Goal: Task Accomplishment & Management: Manage account settings

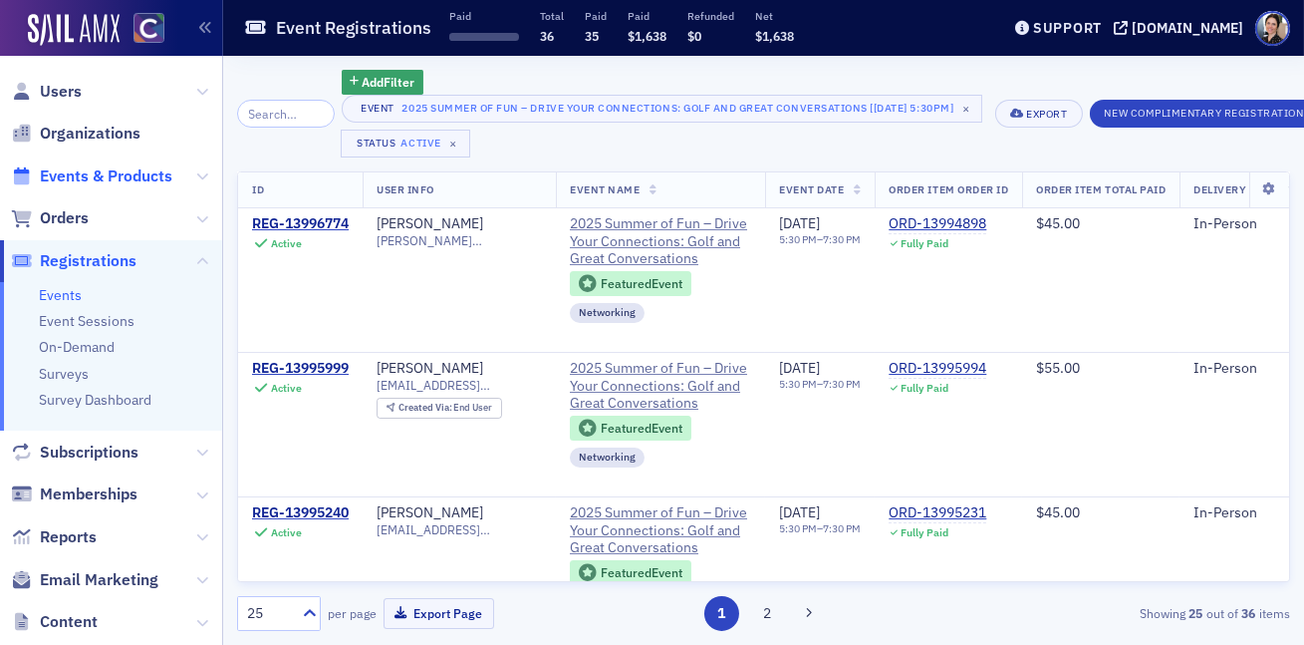
click at [97, 177] on span "Events & Products" at bounding box center [106, 176] width 132 height 22
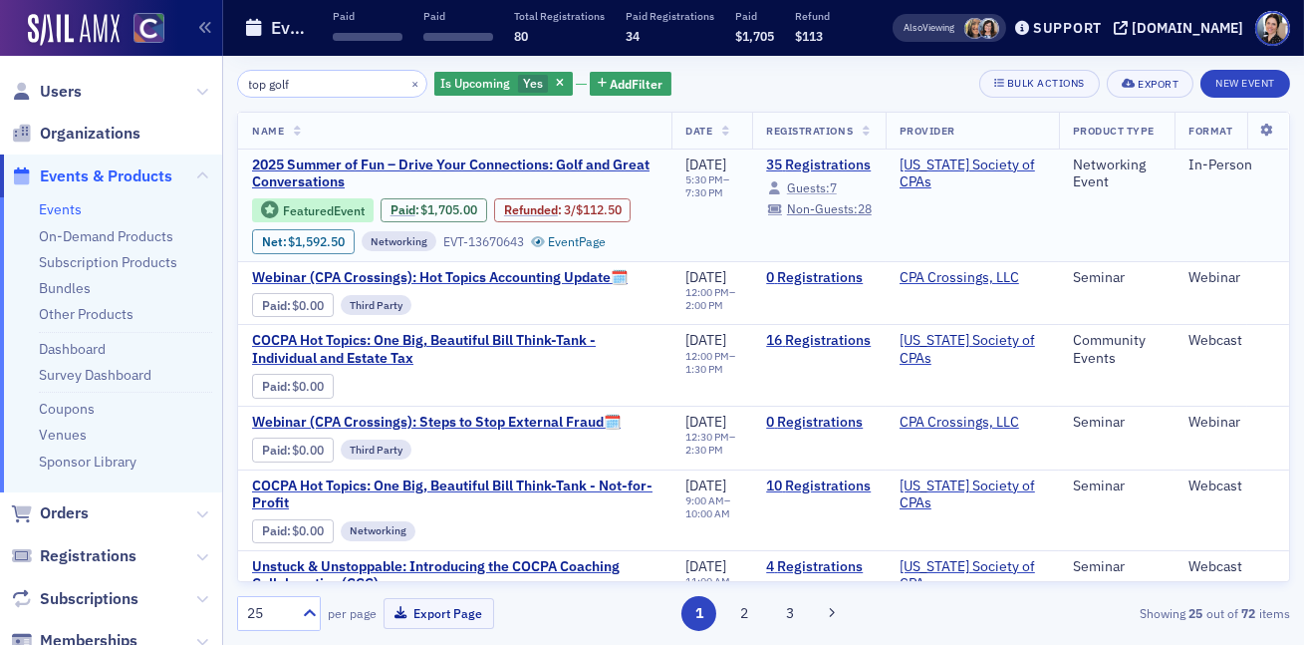
click at [830, 188] on span "Guests:" at bounding box center [808, 187] width 43 height 16
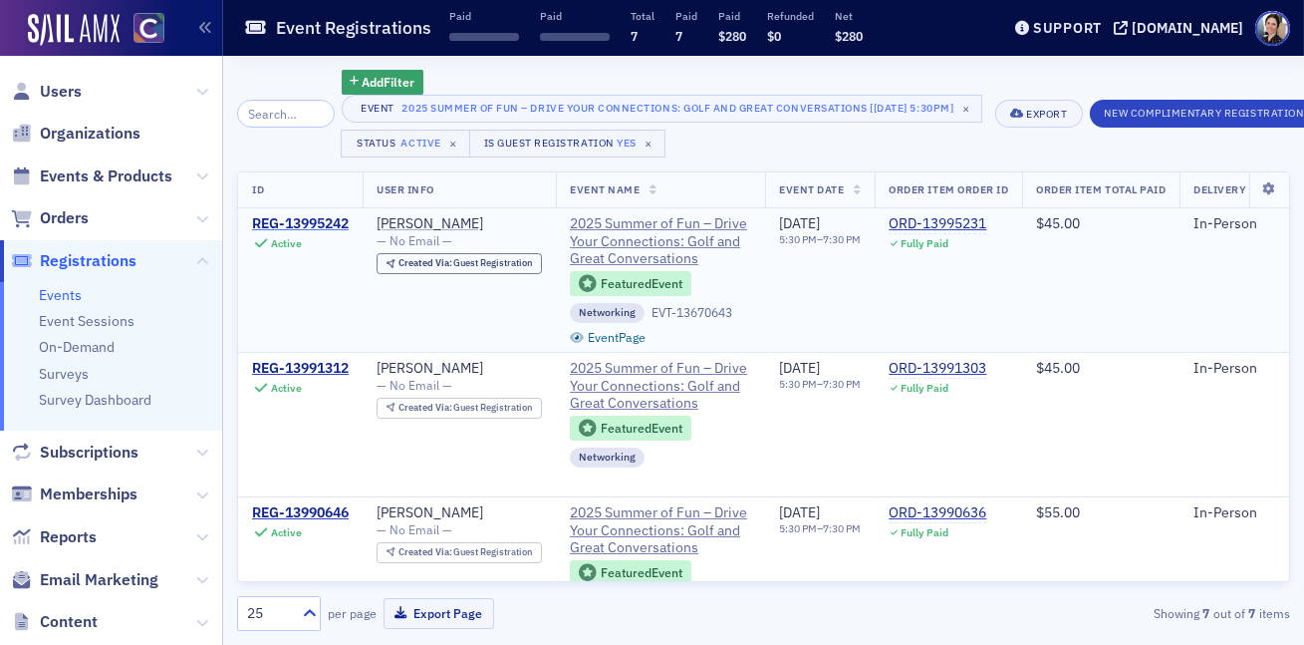
click at [304, 224] on div "REG-13995242" at bounding box center [300, 224] width 97 height 18
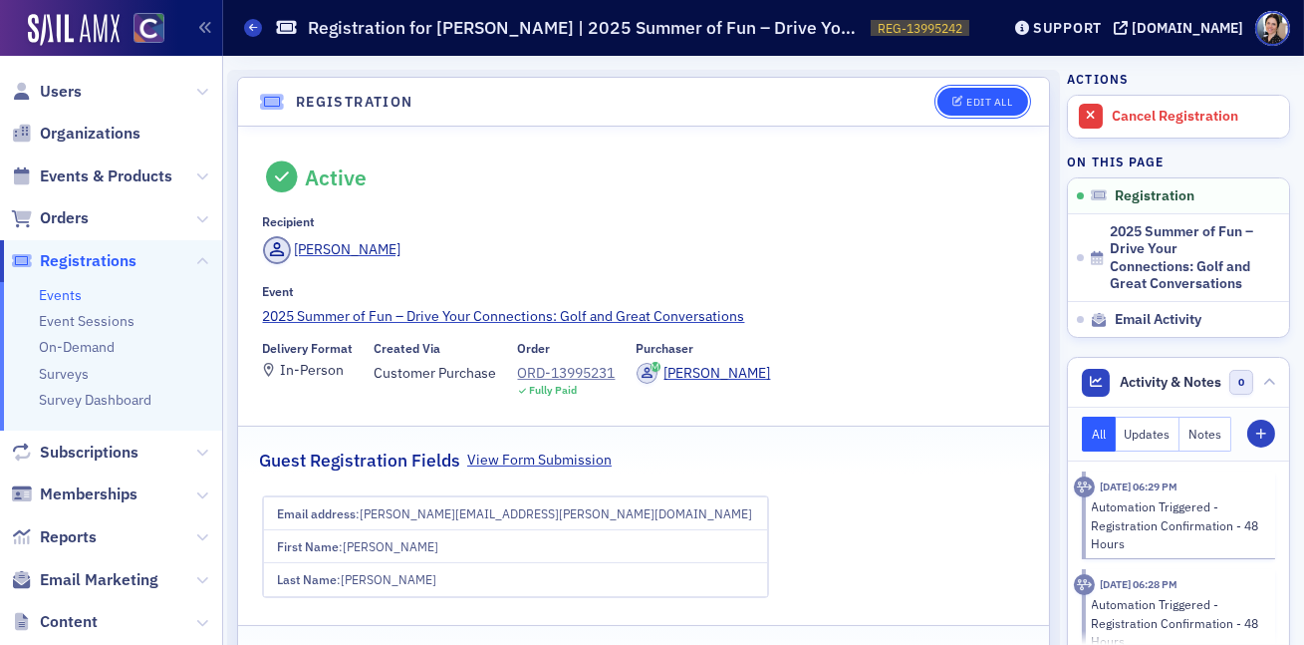
click at [983, 100] on div "Edit All" at bounding box center [989, 102] width 46 height 11
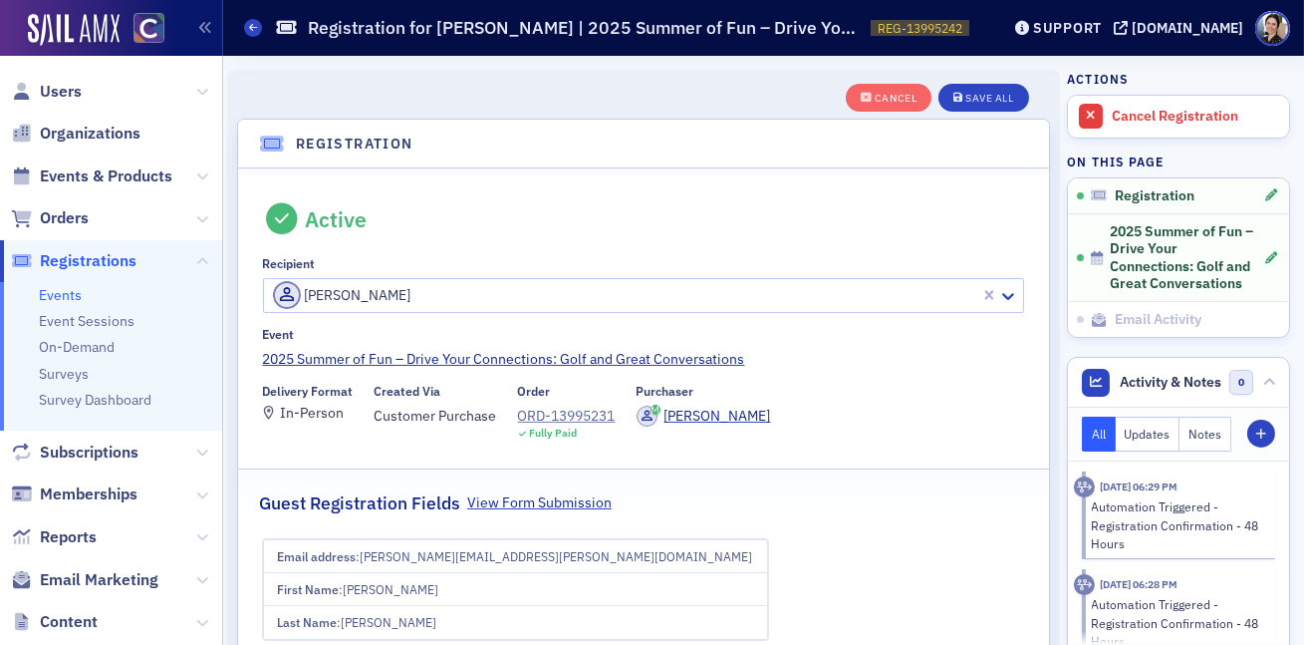
scroll to position [53, 0]
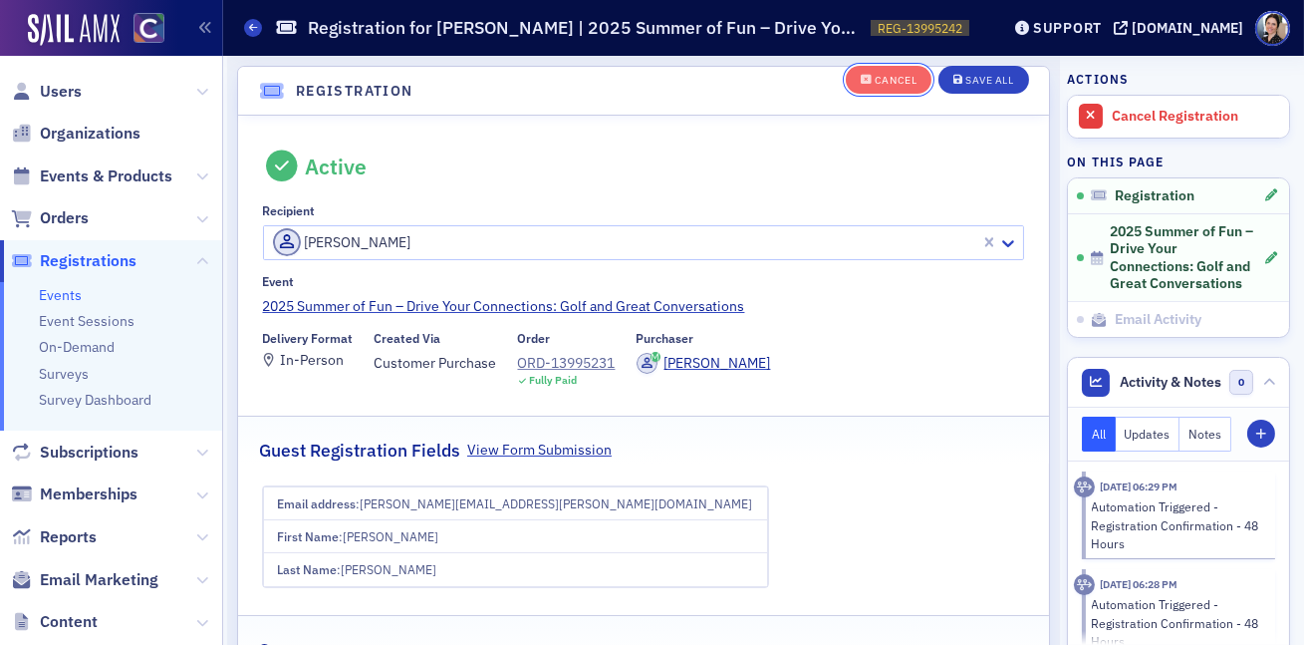
click at [902, 82] on div "Cancel" at bounding box center [896, 81] width 42 height 11
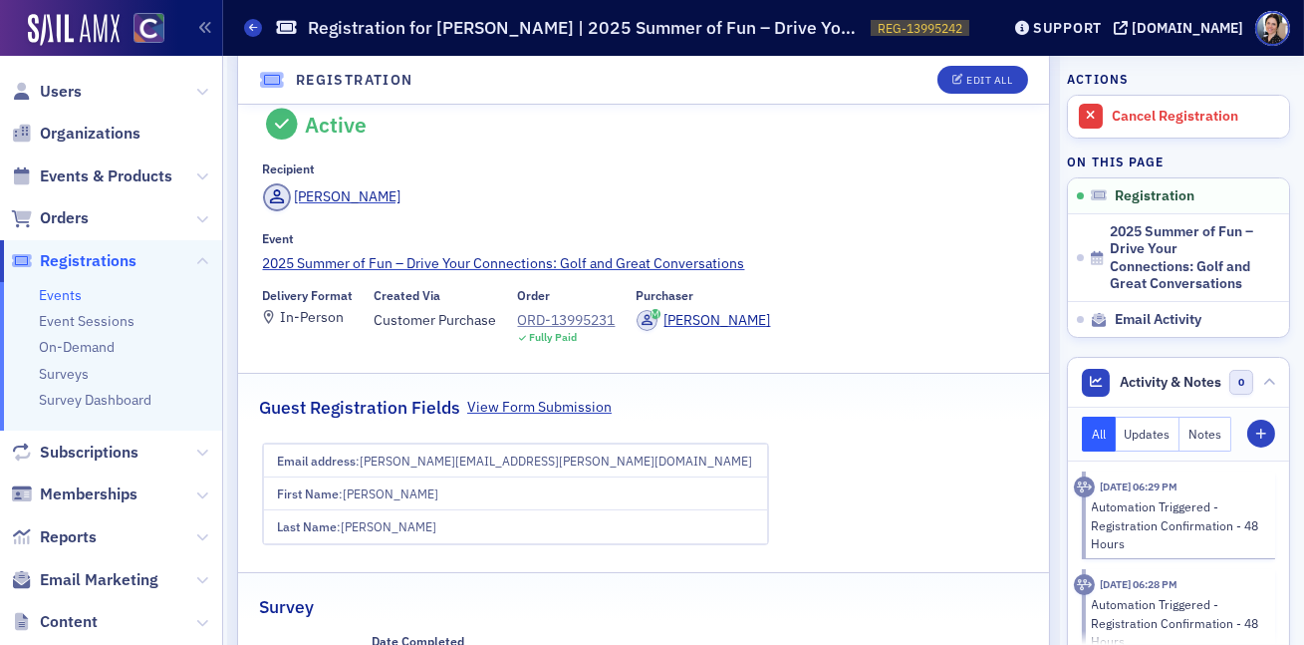
scroll to position [10, 0]
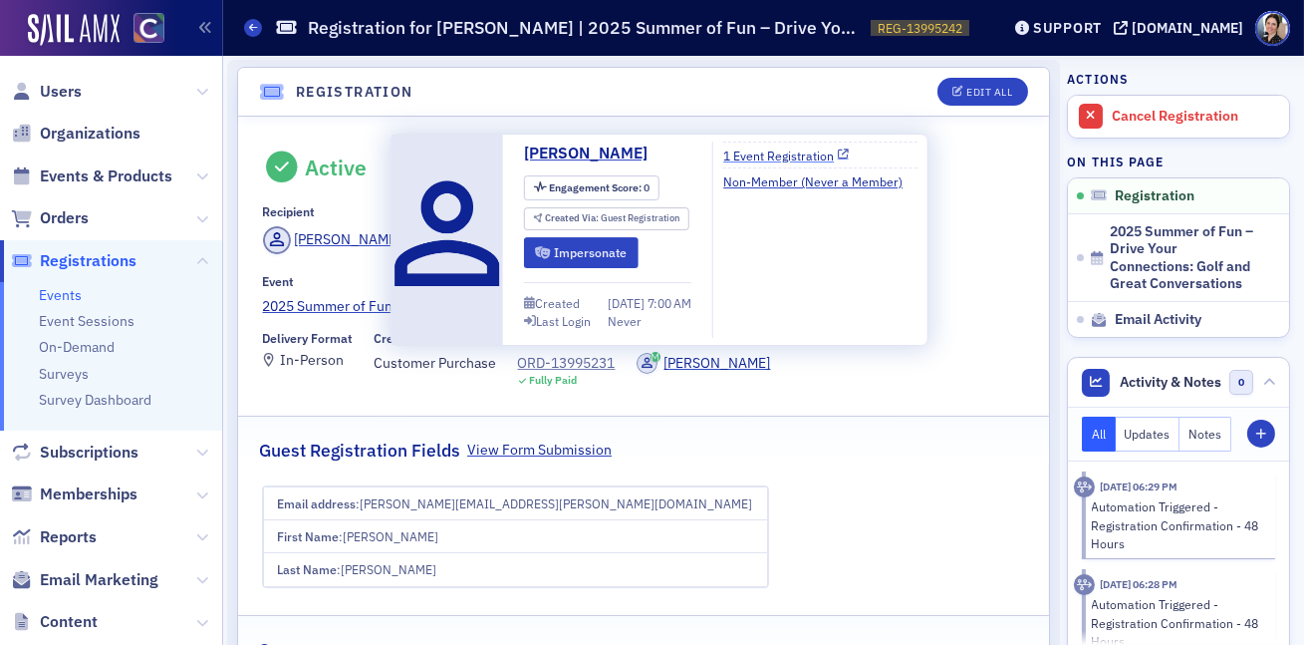
click at [799, 159] on link "1 Event Registration" at bounding box center [786, 155] width 126 height 18
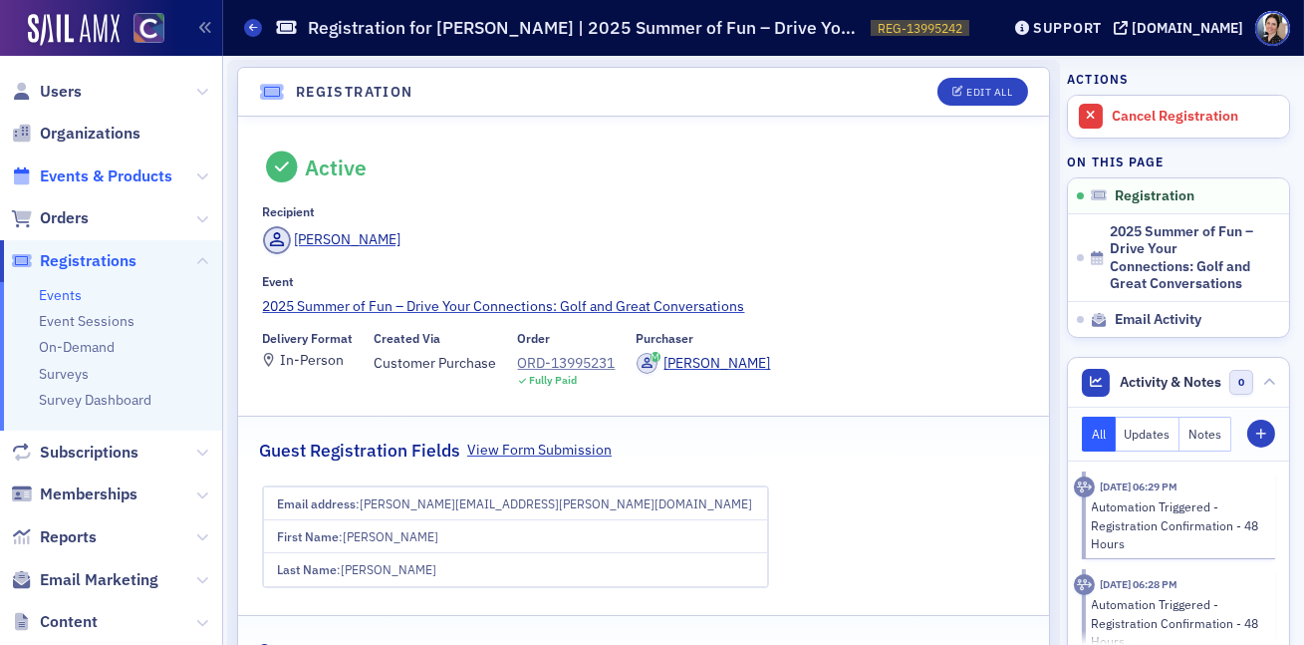
click at [116, 168] on span "Events & Products" at bounding box center [106, 176] width 132 height 22
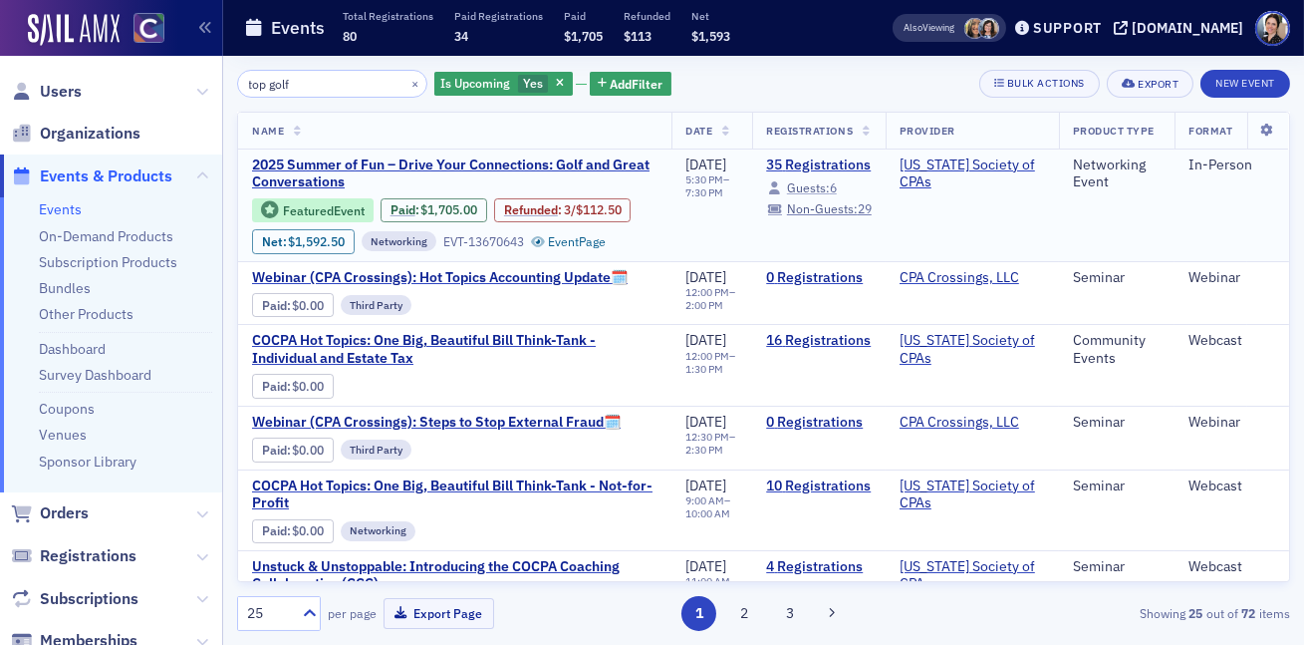
click at [821, 186] on span "Guests:" at bounding box center [808, 187] width 43 height 16
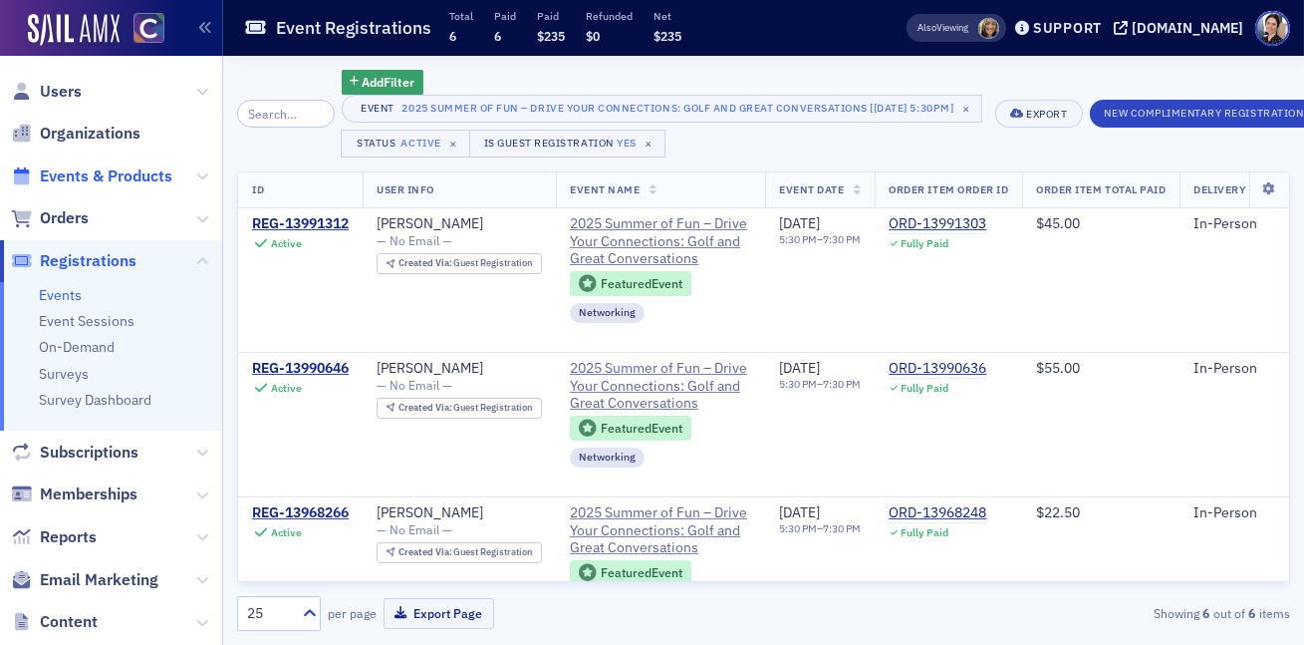
click at [112, 174] on span "Events & Products" at bounding box center [106, 176] width 132 height 22
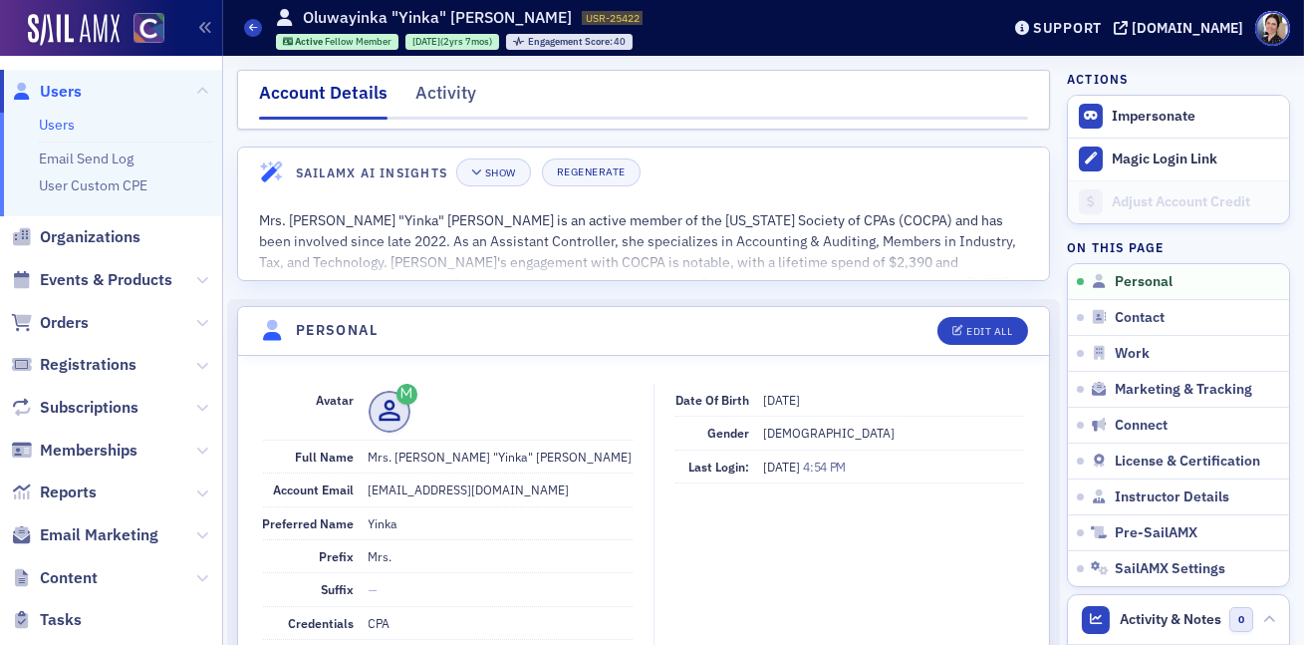
click at [72, 95] on span "Users" at bounding box center [61, 92] width 42 height 22
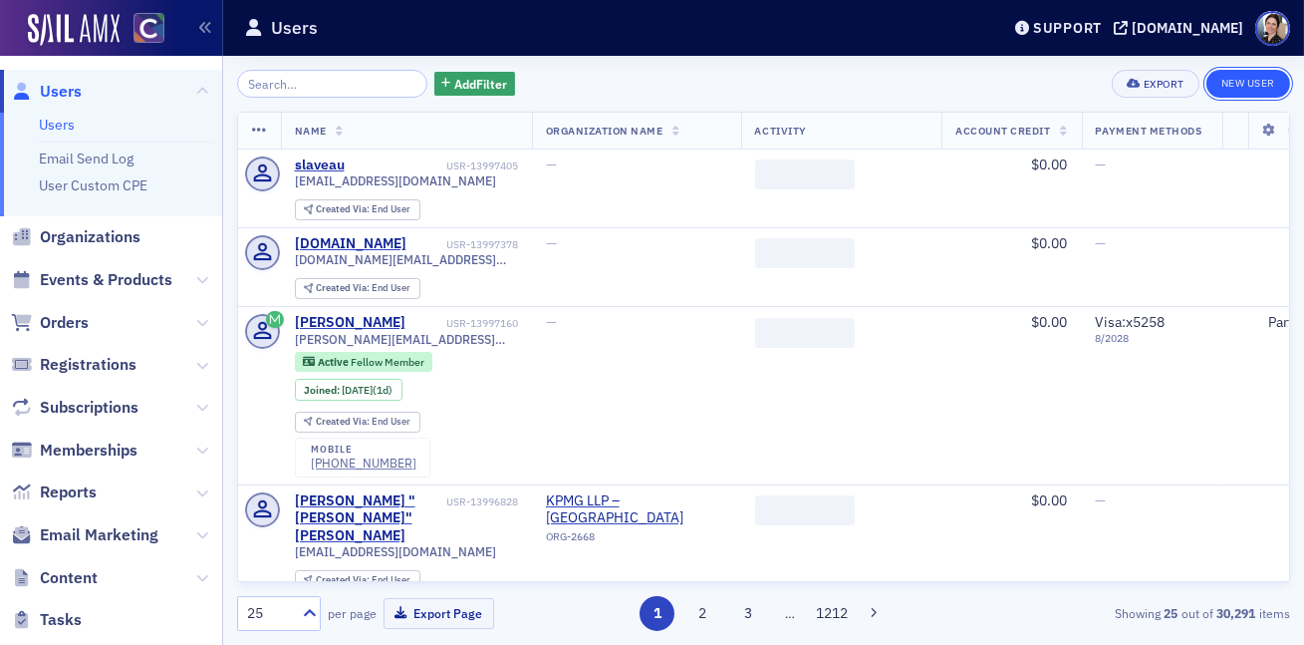
click at [1255, 91] on link "New User" at bounding box center [1248, 84] width 84 height 28
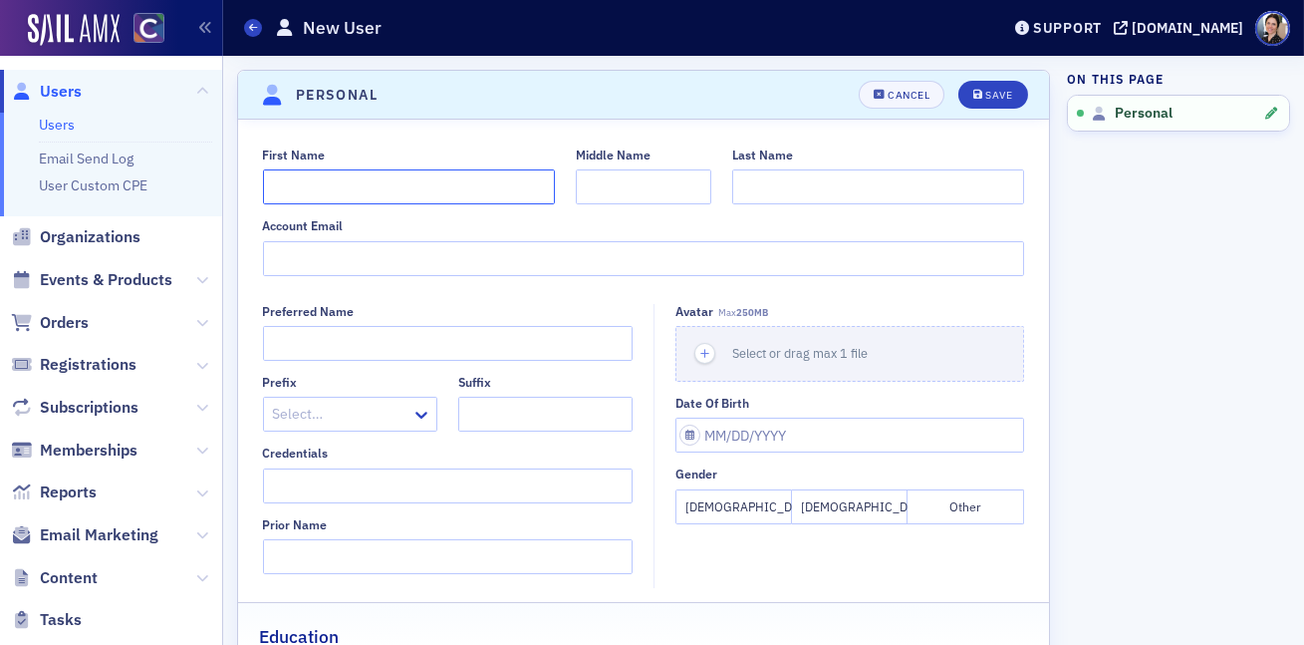
click at [393, 180] on input "First Name" at bounding box center [409, 186] width 292 height 35
paste input "Eugen Gheorghe"
drag, startPoint x: 311, startPoint y: 185, endPoint x: 392, endPoint y: 182, distance: 80.7
click at [392, 182] on input "Eugen Gheorghe" at bounding box center [409, 186] width 292 height 35
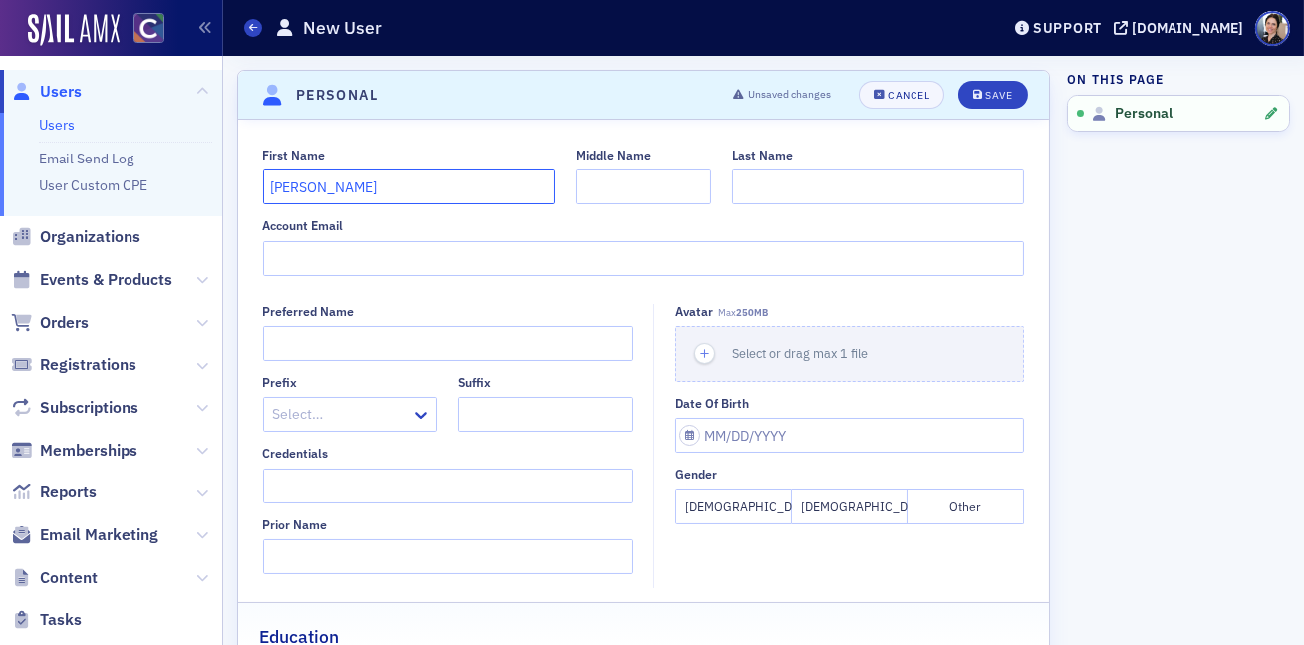
type input "Eugen"
click at [884, 187] on input "Last Name" at bounding box center [878, 186] width 292 height 35
paste input "Gheorghe"
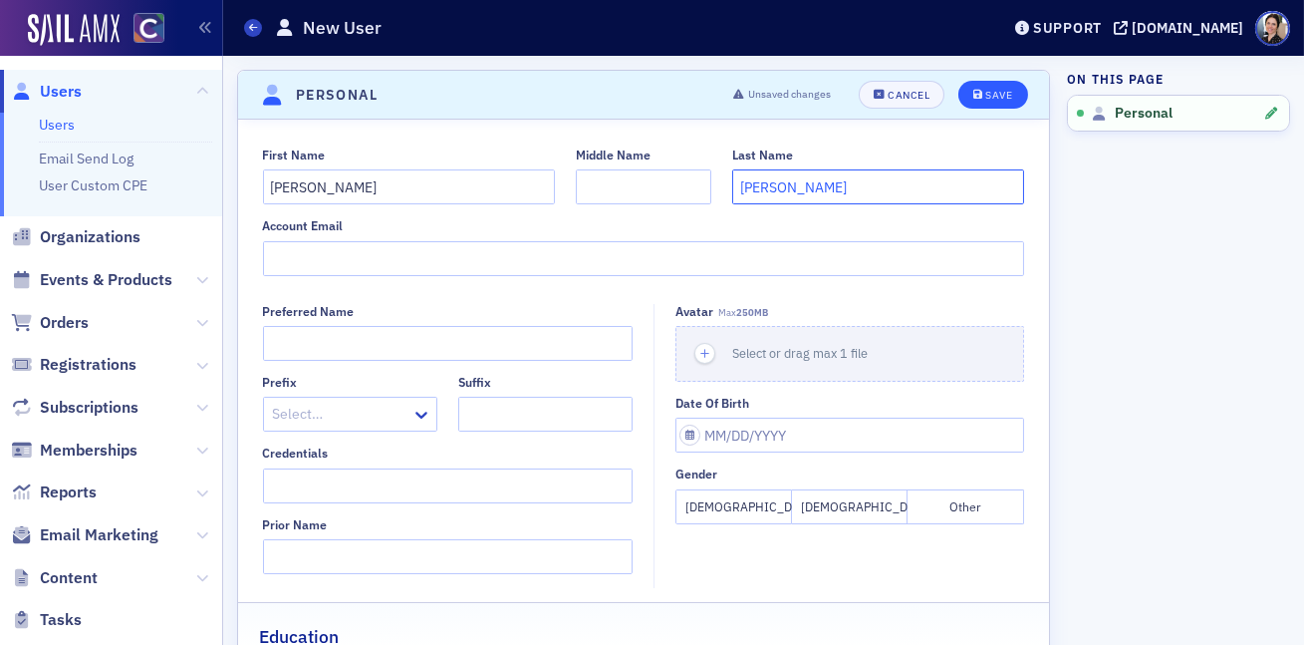
type input "Gheorghe"
click at [999, 91] on div "Save" at bounding box center [998, 95] width 27 height 11
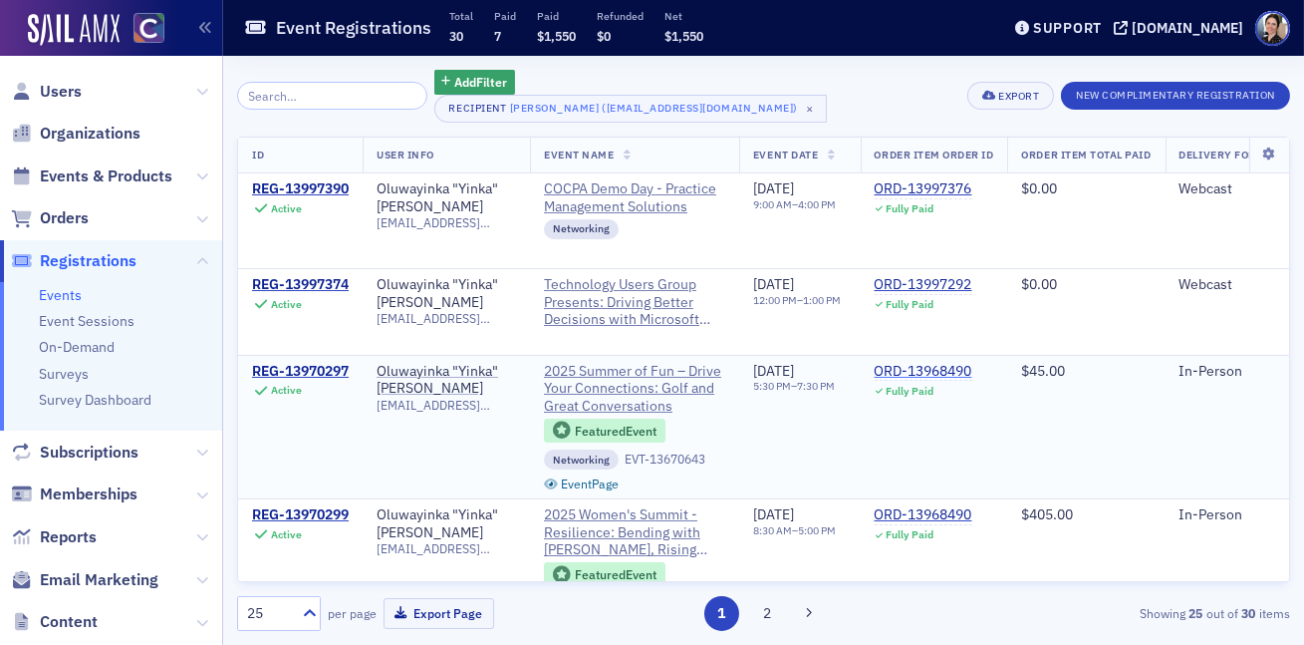
click at [972, 372] on div "ORD-13968490" at bounding box center [924, 372] width 98 height 18
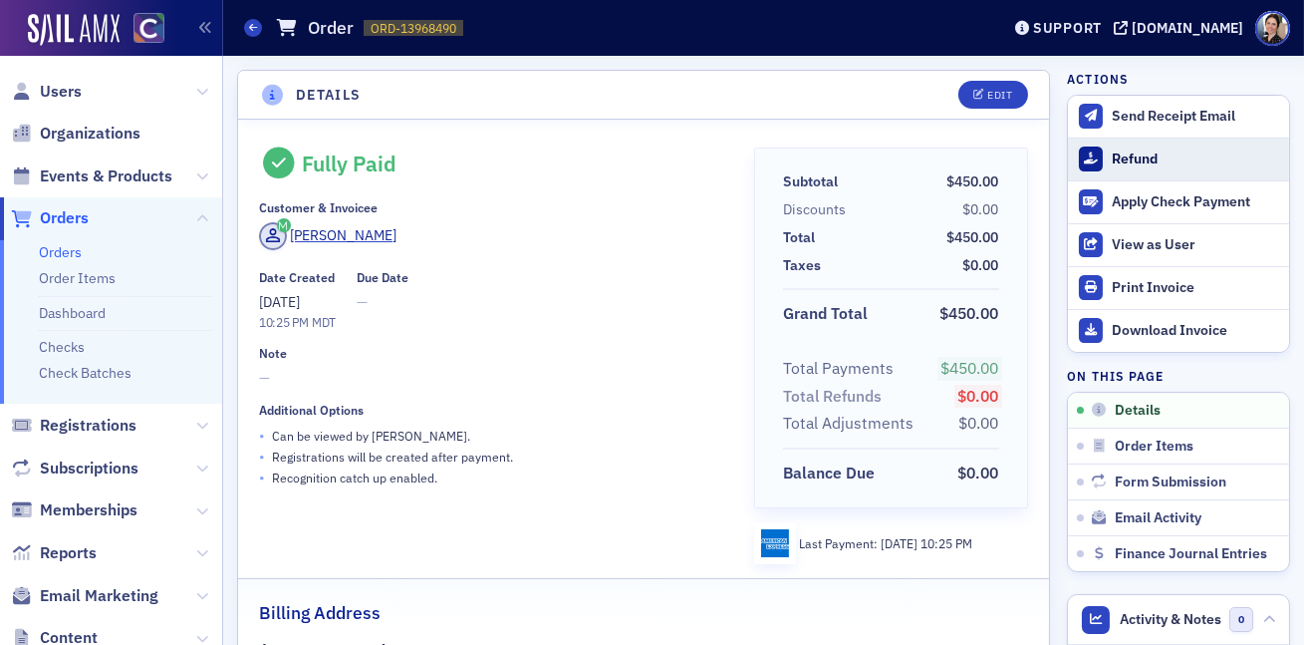
click at [1135, 161] on div "Refund" at bounding box center [1195, 159] width 167 height 18
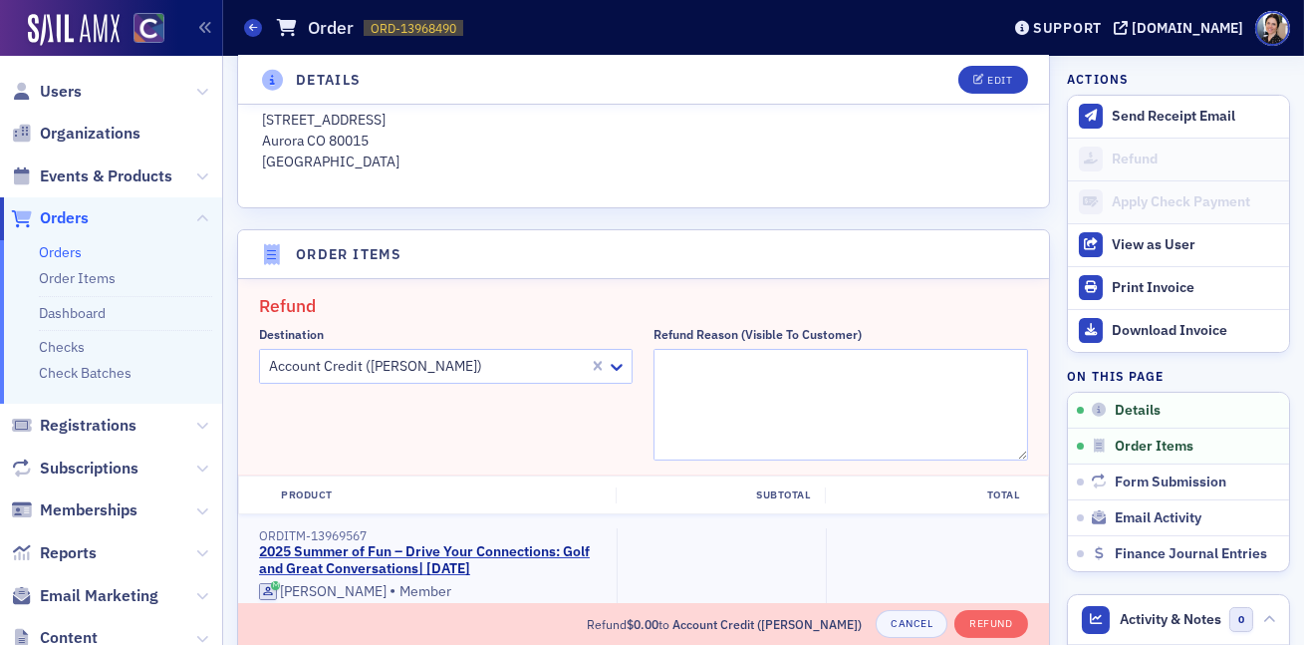
scroll to position [692, 0]
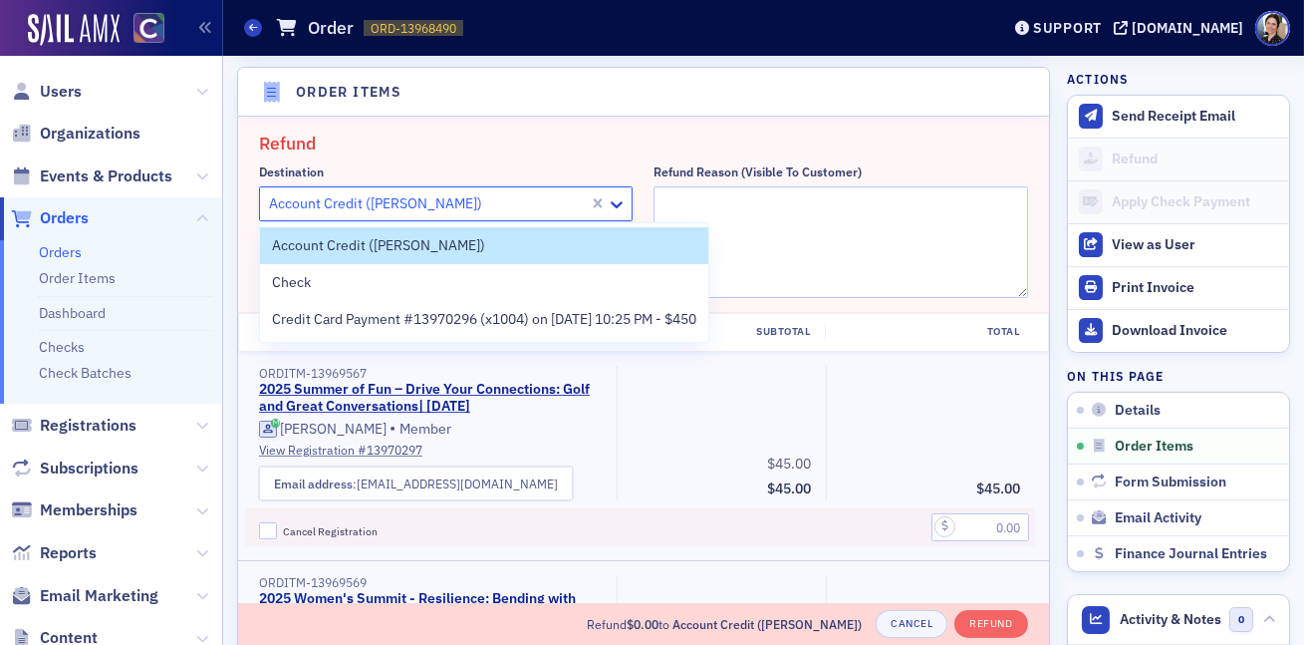
click at [508, 200] on div at bounding box center [427, 203] width 320 height 25
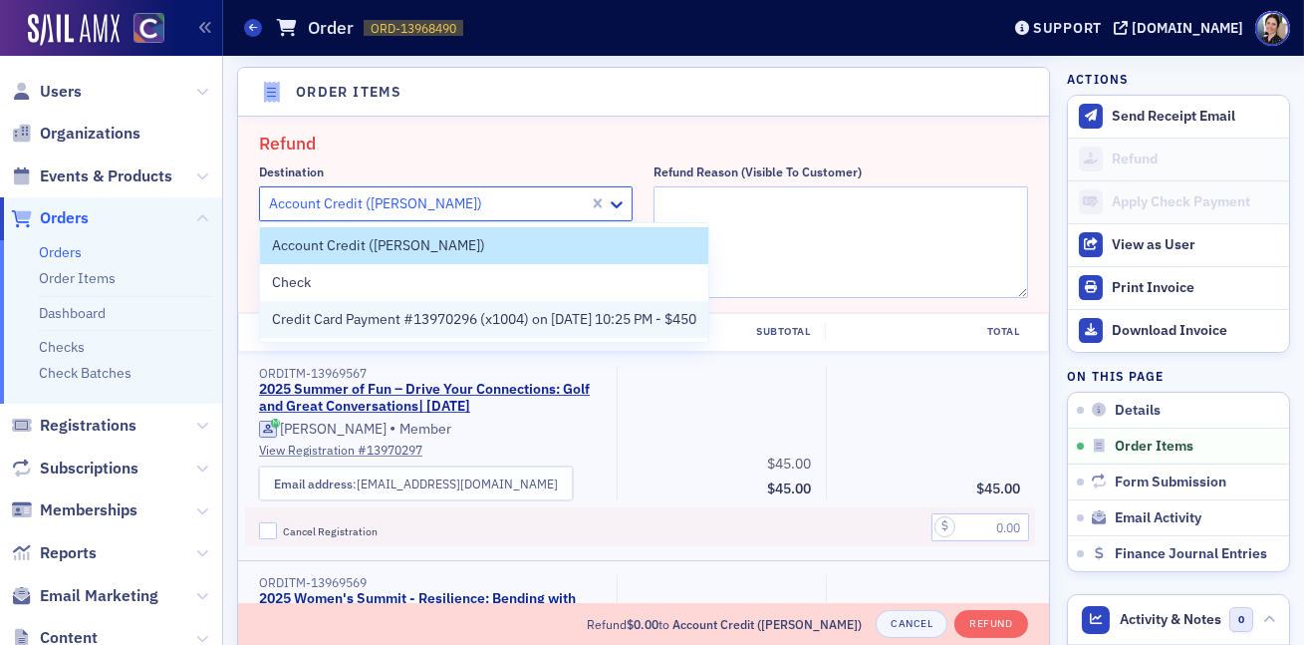
click at [344, 325] on span "Credit Card Payment #13970296 (x1004) on 7/16/2025 10:25 PM - $450" at bounding box center [484, 319] width 424 height 21
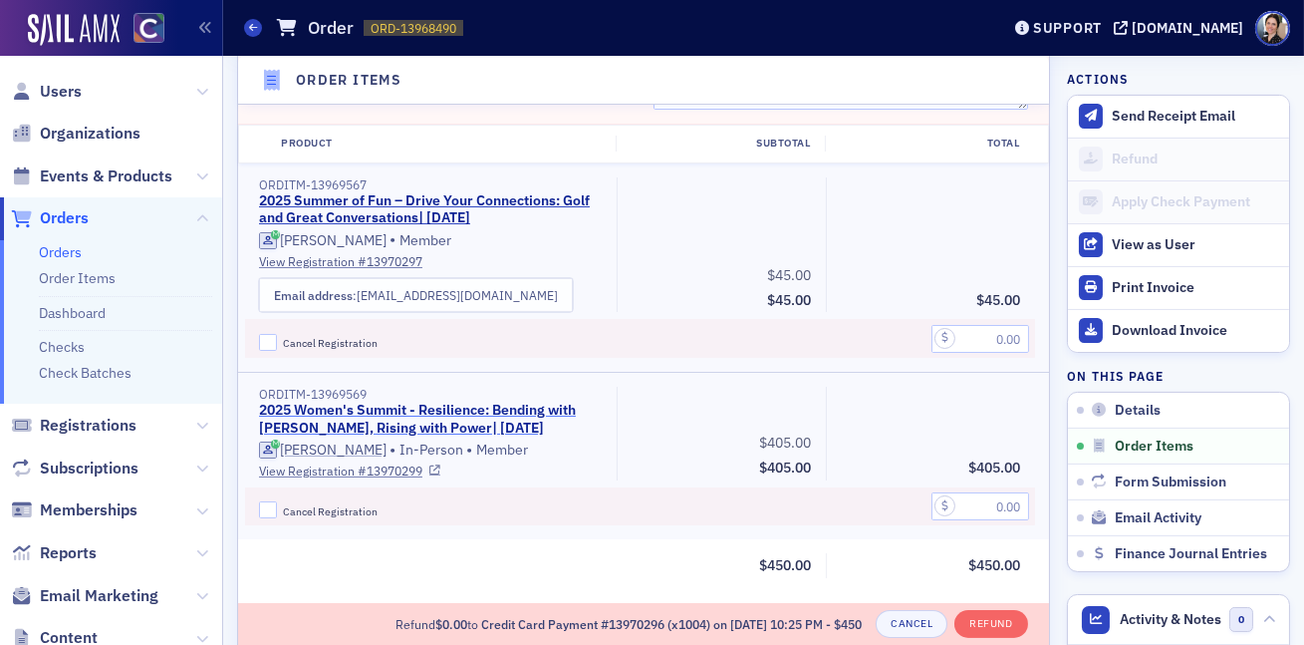
scroll to position [878, 0]
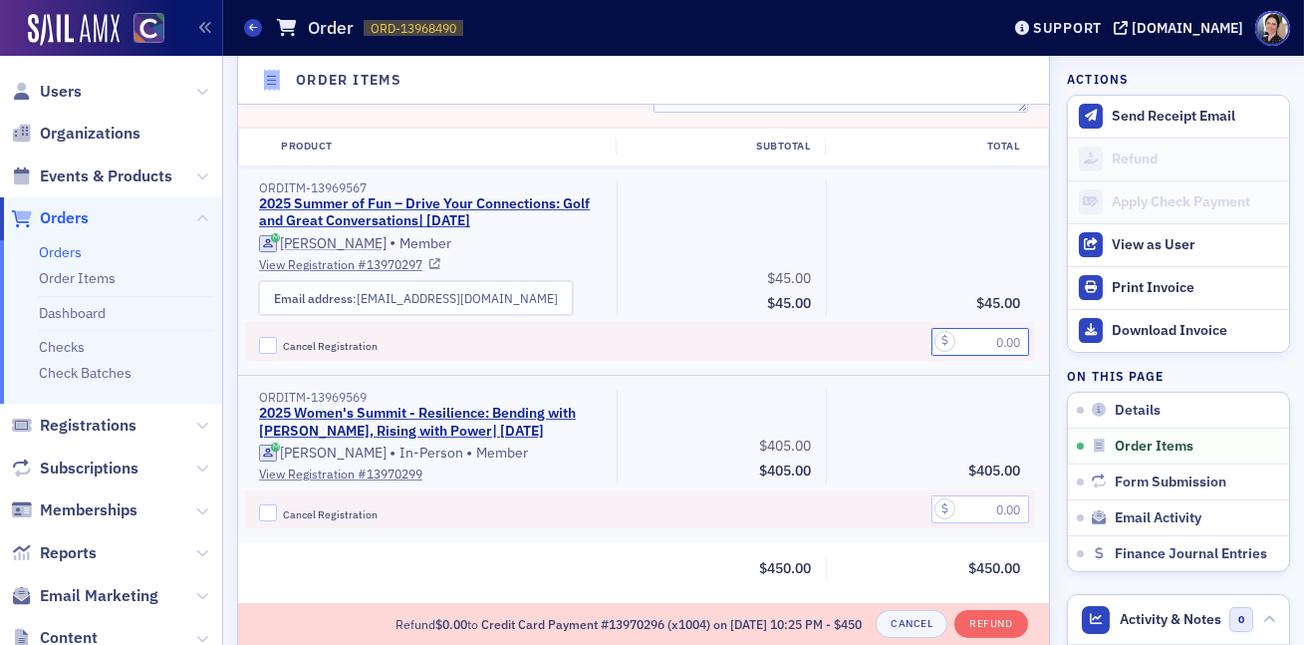
click at [984, 339] on input "text" at bounding box center [980, 342] width 98 height 28
type input "45.00"
click at [266, 346] on input "Cancel Registration" at bounding box center [268, 346] width 18 height 18
checkbox input "true"
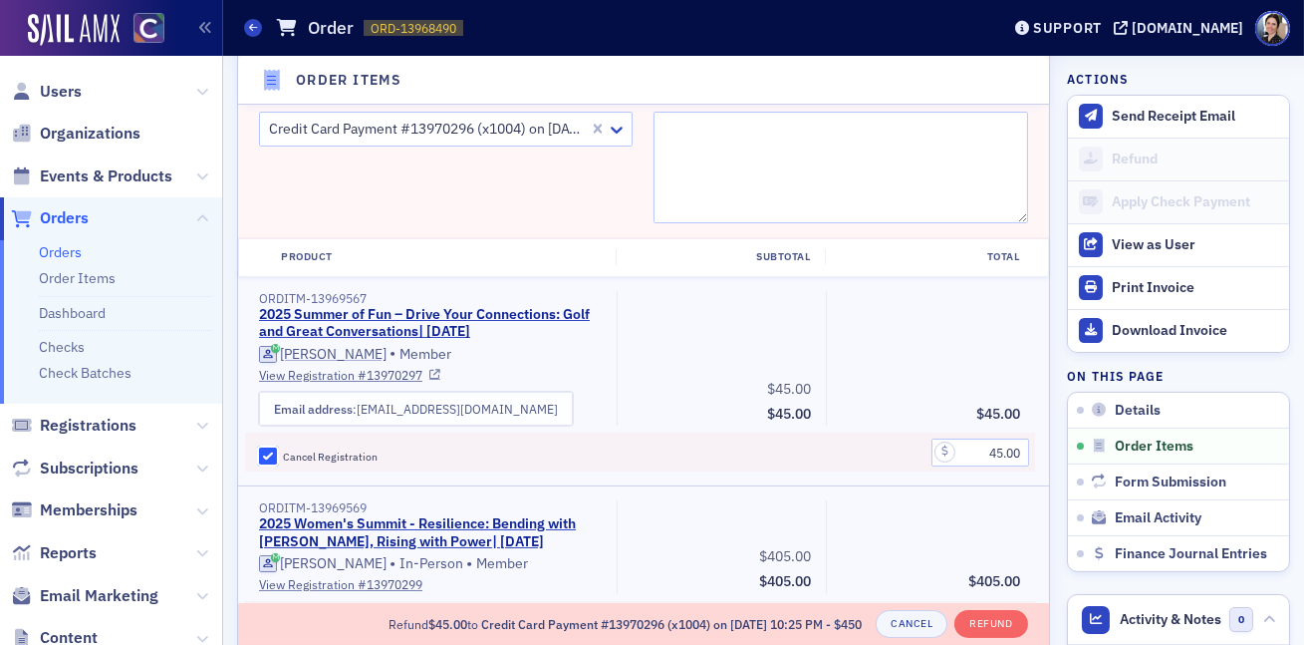
scroll to position [685, 0]
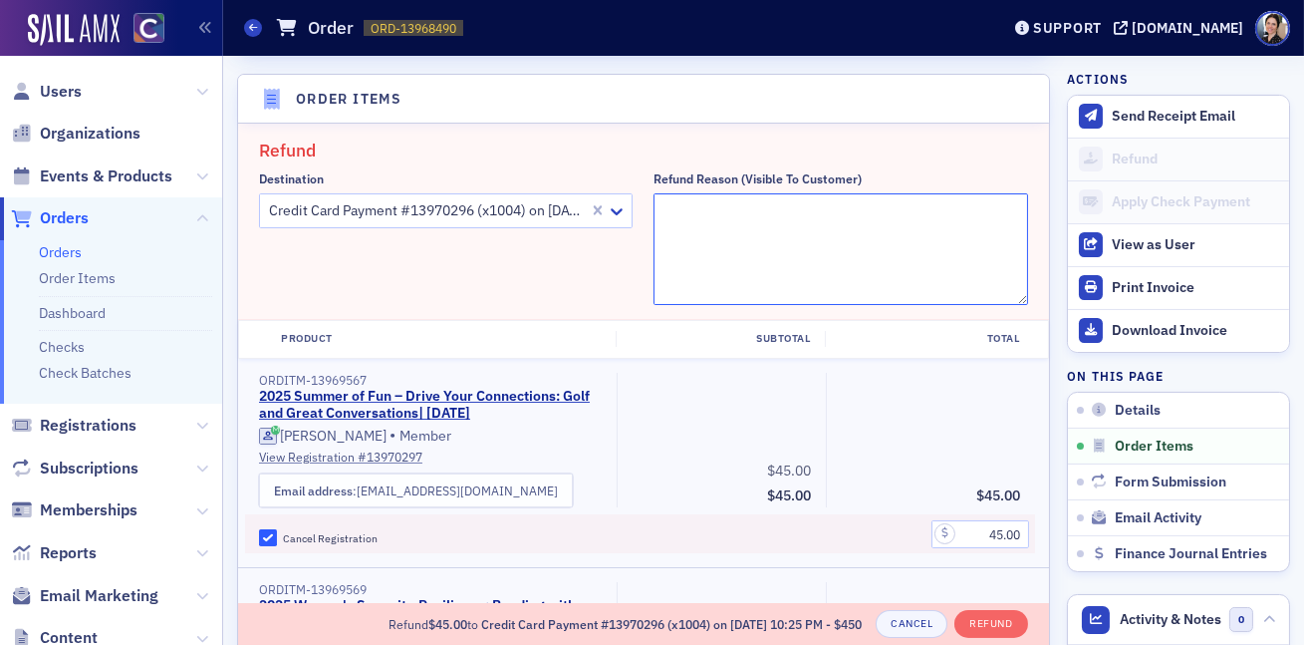
click at [735, 222] on textarea "Refund Reason (Visible to Customer)" at bounding box center [841, 249] width 374 height 112
click at [661, 211] on textarea "Parent/Teacher Conference" at bounding box center [841, 249] width 374 height 112
click at [838, 215] on textarea "Parent/Teacher Conference" at bounding box center [841, 249] width 374 height 112
type textarea "Parent/Teacher Conference - pmg"
drag, startPoint x: 996, startPoint y: 624, endPoint x: 716, endPoint y: 503, distance: 304.8
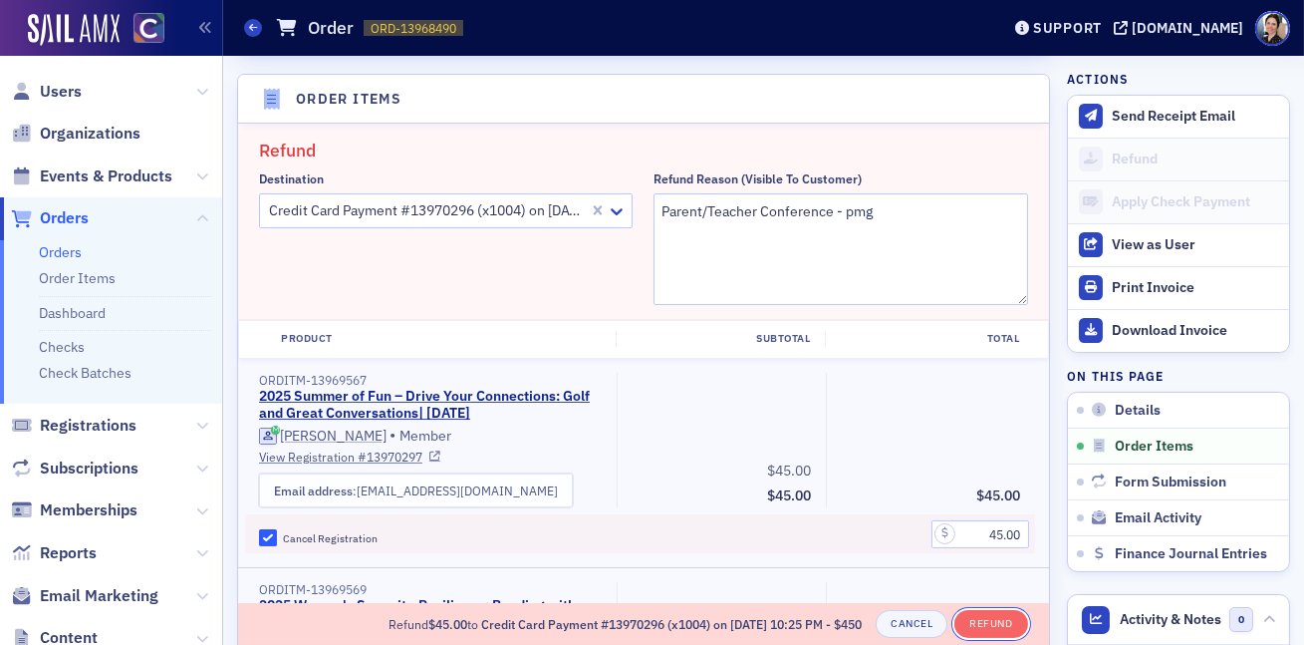
click at [996, 620] on button "Refund" at bounding box center [990, 624] width 73 height 28
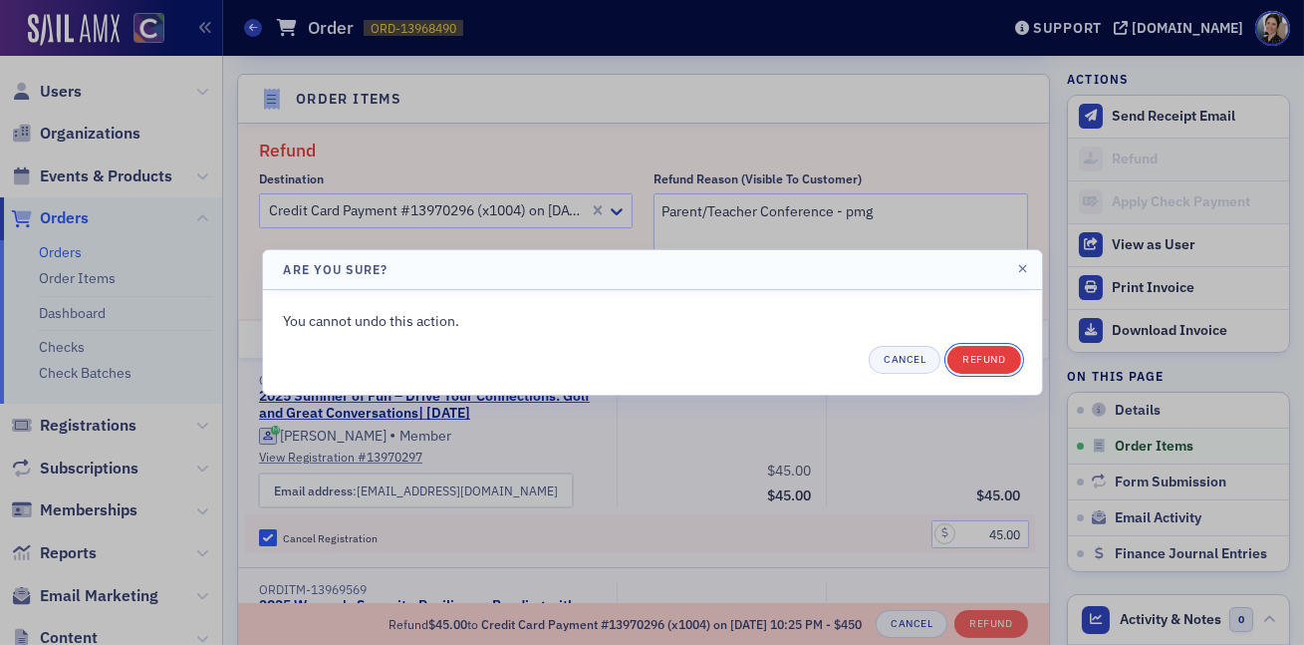
click at [998, 367] on button "Refund" at bounding box center [983, 360] width 73 height 28
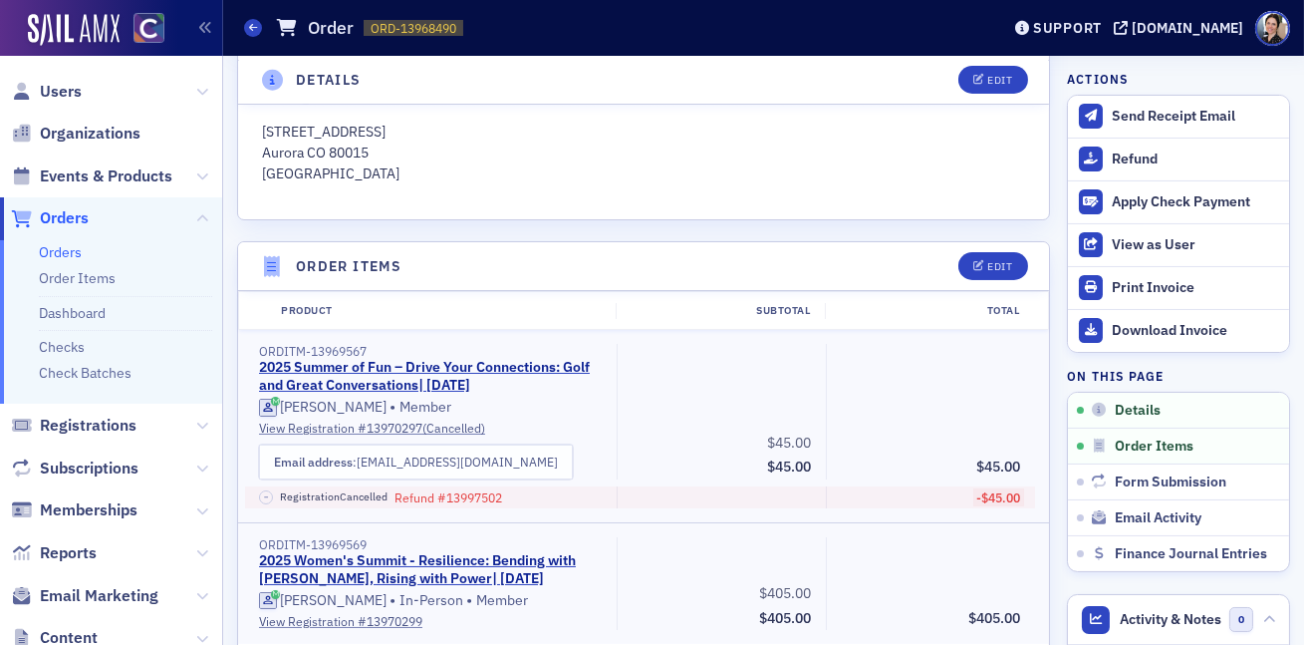
scroll to position [524, 0]
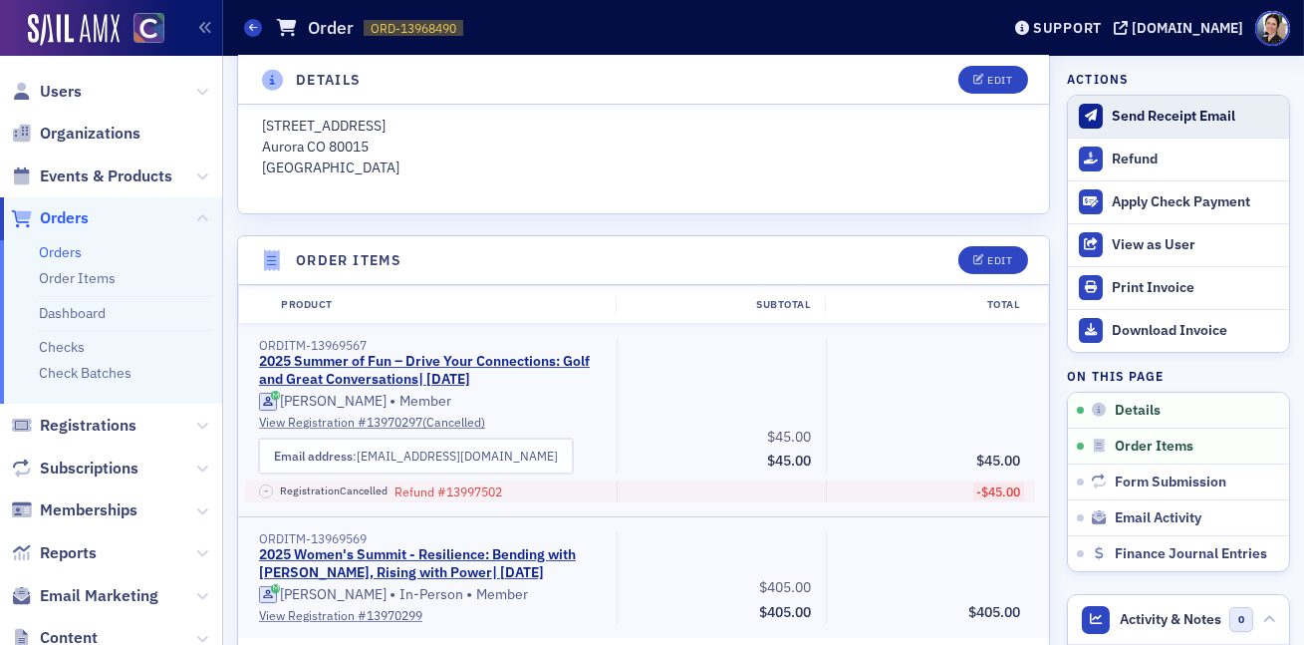
click at [1171, 113] on div "Send Receipt Email" at bounding box center [1195, 117] width 167 height 18
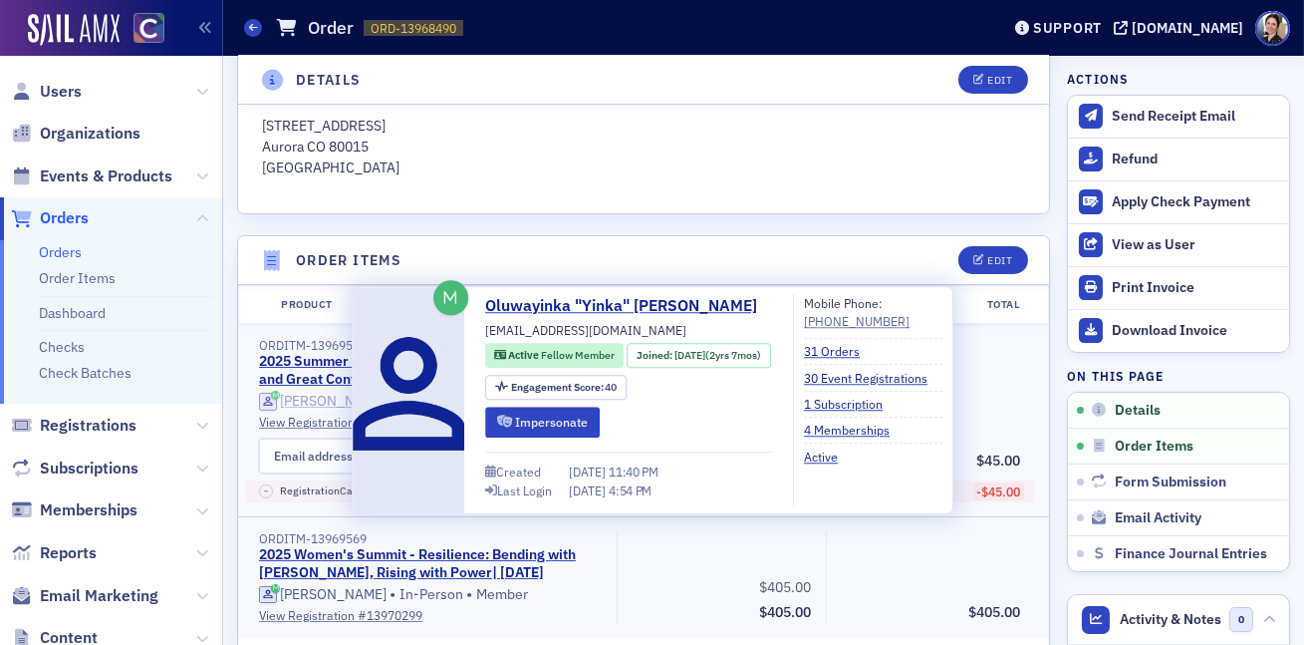
click at [327, 399] on div "[PERSON_NAME]" at bounding box center [333, 402] width 107 height 18
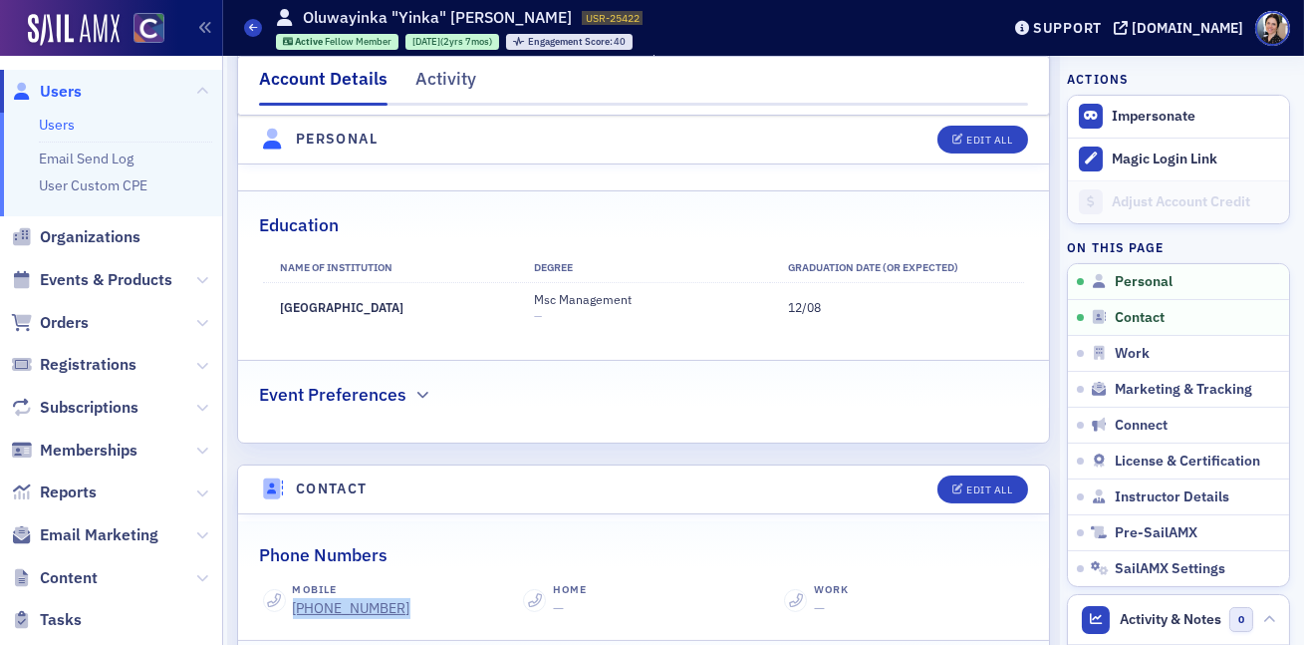
click at [71, 87] on span "Users" at bounding box center [61, 92] width 42 height 22
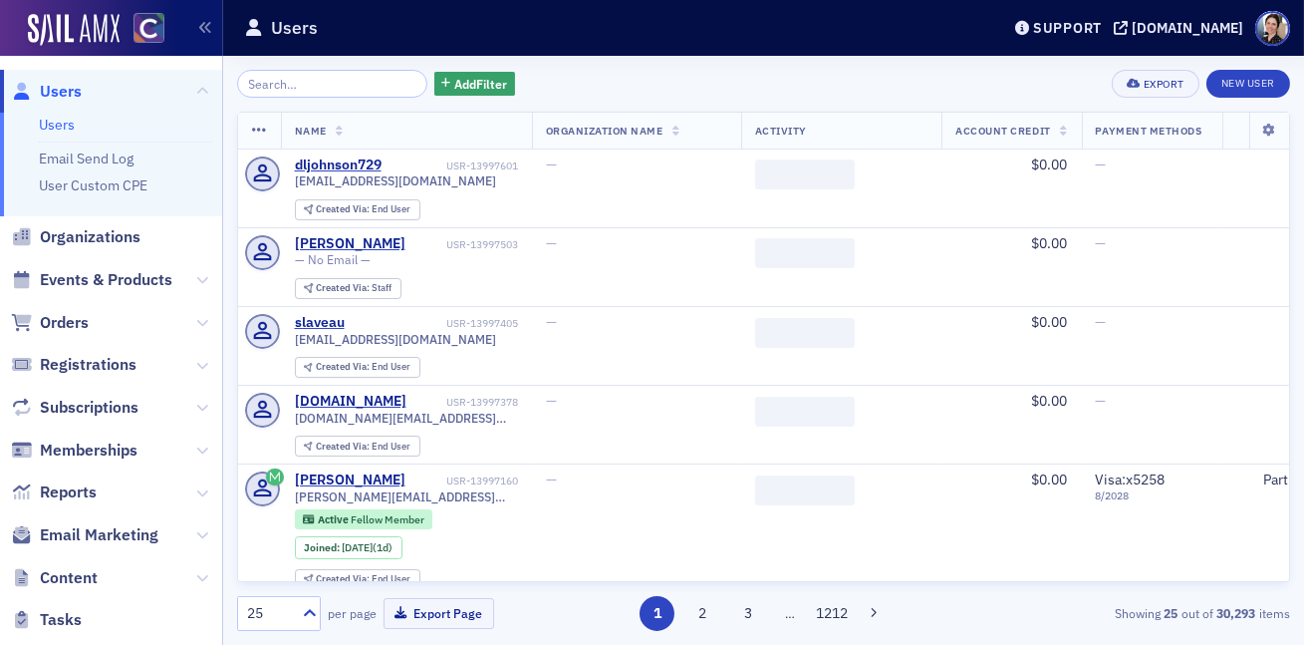
click at [303, 89] on input "search" at bounding box center [332, 84] width 190 height 28
click at [303, 88] on input "search" at bounding box center [332, 84] width 190 height 28
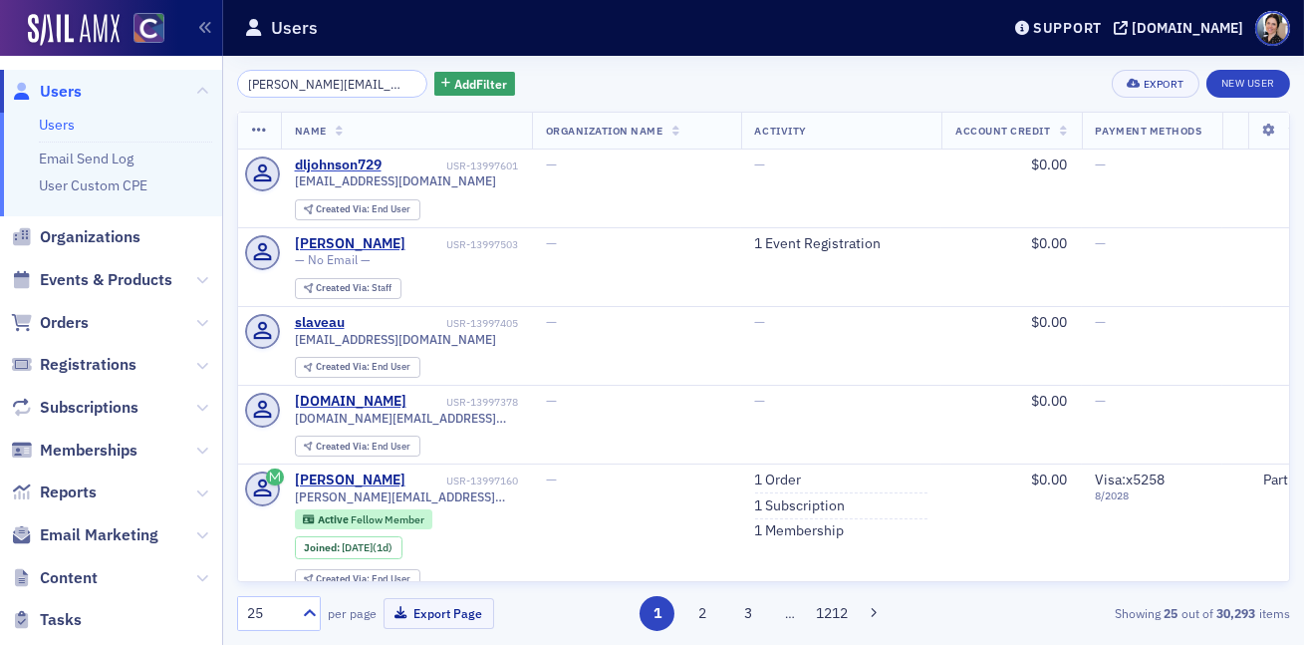
scroll to position [0, 74]
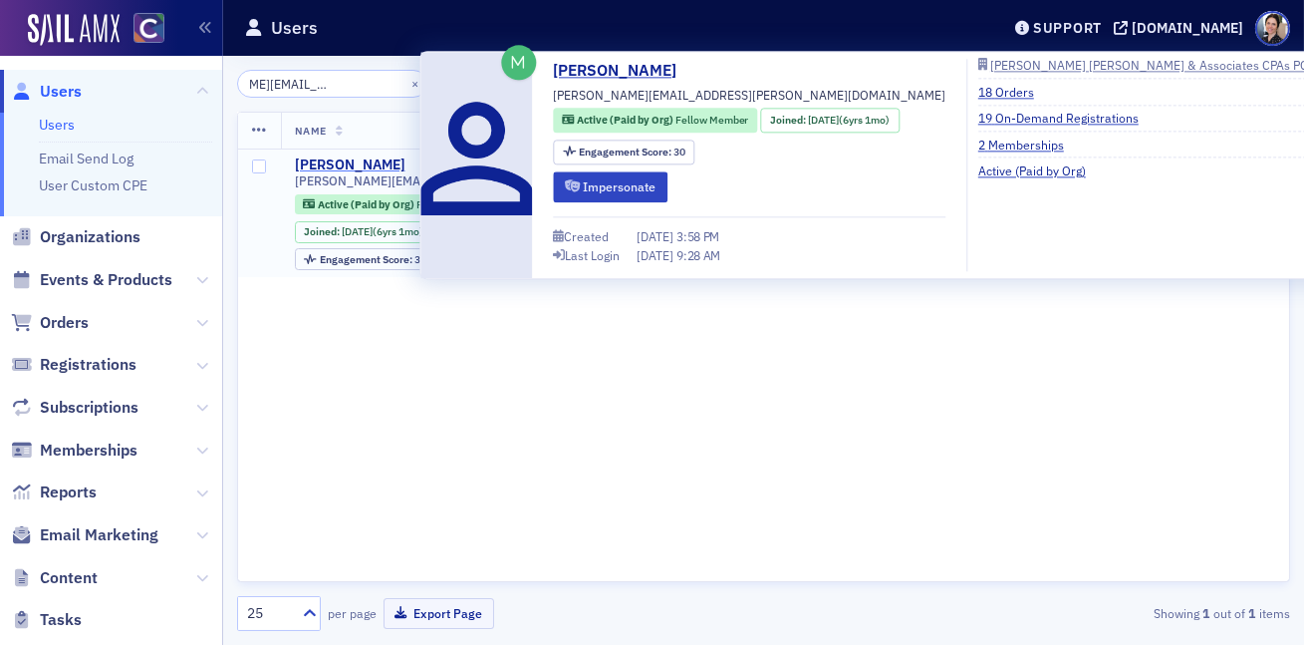
type input "samantha.lapointe@soukupbush.com"
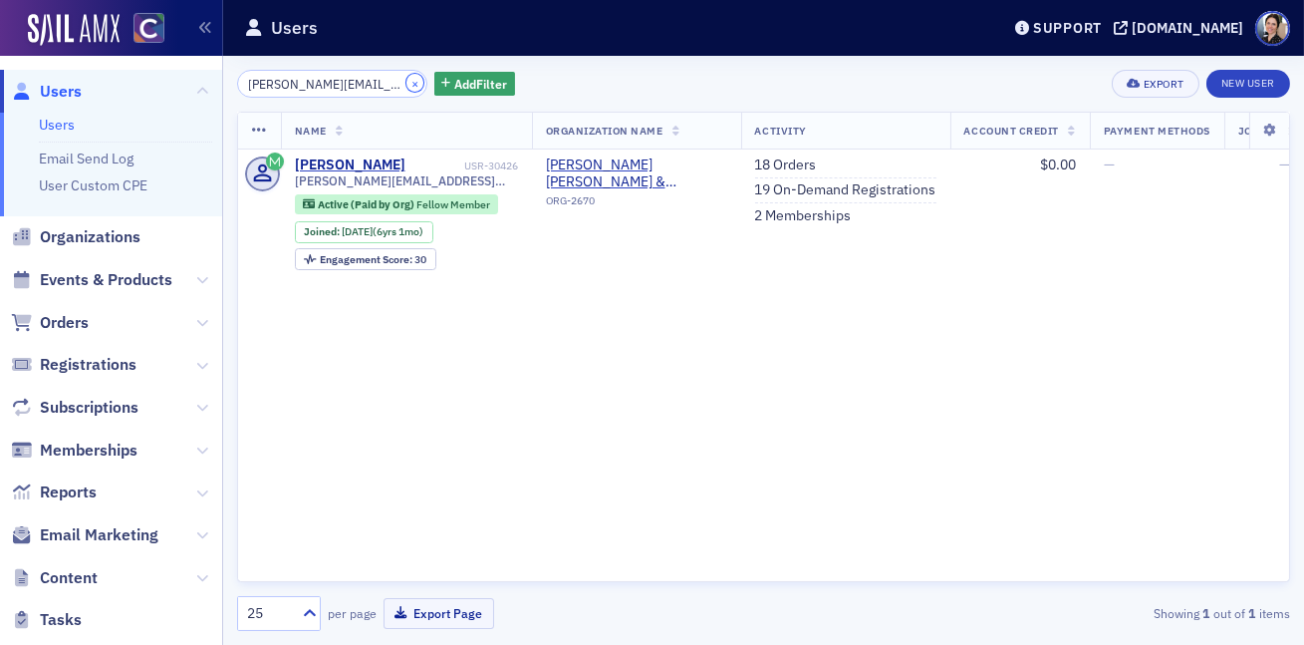
click at [406, 84] on button "×" at bounding box center [415, 83] width 18 height 18
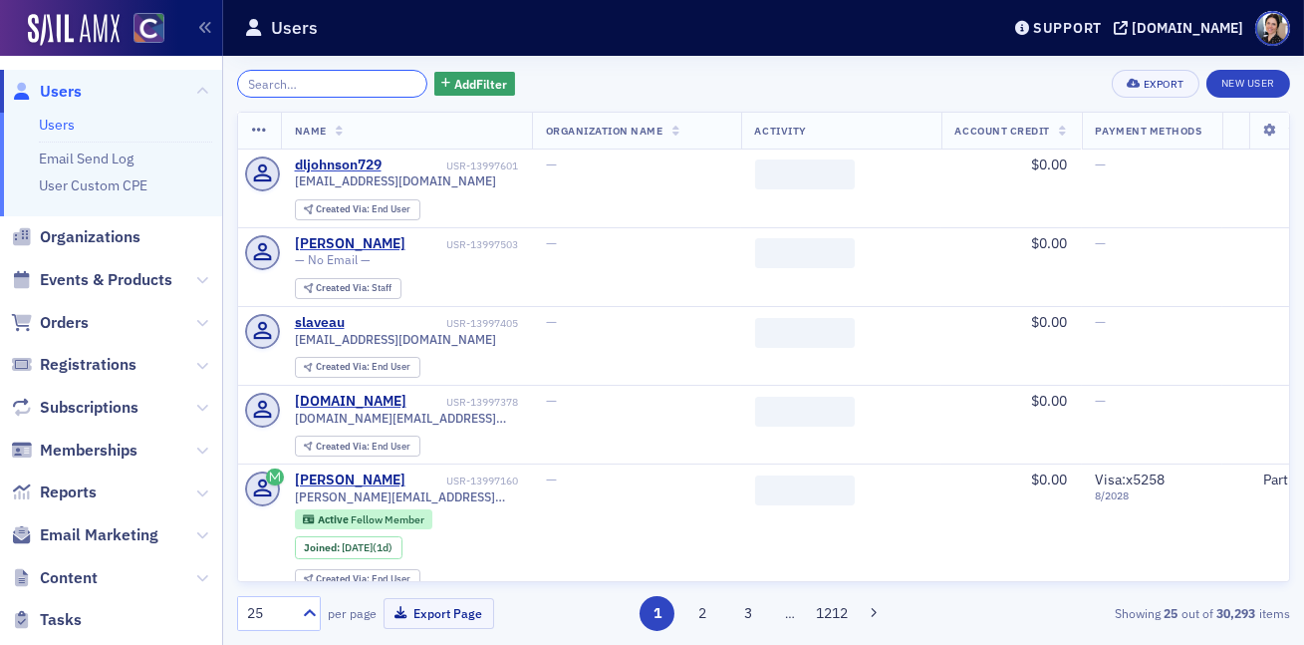
click at [356, 84] on input "search" at bounding box center [332, 84] width 190 height 28
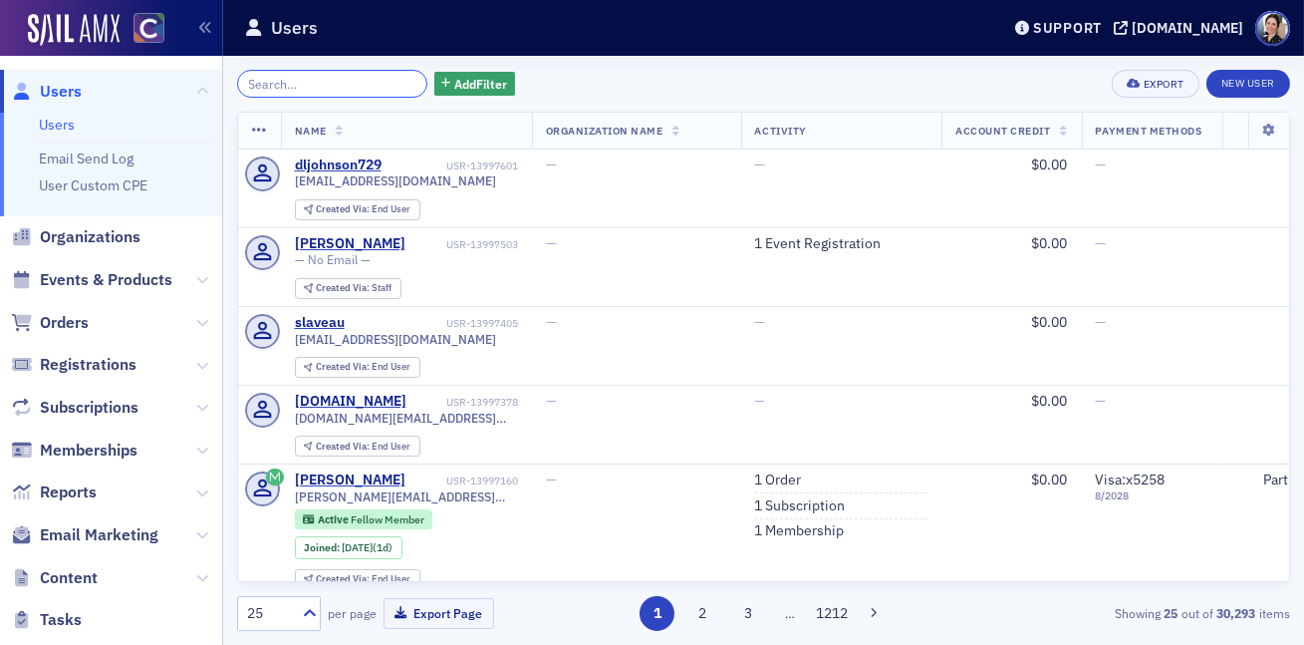
paste input "Samantha LaPointe"
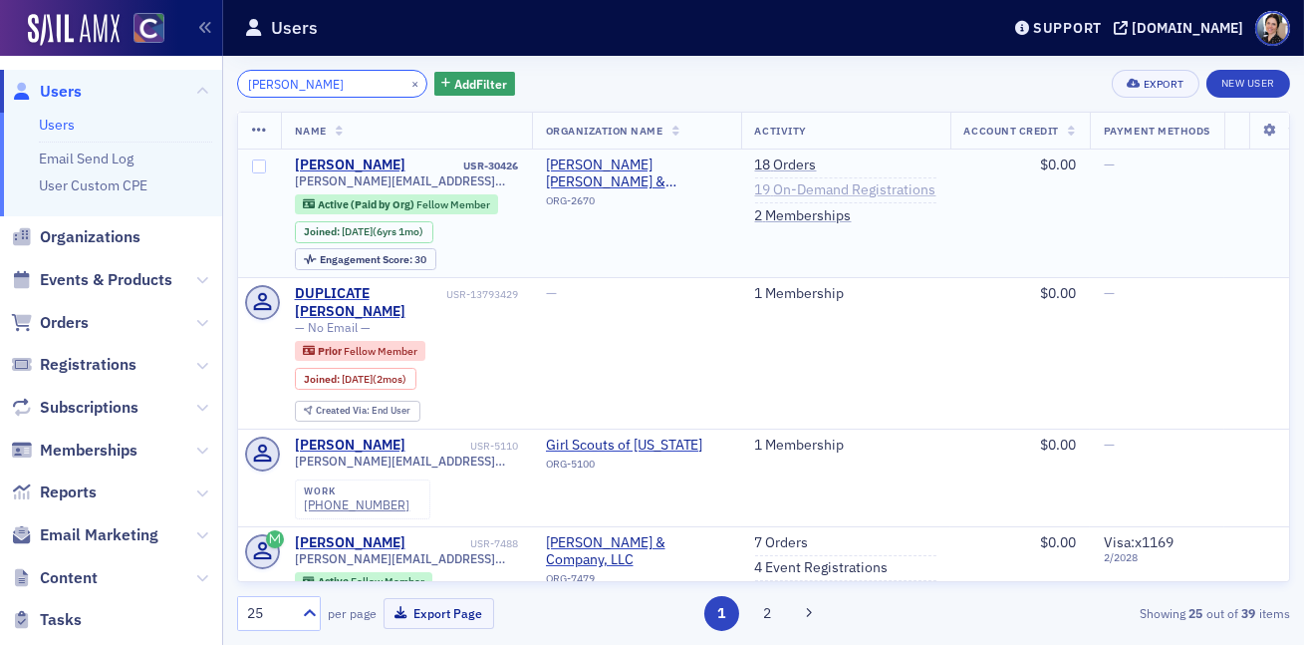
type input "Samantha LaPointe"
click at [830, 187] on link "19 On-Demand Registrations" at bounding box center [845, 190] width 181 height 18
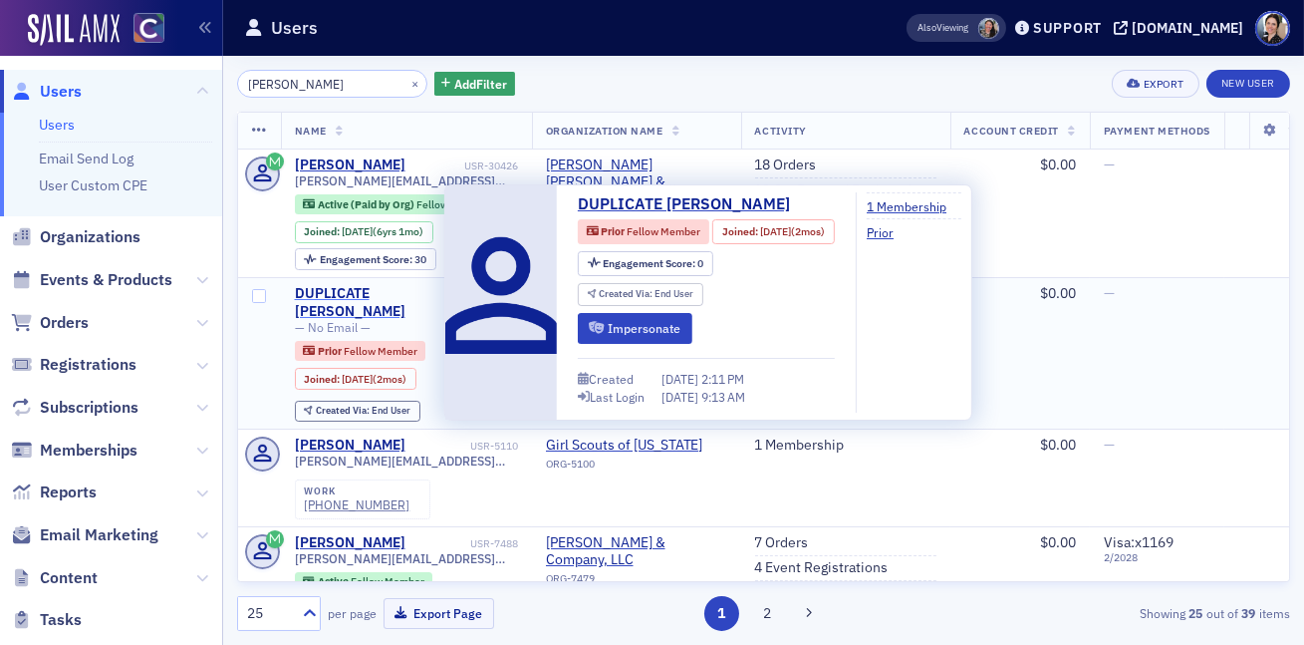
click at [376, 295] on div "DUPLICATE Samantha LaPointe" at bounding box center [368, 302] width 147 height 35
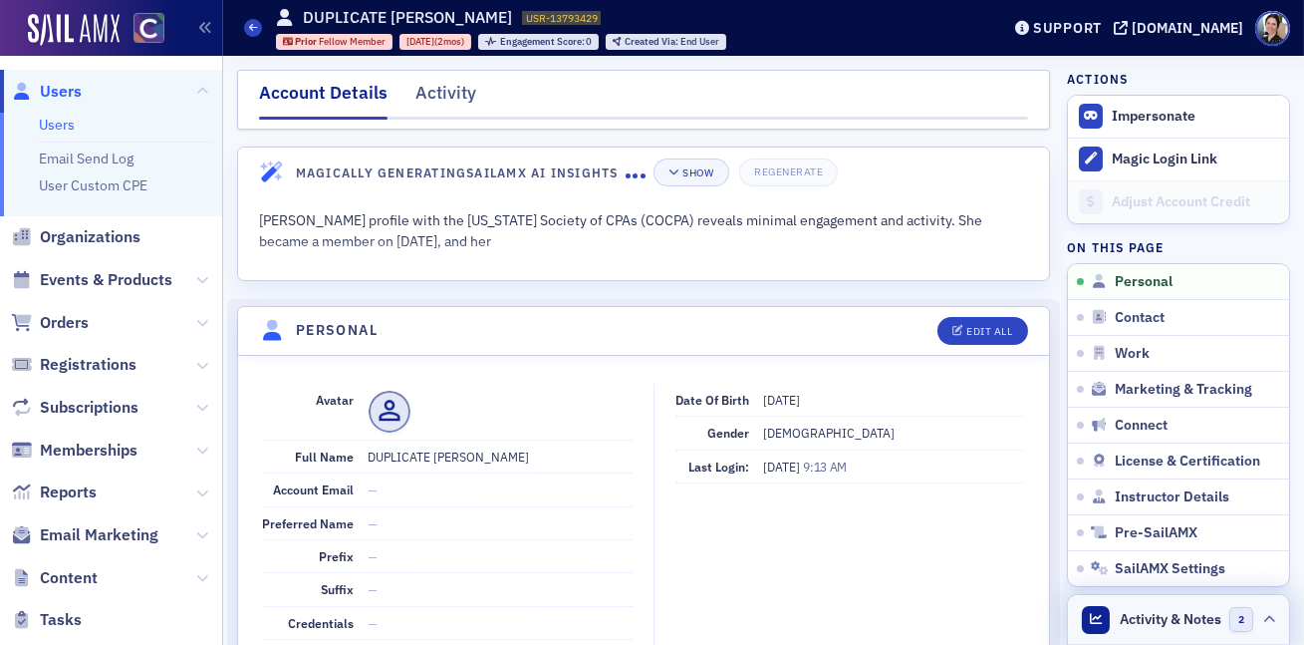
click at [1163, 622] on span "Activity & Notes" at bounding box center [1172, 619] width 102 height 21
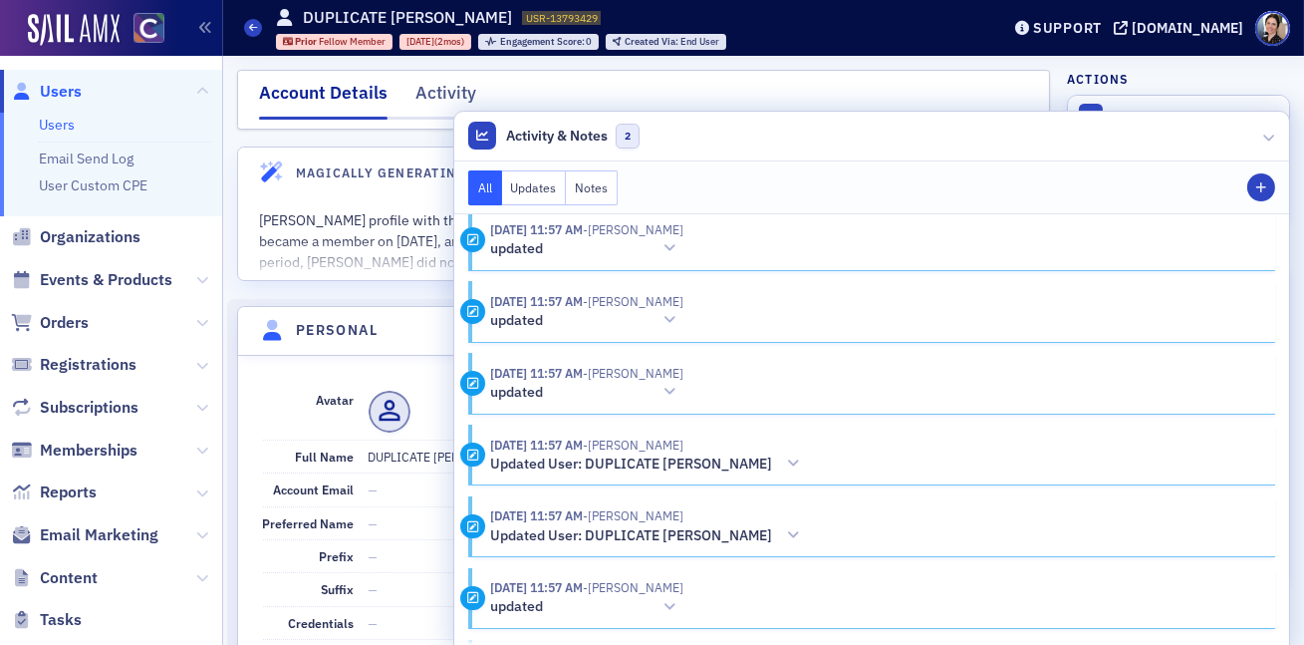
scroll to position [389, 0]
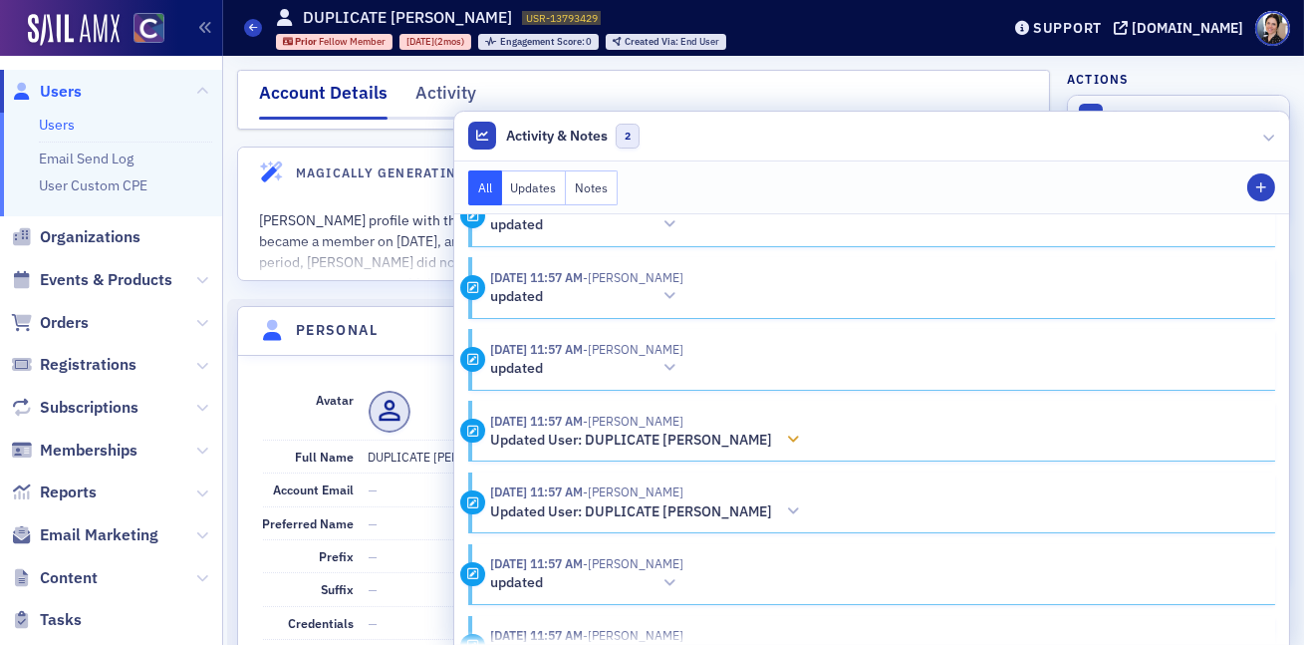
click at [799, 435] on icon at bounding box center [793, 439] width 12 height 14
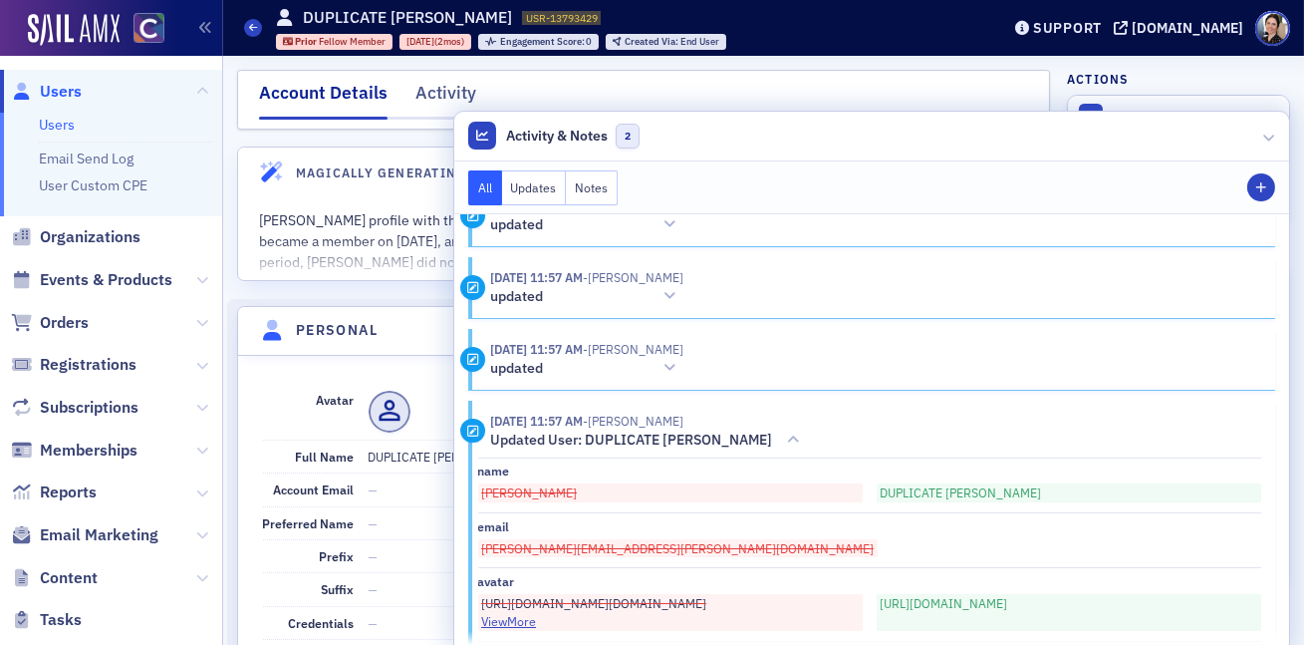
scroll to position [402, 0]
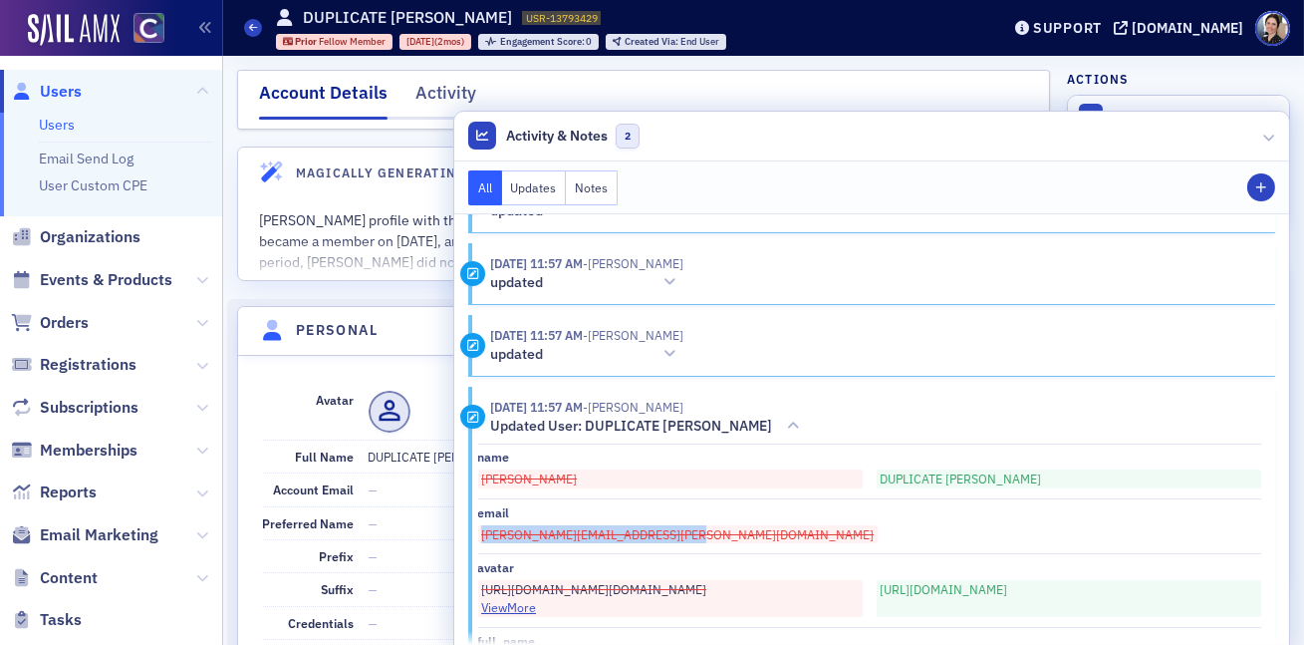
drag, startPoint x: 698, startPoint y: 533, endPoint x: 476, endPoint y: 527, distance: 222.2
click at [478, 528] on div "samantha.lapointe@soukupbush.com" at bounding box center [870, 534] width 784 height 18
click at [509, 530] on span "samantha.lapointe@soukupbush.com" at bounding box center [677, 534] width 399 height 18
drag, startPoint x: 479, startPoint y: 531, endPoint x: 694, endPoint y: 535, distance: 215.2
click at [694, 535] on div "samantha.lapointe@soukupbush.com" at bounding box center [870, 534] width 784 height 18
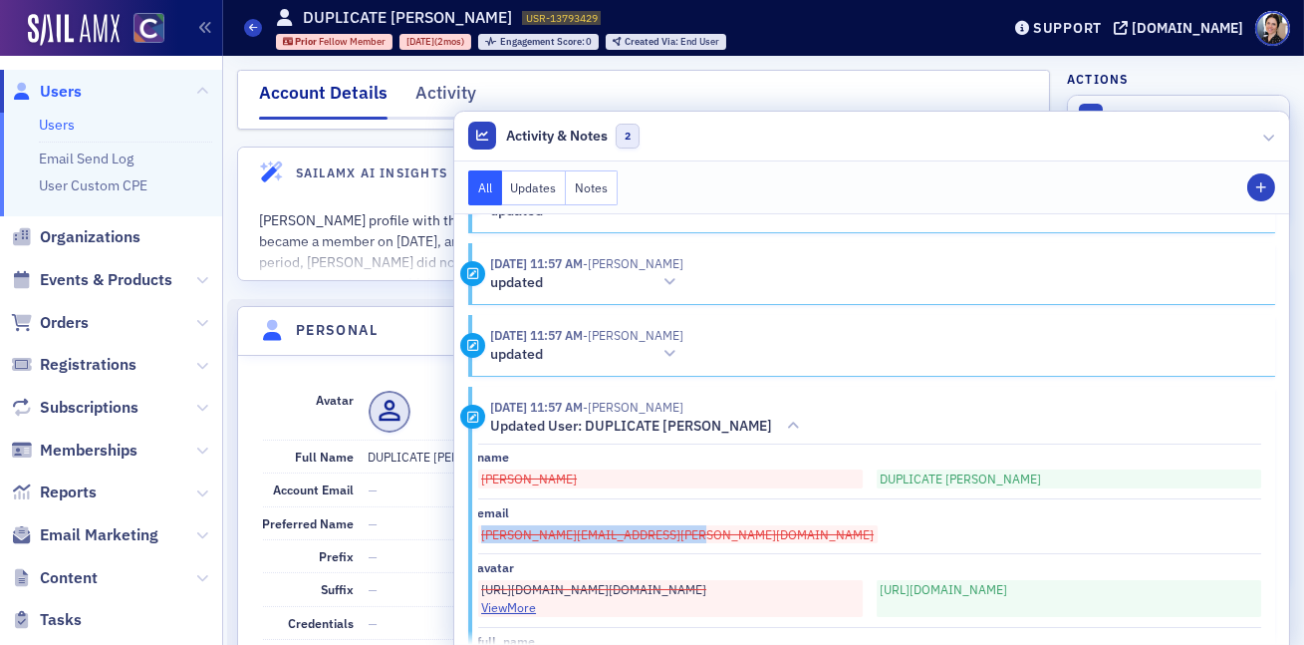
copy span "samantha.lapointe@soukupbush.com"
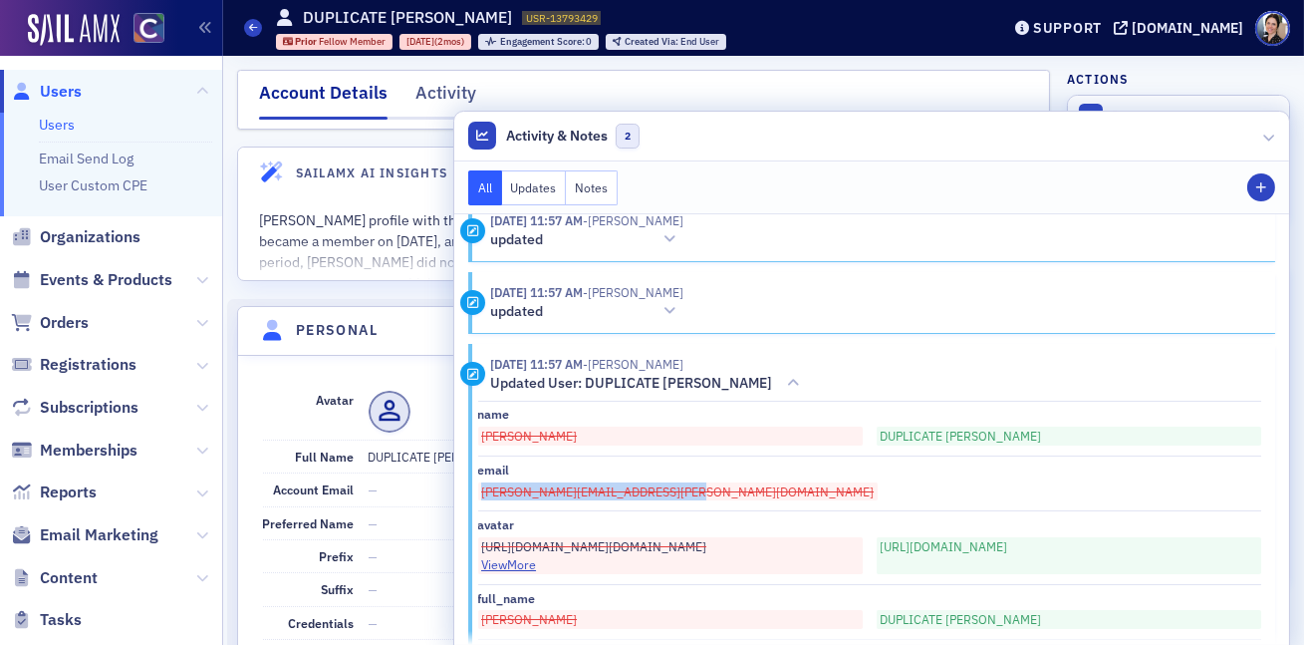
scroll to position [468, 0]
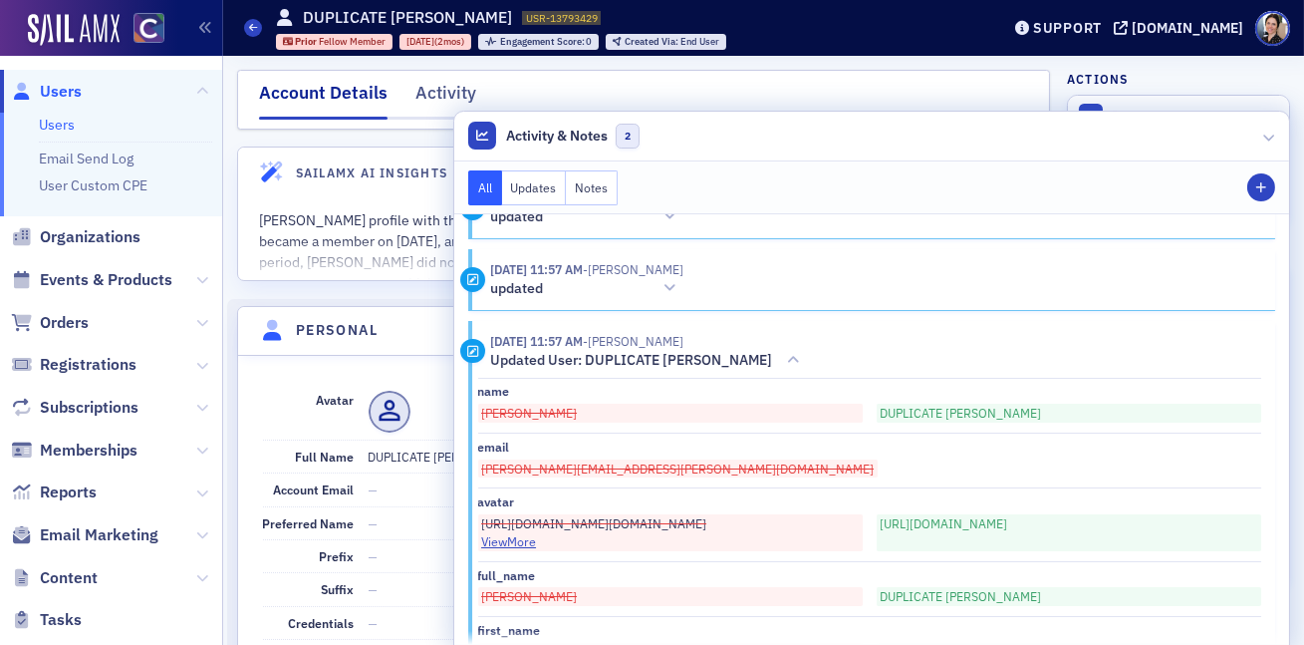
click at [58, 91] on span "Users" at bounding box center [61, 92] width 42 height 22
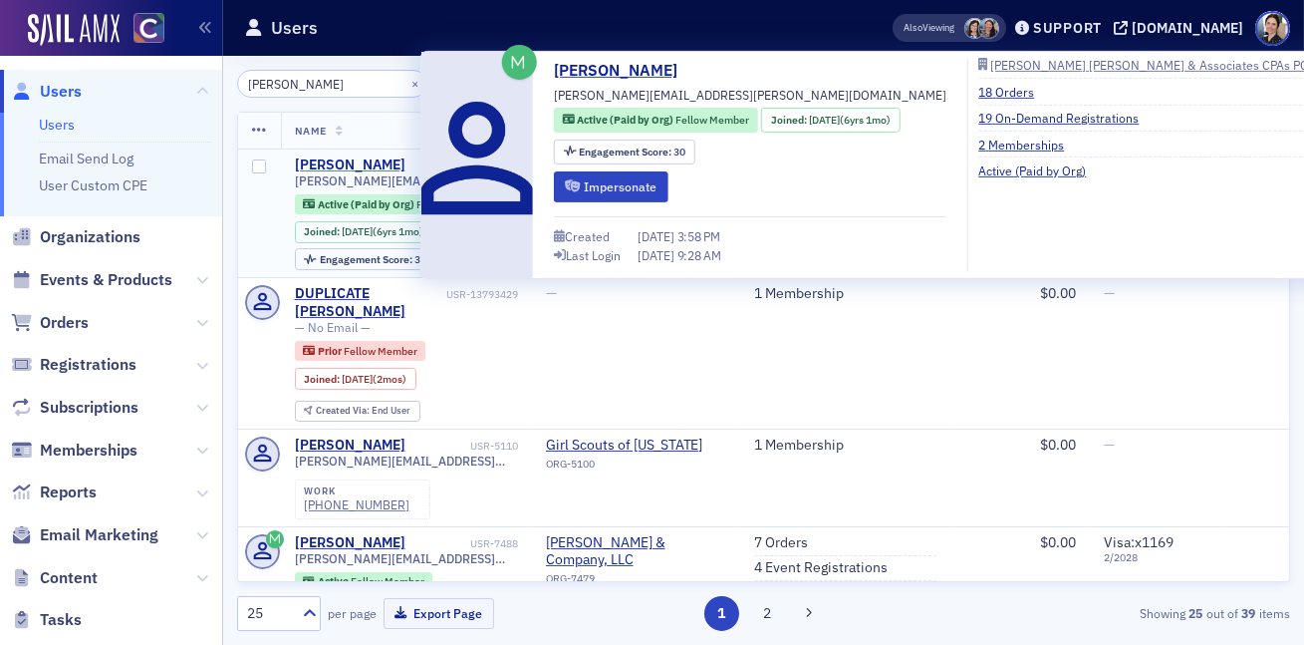
click at [347, 165] on div "Samantha LaPointe" at bounding box center [350, 165] width 111 height 18
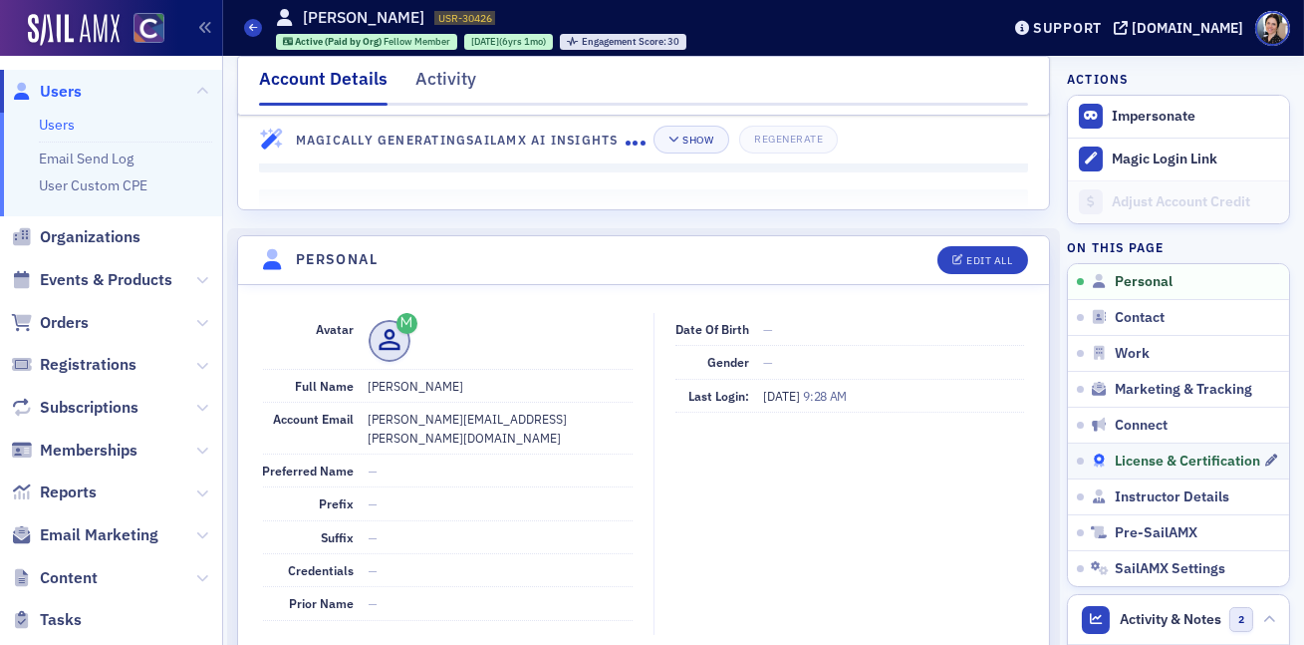
scroll to position [243, 0]
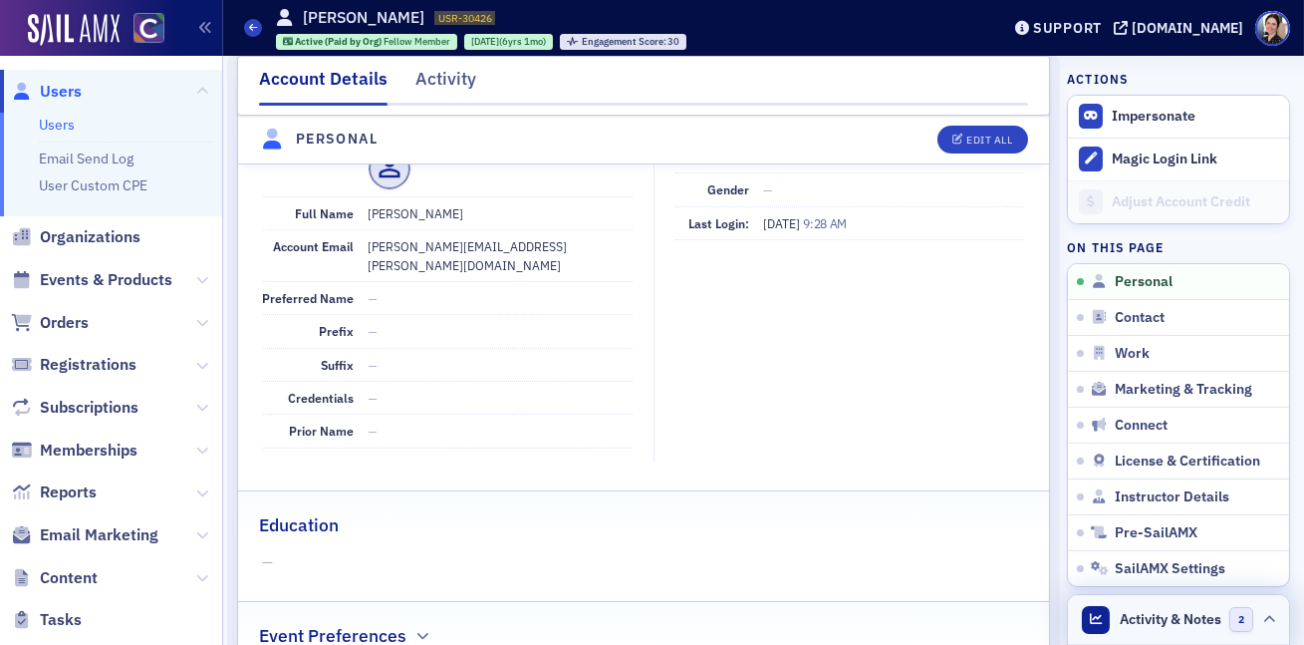
click at [1155, 619] on span "Activity & Notes" at bounding box center [1172, 619] width 102 height 21
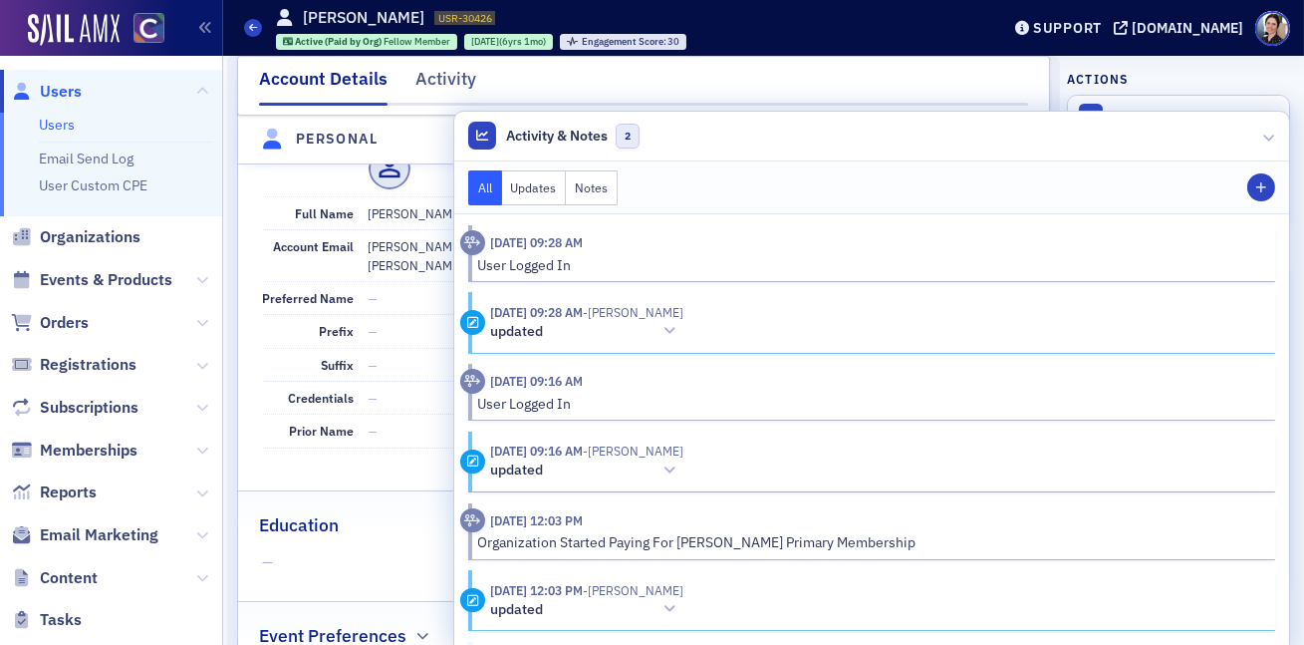
click at [618, 178] on button "Notes" at bounding box center [592, 187] width 52 height 35
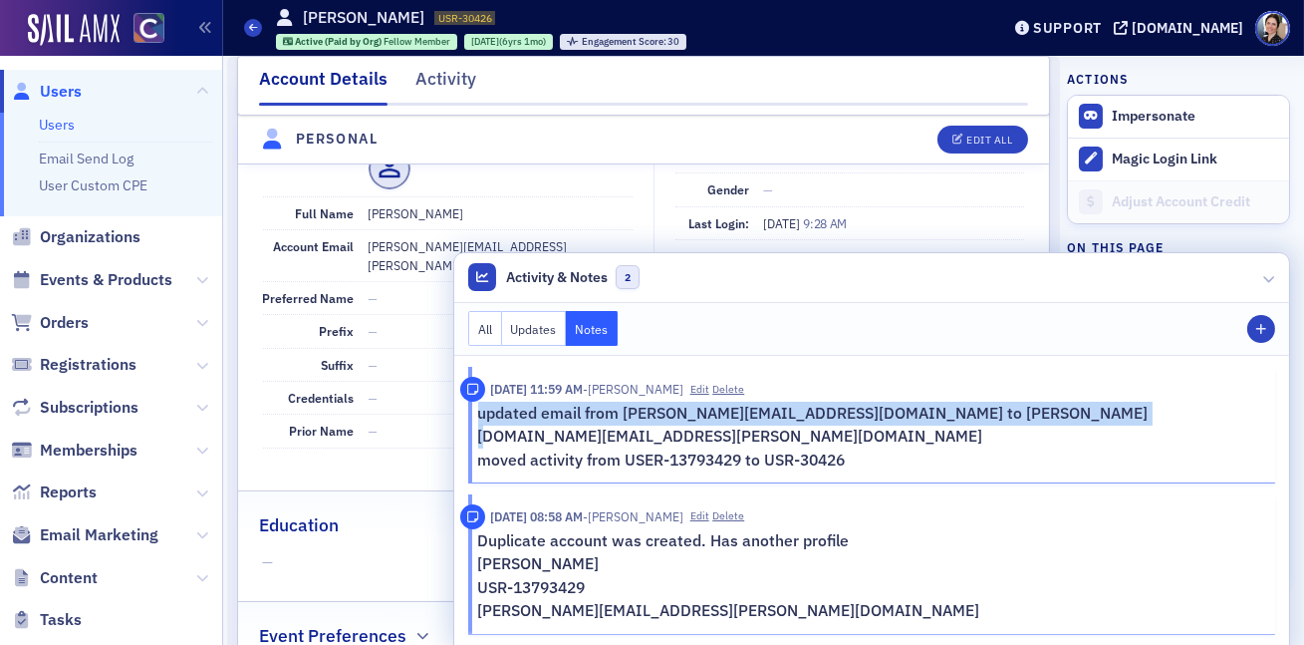
drag, startPoint x: 617, startPoint y: 434, endPoint x: 1261, endPoint y: 438, distance: 644.6
click at [1261, 438] on div "8/11/2025 11:59 AM - Sheila Duggan Edit Delete updated email from samantha@souk…" at bounding box center [867, 424] width 815 height 95
copy p "updated email from samantha@soukupbush.com to samantha.lapointe@soukupbush.com"
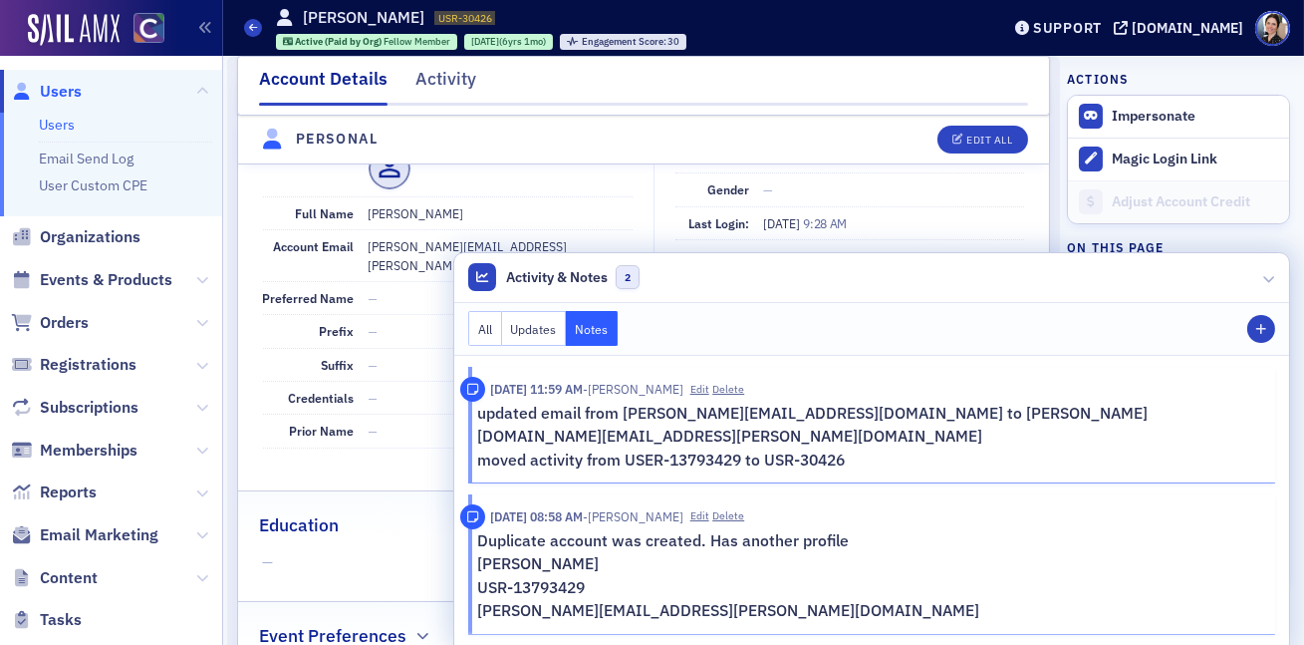
click at [1270, 299] on header "Activity & Notes 2" at bounding box center [871, 278] width 835 height 50
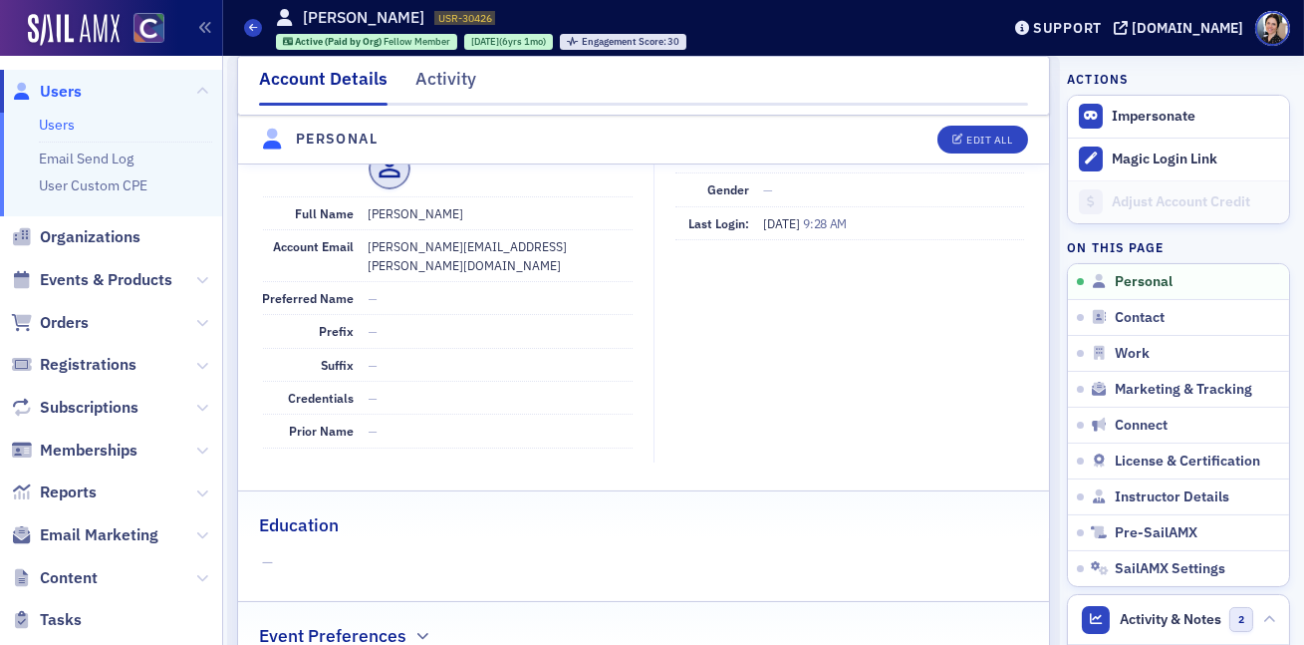
click at [54, 89] on span "Users" at bounding box center [61, 92] width 42 height 22
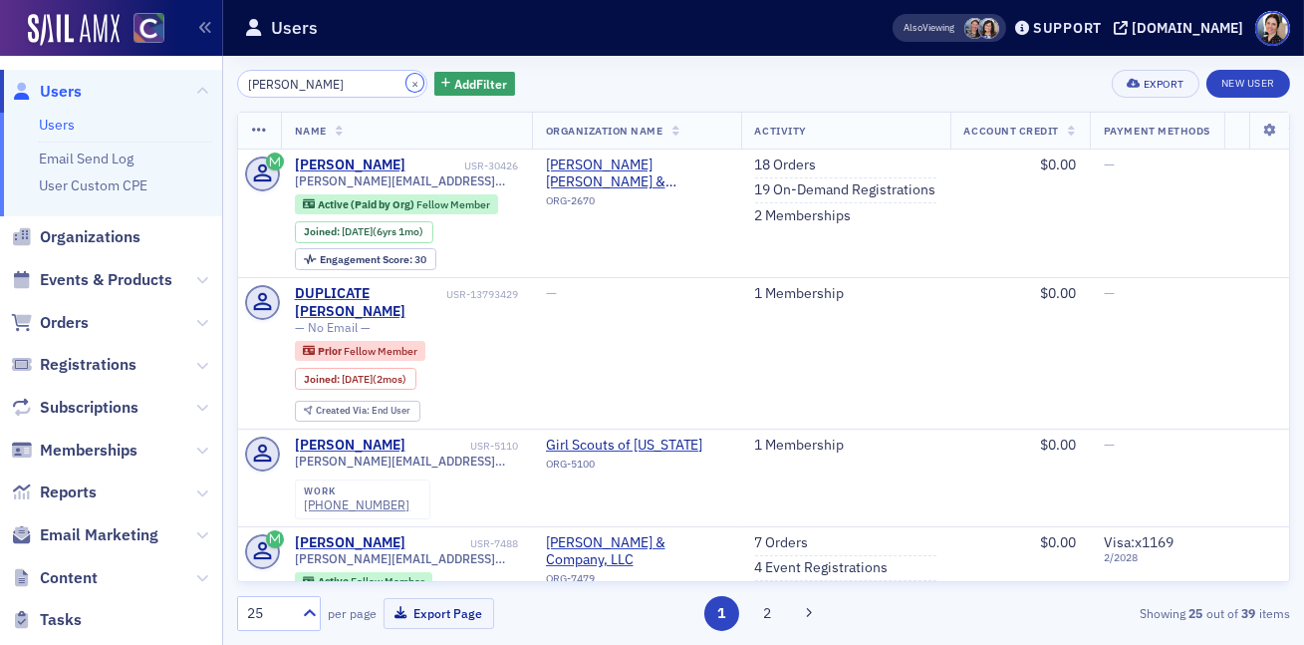
click at [406, 84] on button "×" at bounding box center [415, 83] width 18 height 18
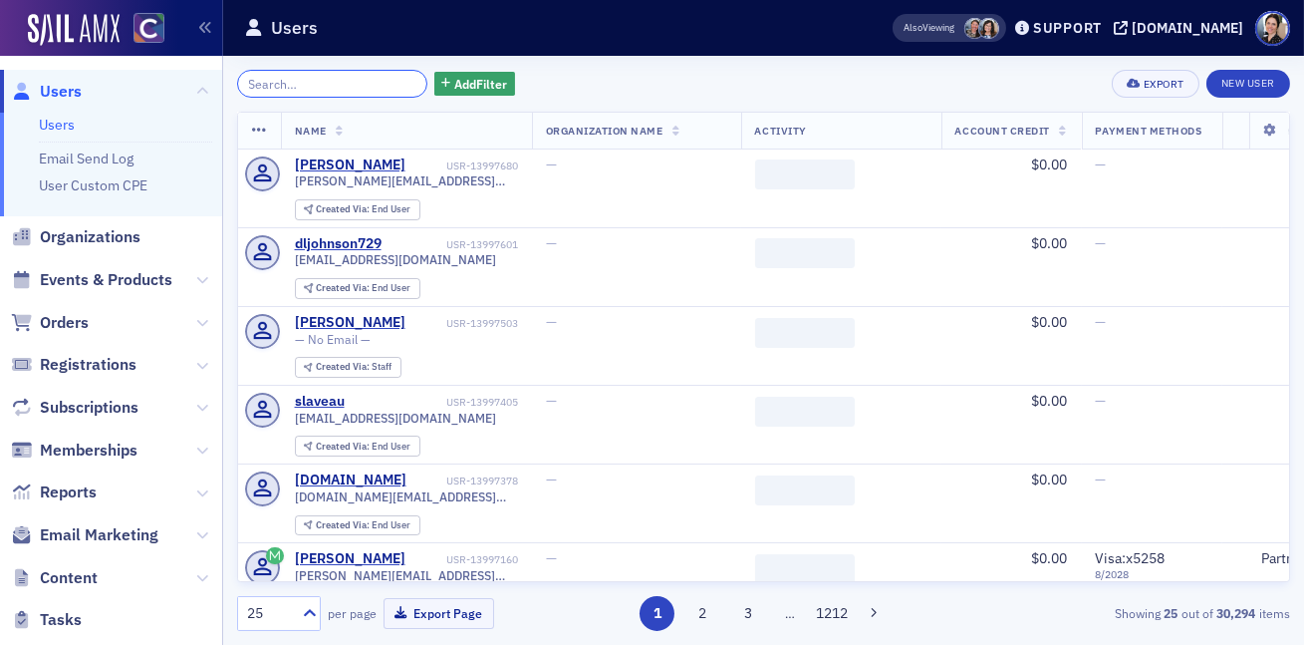
click at [356, 91] on input "search" at bounding box center [332, 84] width 190 height 28
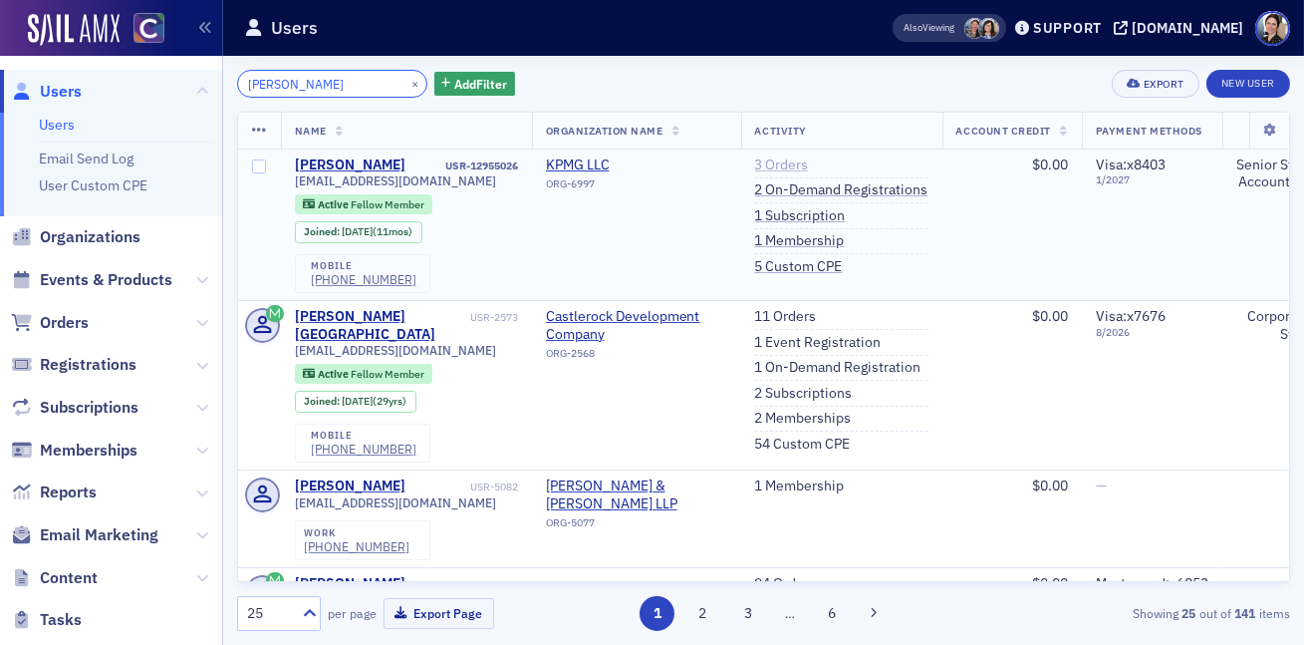
type input "kelly valdez"
click at [793, 165] on link "3 Orders" at bounding box center [782, 165] width 54 height 18
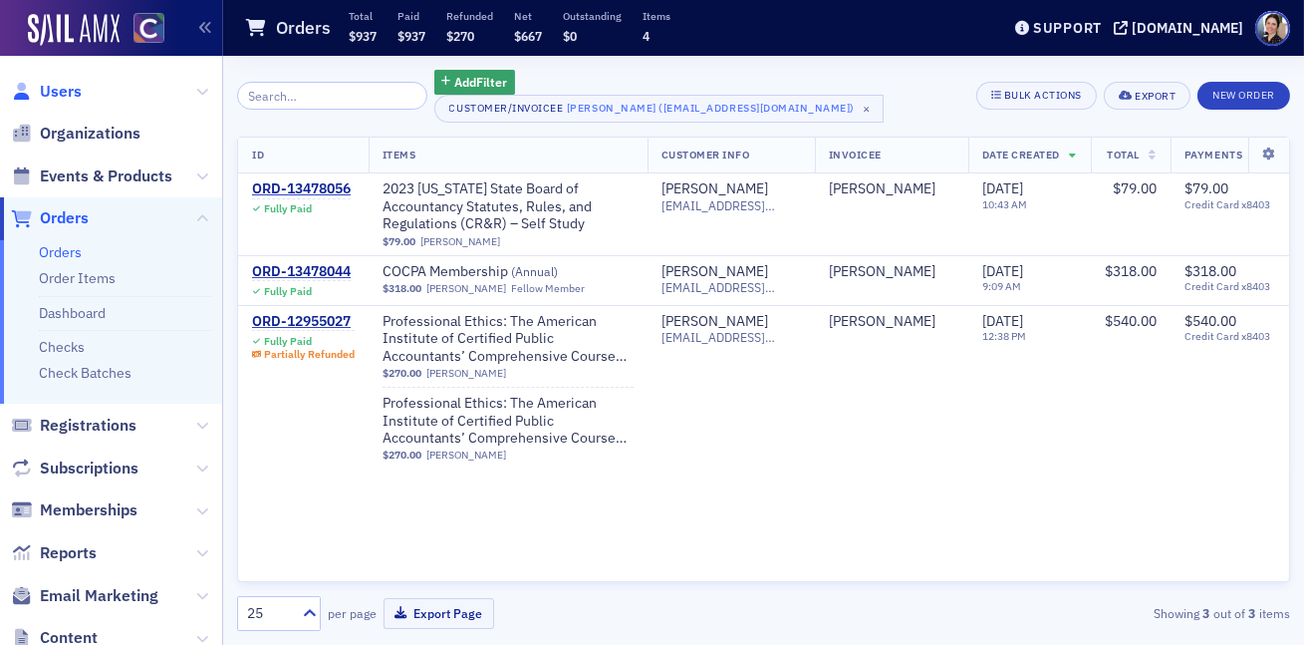
click at [62, 91] on span "Users" at bounding box center [61, 92] width 42 height 22
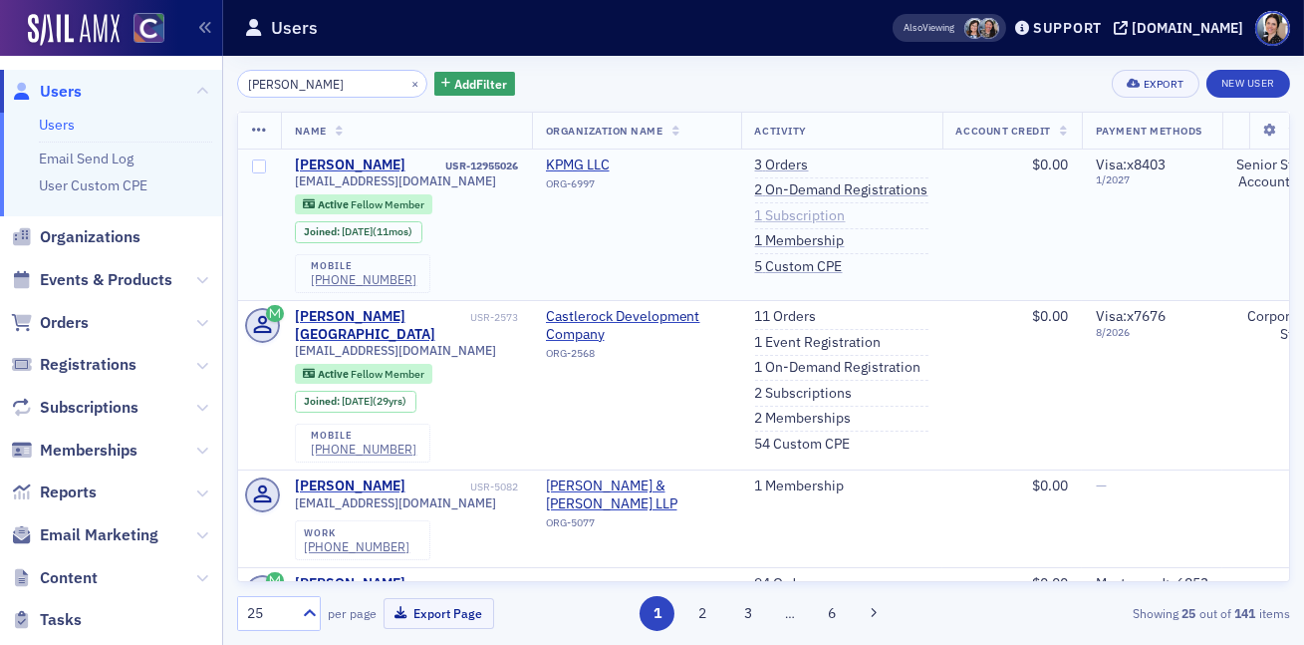
click at [846, 215] on link "1 Subscription" at bounding box center [800, 216] width 91 height 18
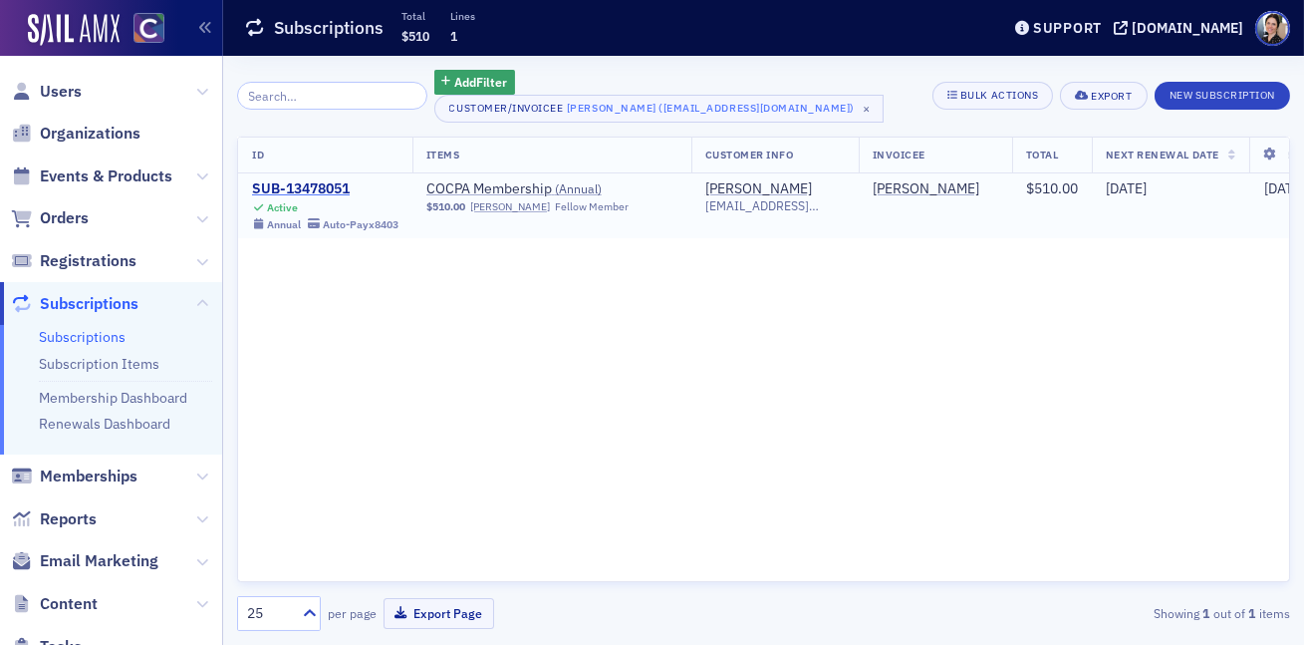
click at [336, 188] on div "SUB-13478051" at bounding box center [325, 189] width 146 height 18
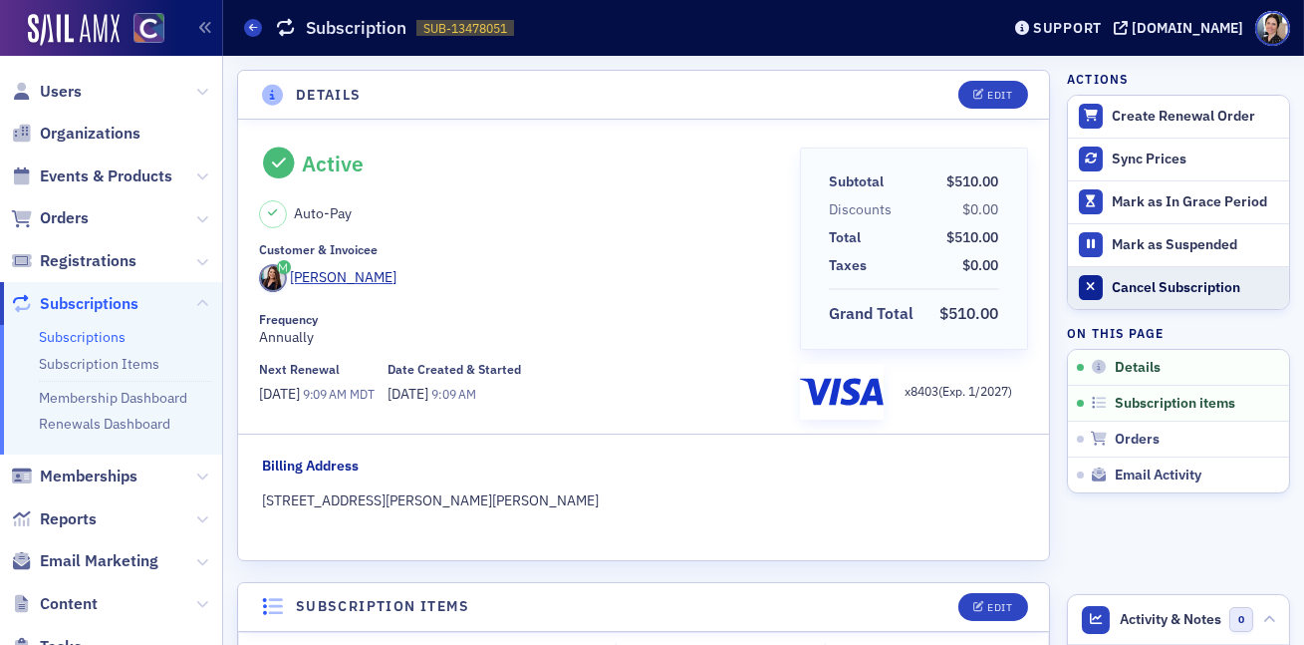
click at [1153, 288] on div "Cancel Subscription" at bounding box center [1195, 288] width 167 height 18
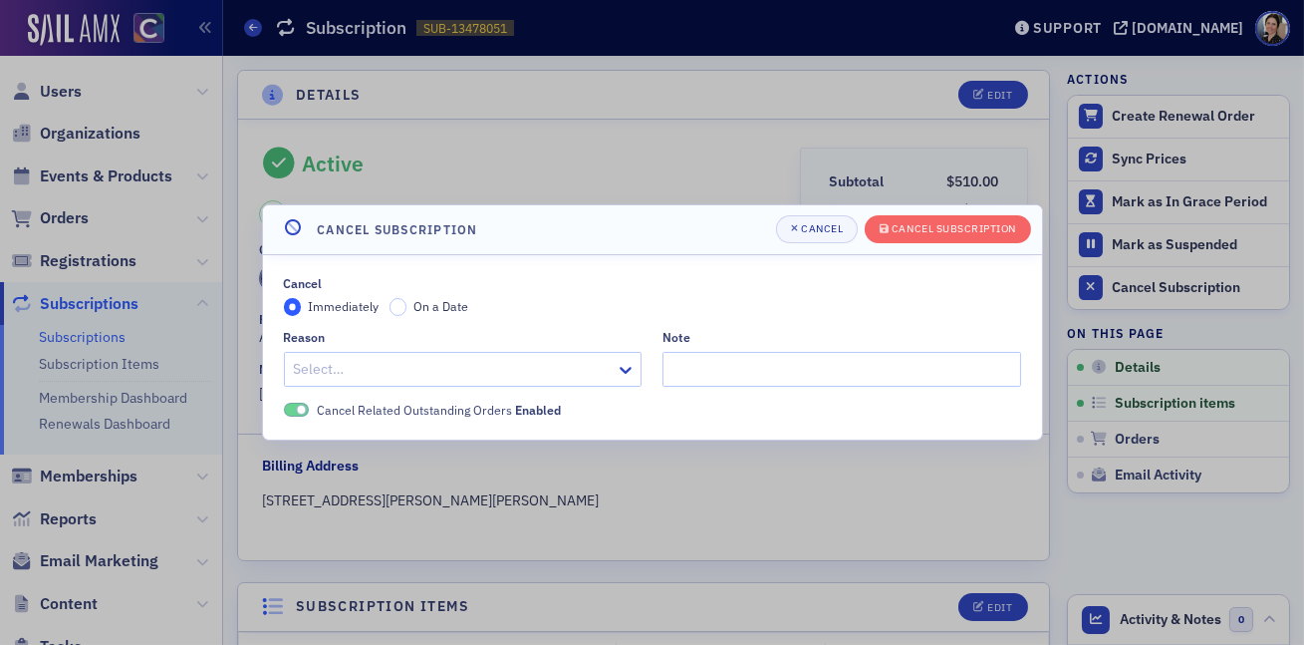
click at [429, 306] on span "On a Date" at bounding box center [440, 306] width 55 height 16
click at [407, 306] on input "On a Date" at bounding box center [399, 307] width 18 height 18
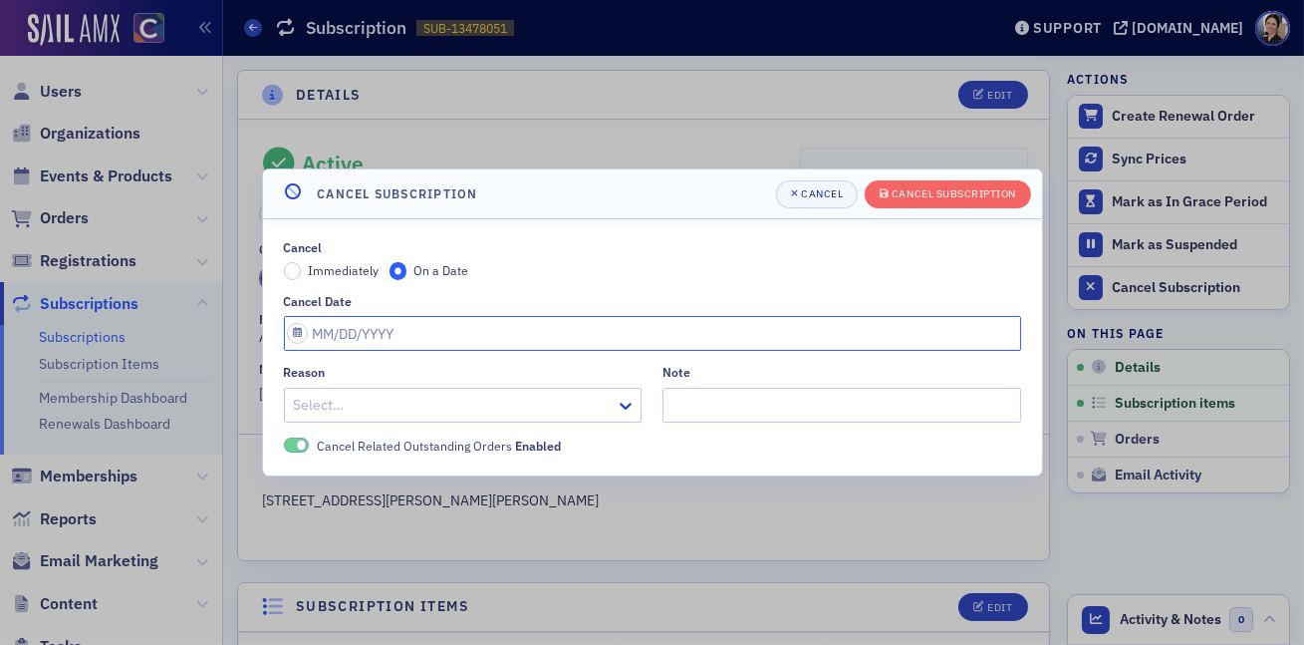
select select "7"
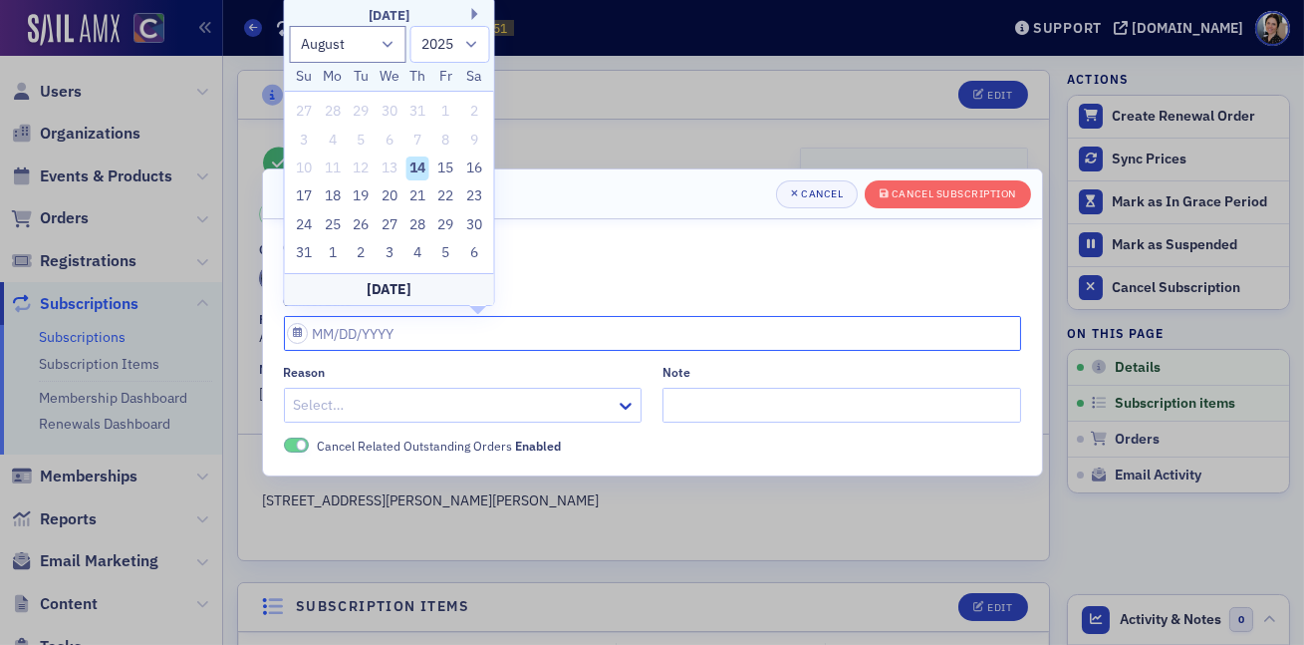
click at [390, 334] on input "Cancel Date" at bounding box center [652, 333] width 737 height 35
click at [444, 226] on div "29" at bounding box center [446, 225] width 24 height 24
type input "08/29/2025"
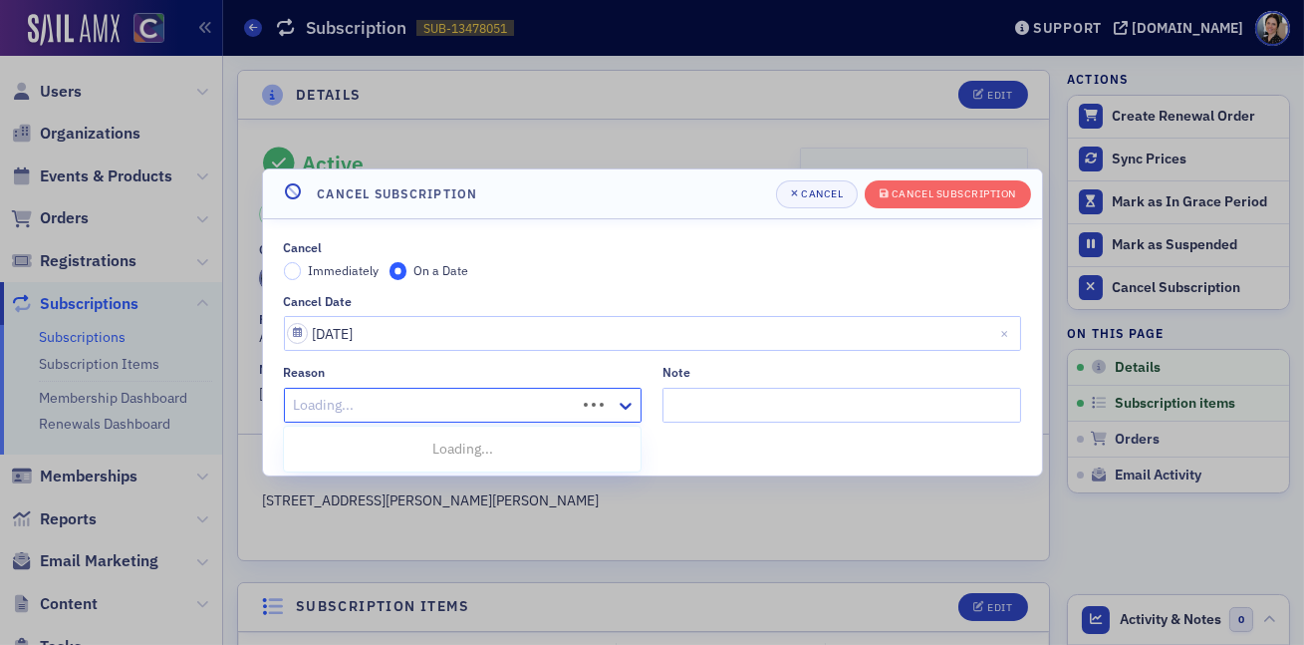
click at [489, 406] on div at bounding box center [433, 405] width 283 height 25
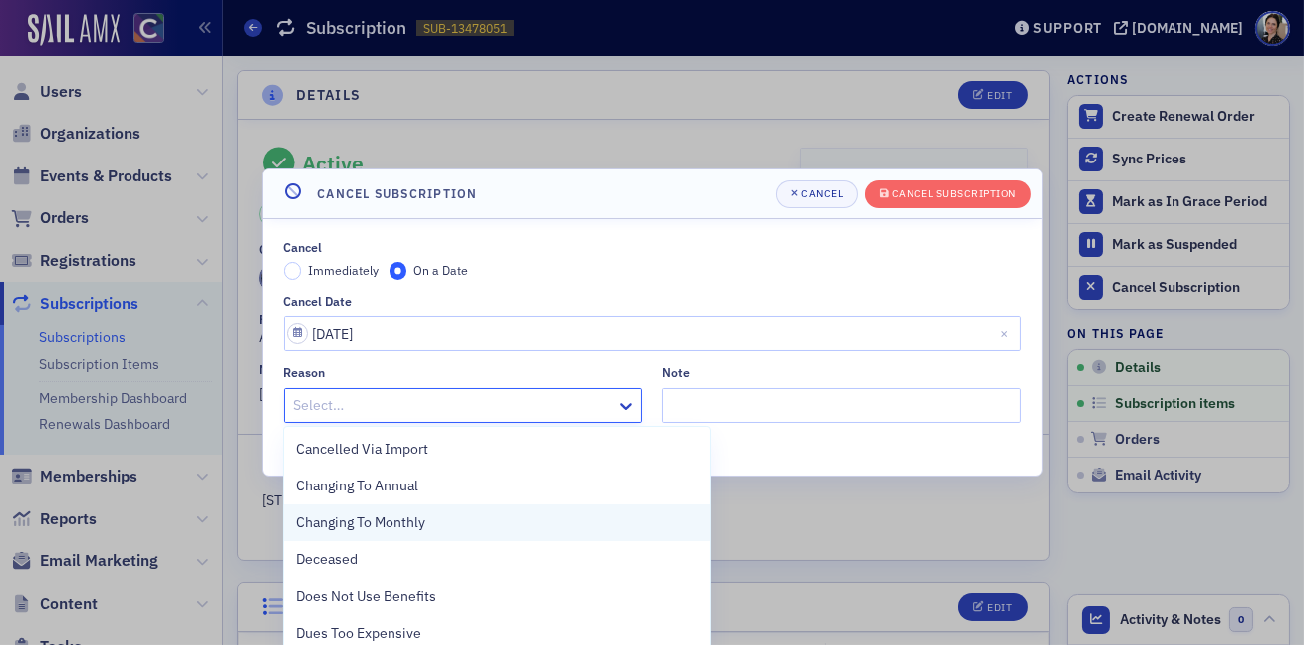
scroll to position [15, 0]
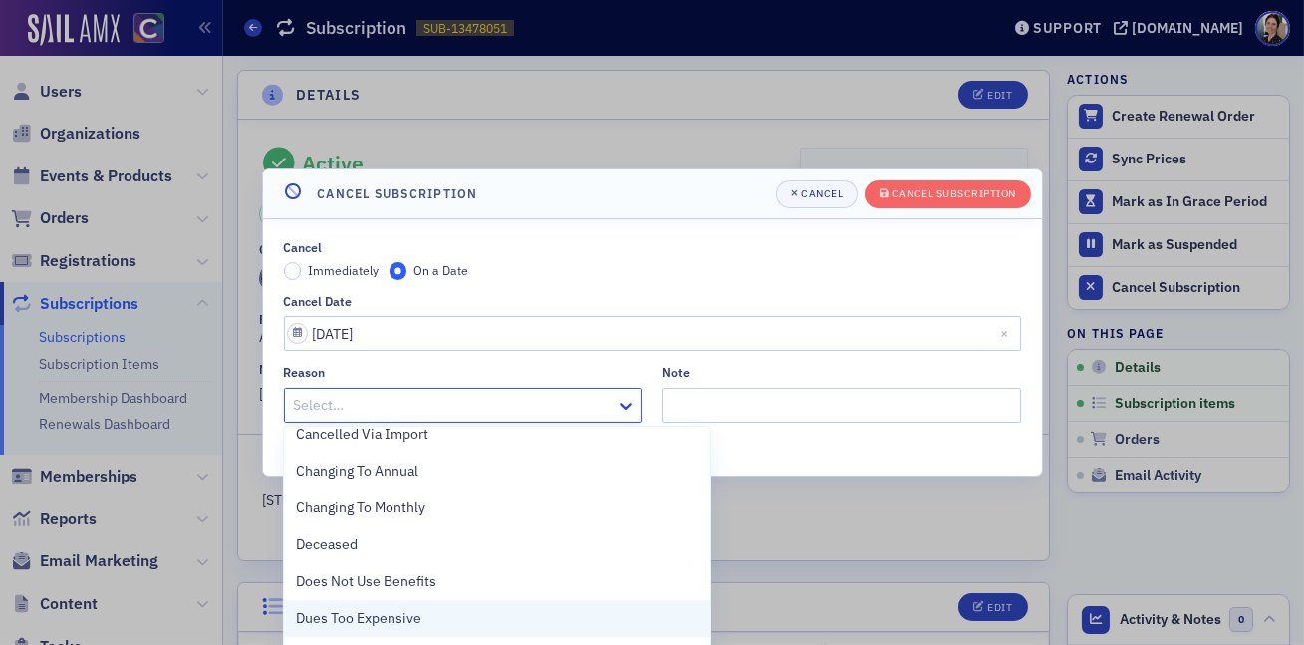
click at [348, 617] on span "Dues Too Expensive" at bounding box center [359, 618] width 126 height 21
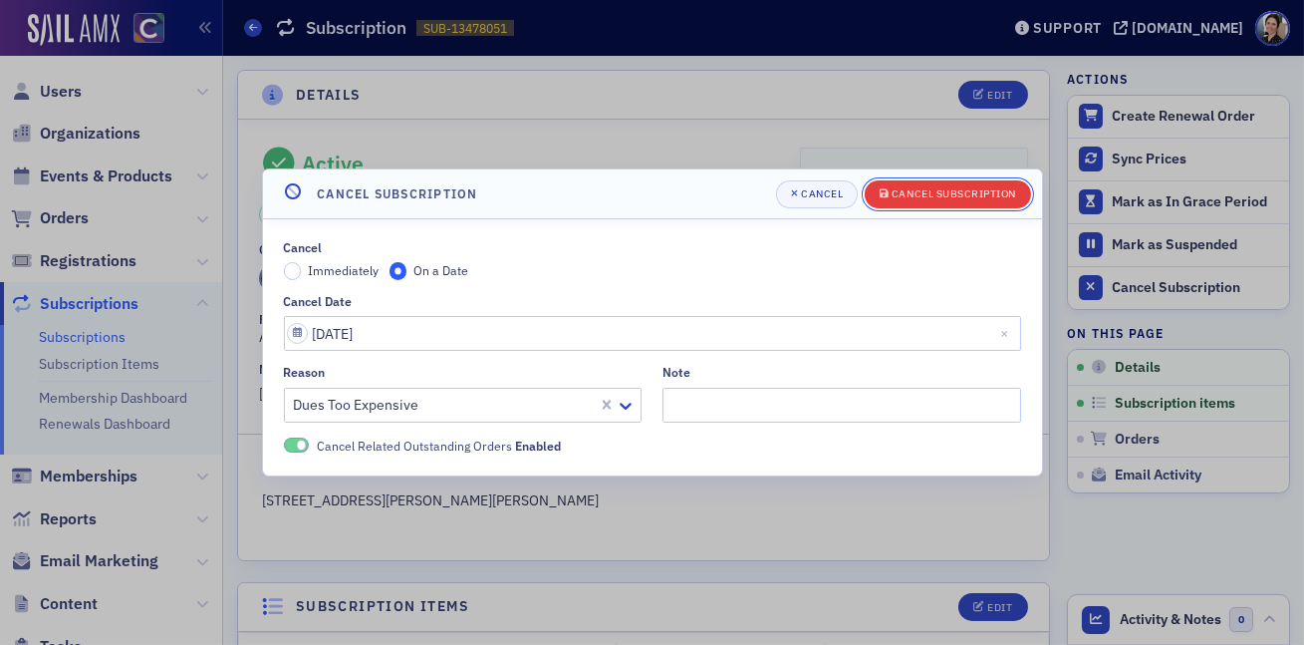
click at [954, 197] on div "Cancel Subscription" at bounding box center [954, 193] width 125 height 11
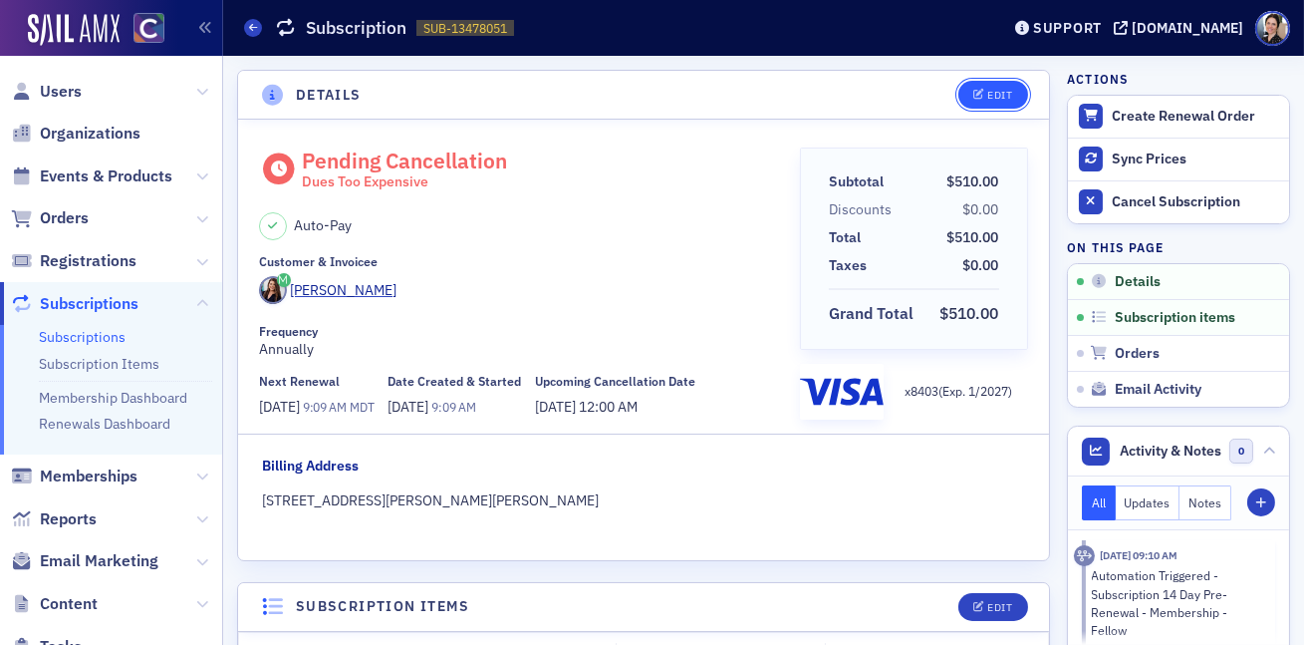
click at [997, 94] on div "Edit" at bounding box center [999, 95] width 25 height 11
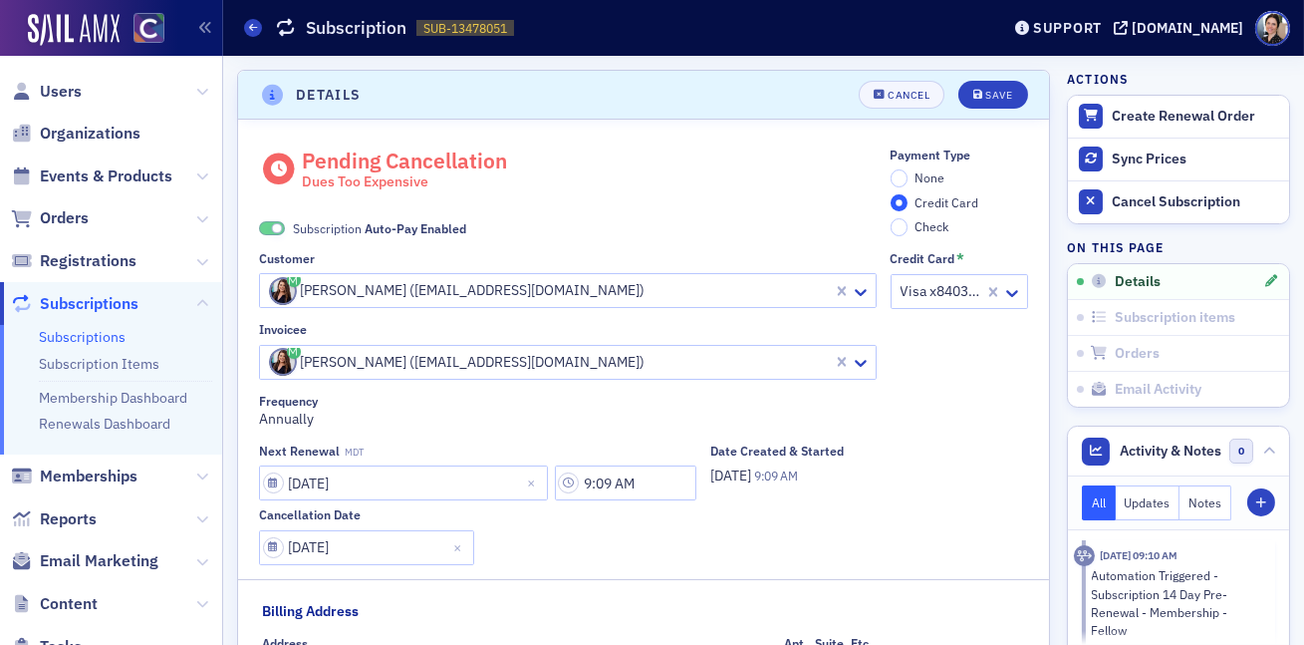
scroll to position [4, 0]
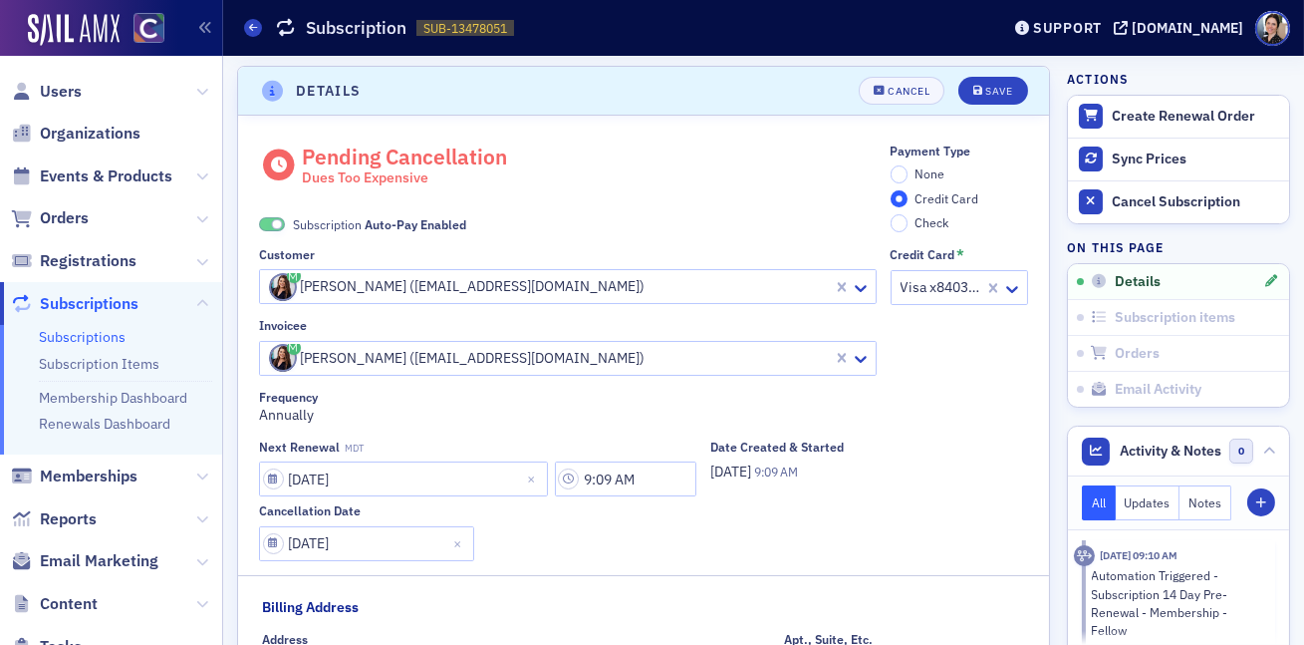
click at [264, 221] on span at bounding box center [272, 224] width 26 height 15
click at [896, 171] on label "None" at bounding box center [918, 174] width 55 height 18
click at [896, 171] on input "None" at bounding box center [900, 174] width 18 height 18
click at [989, 91] on div "Save" at bounding box center [998, 91] width 27 height 11
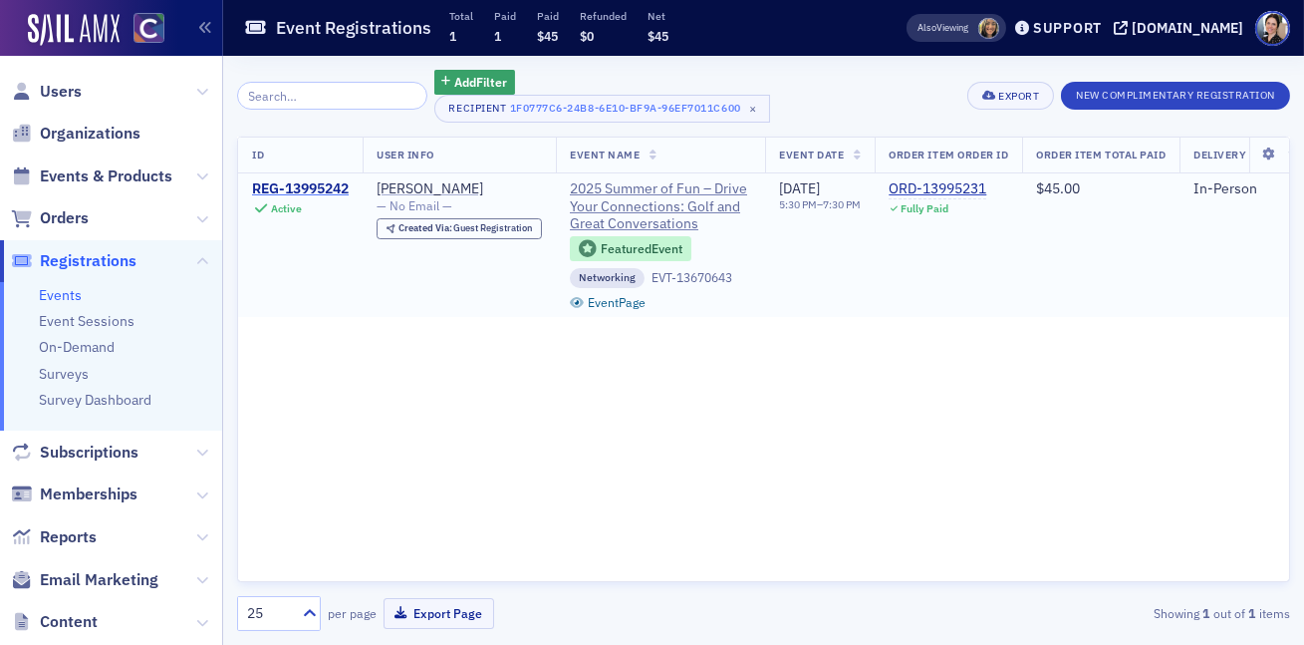
click at [289, 187] on div "REG-13995242" at bounding box center [300, 189] width 97 height 18
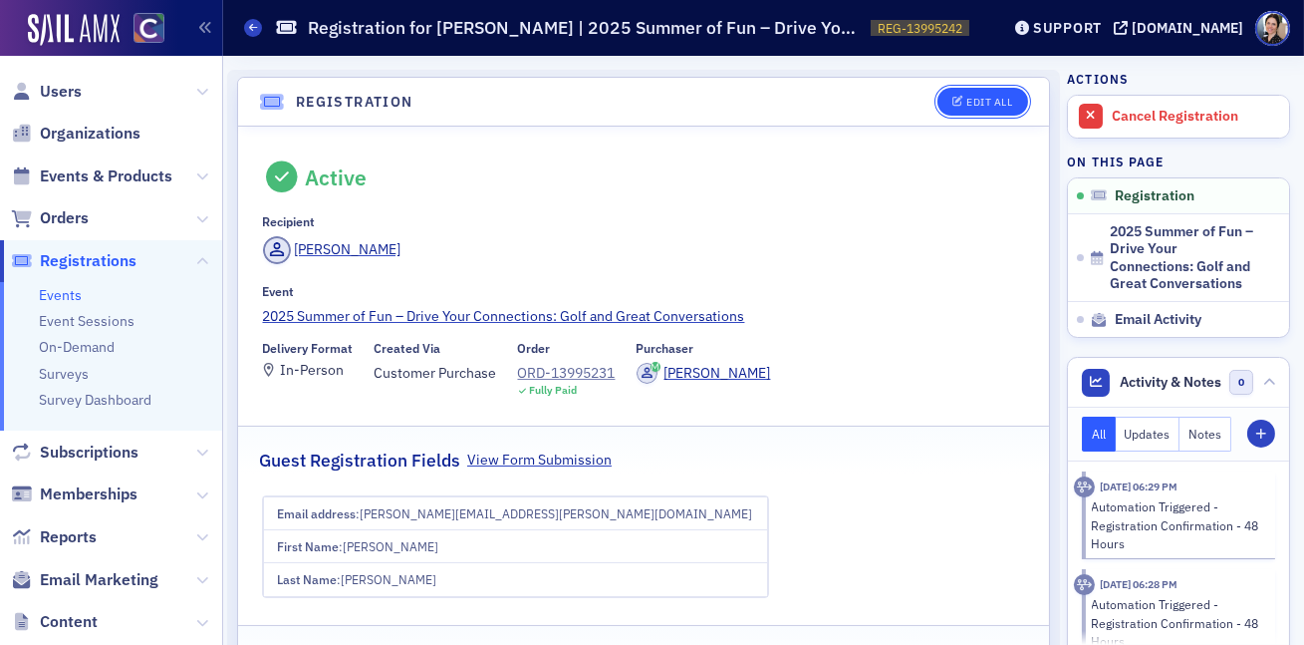
click at [1000, 101] on div "Edit All" at bounding box center [989, 102] width 46 height 11
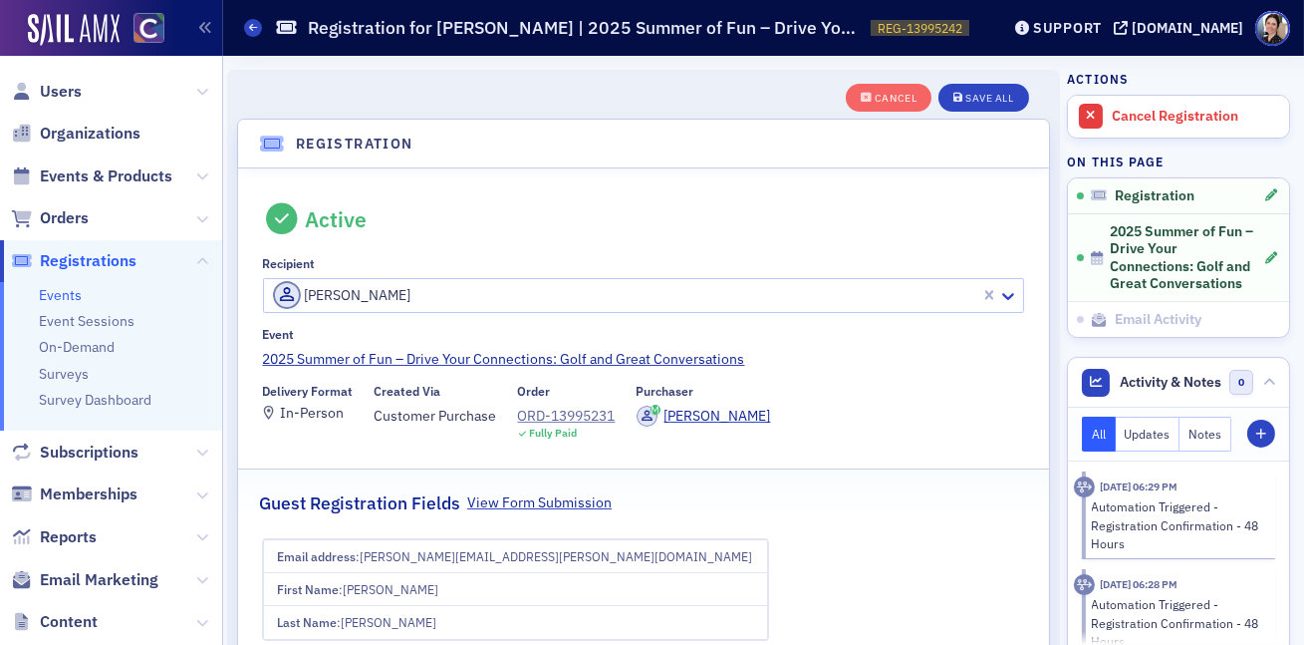
scroll to position [53, 0]
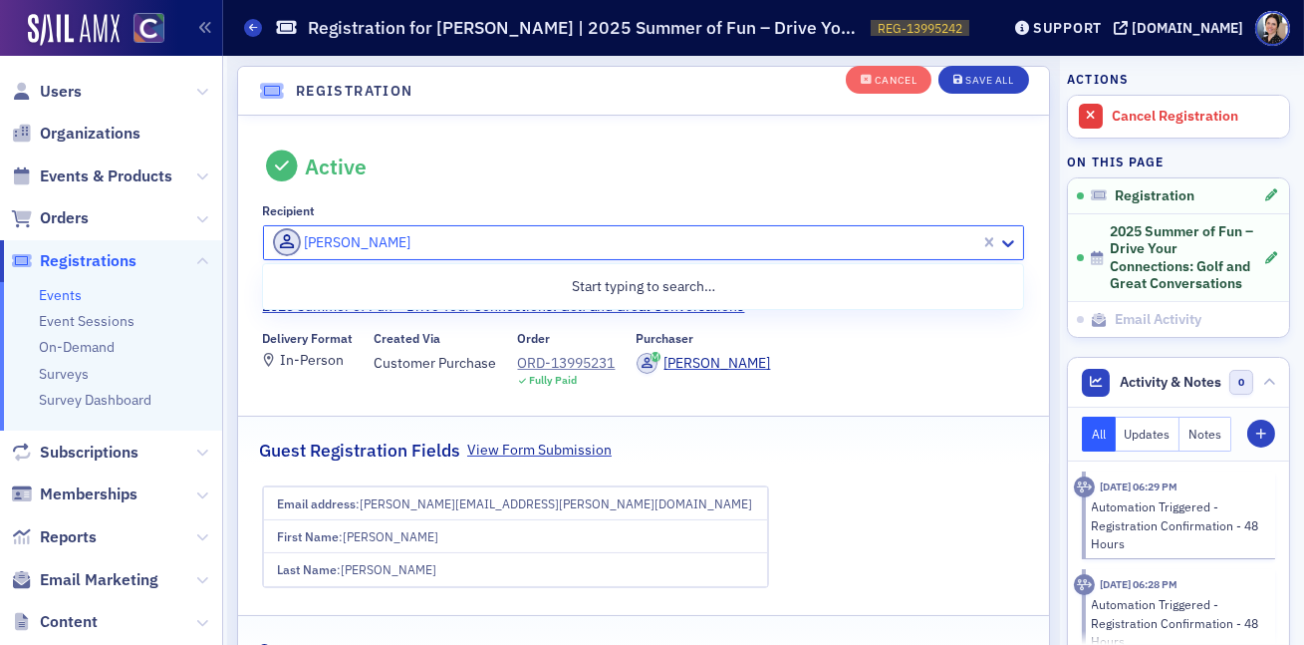
click at [692, 244] on div at bounding box center [625, 242] width 708 height 25
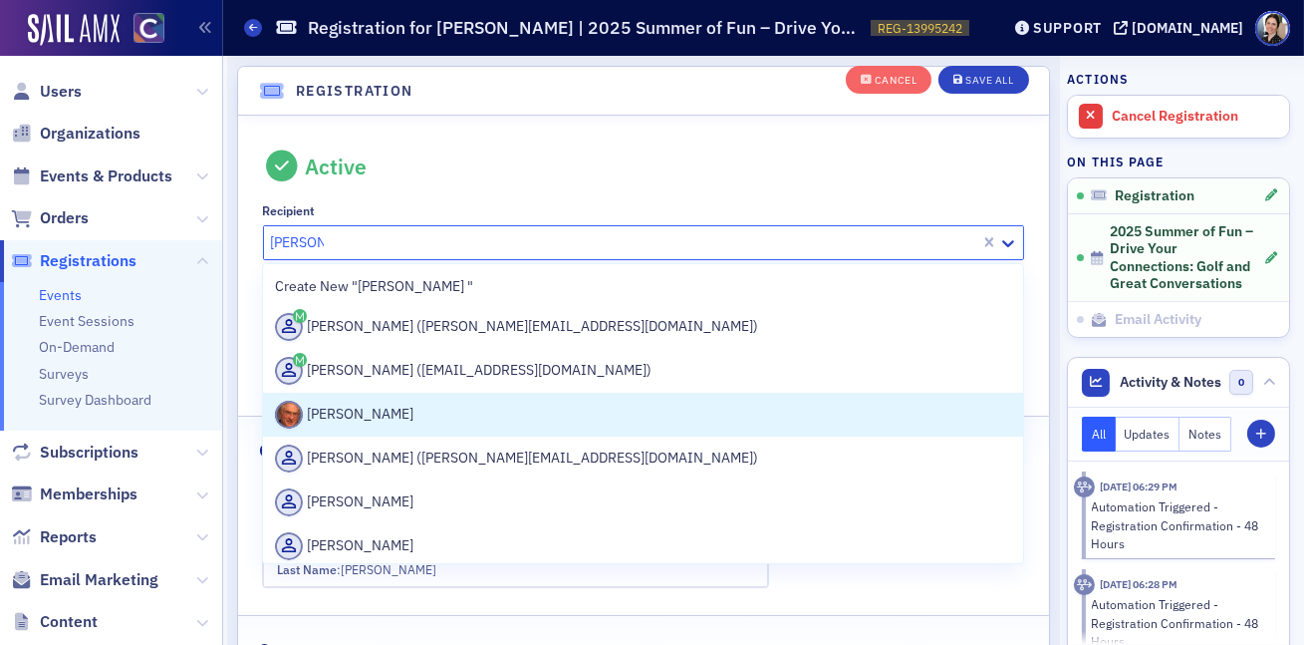
type input "Eugene"
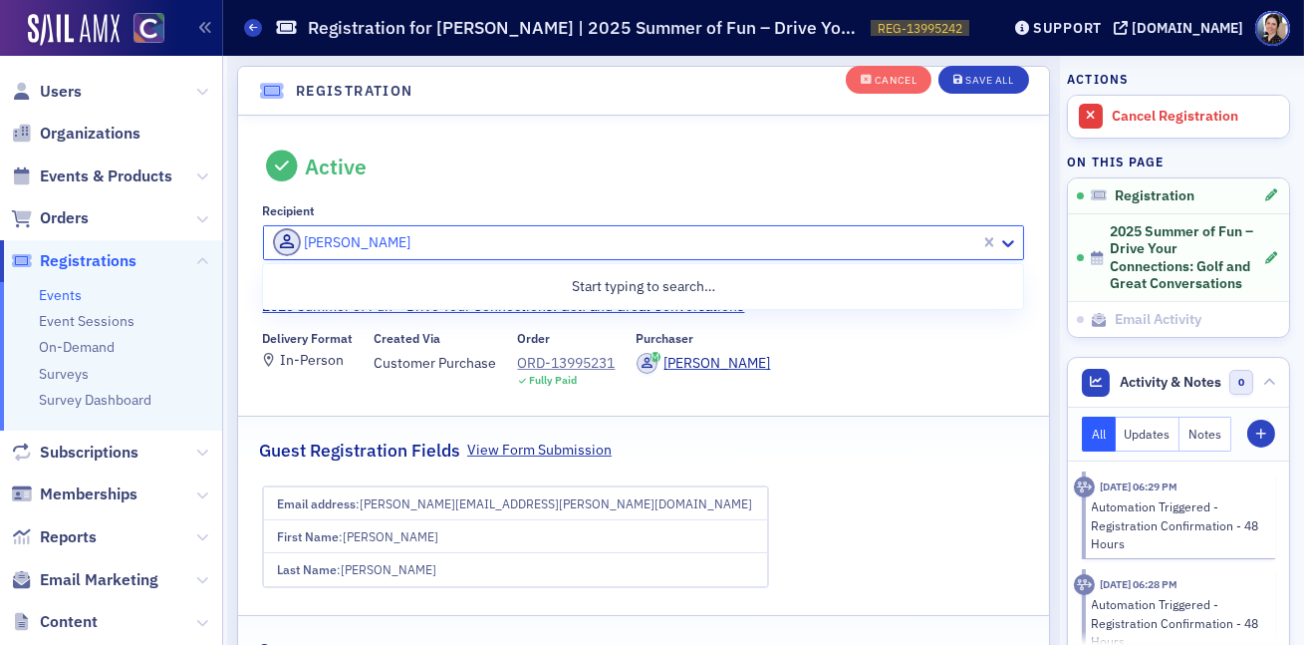
click at [575, 238] on div at bounding box center [625, 242] width 708 height 25
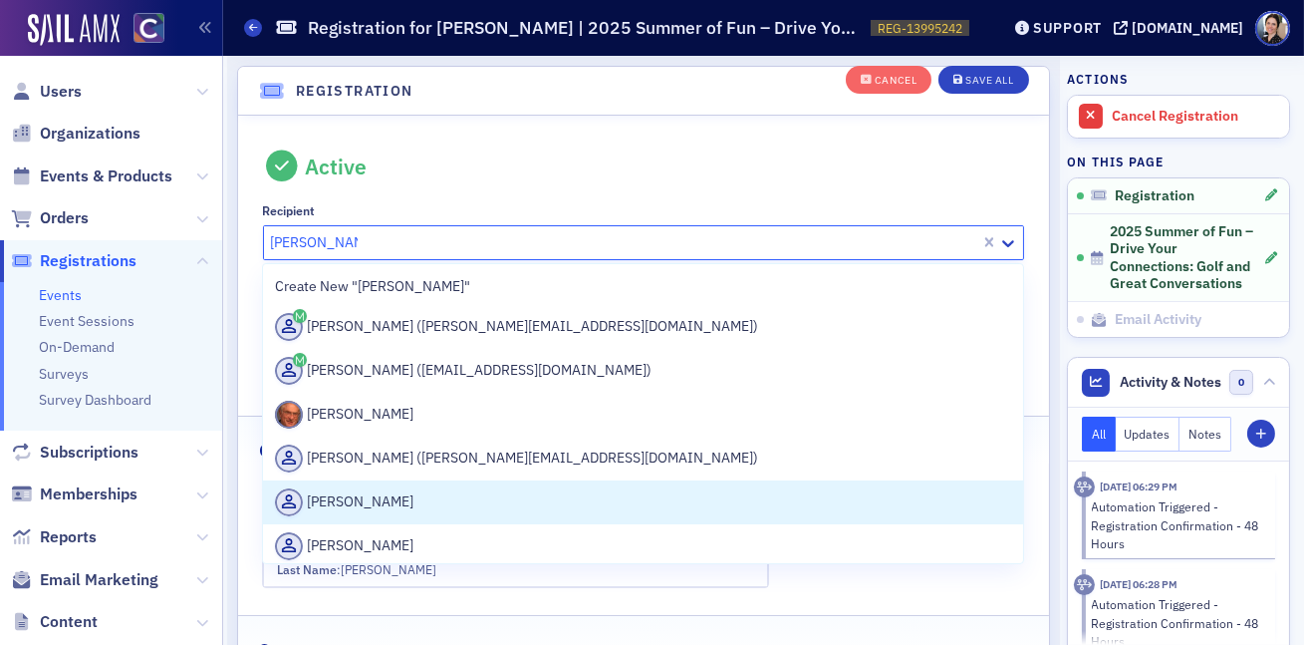
type input "Eugene Gheo"
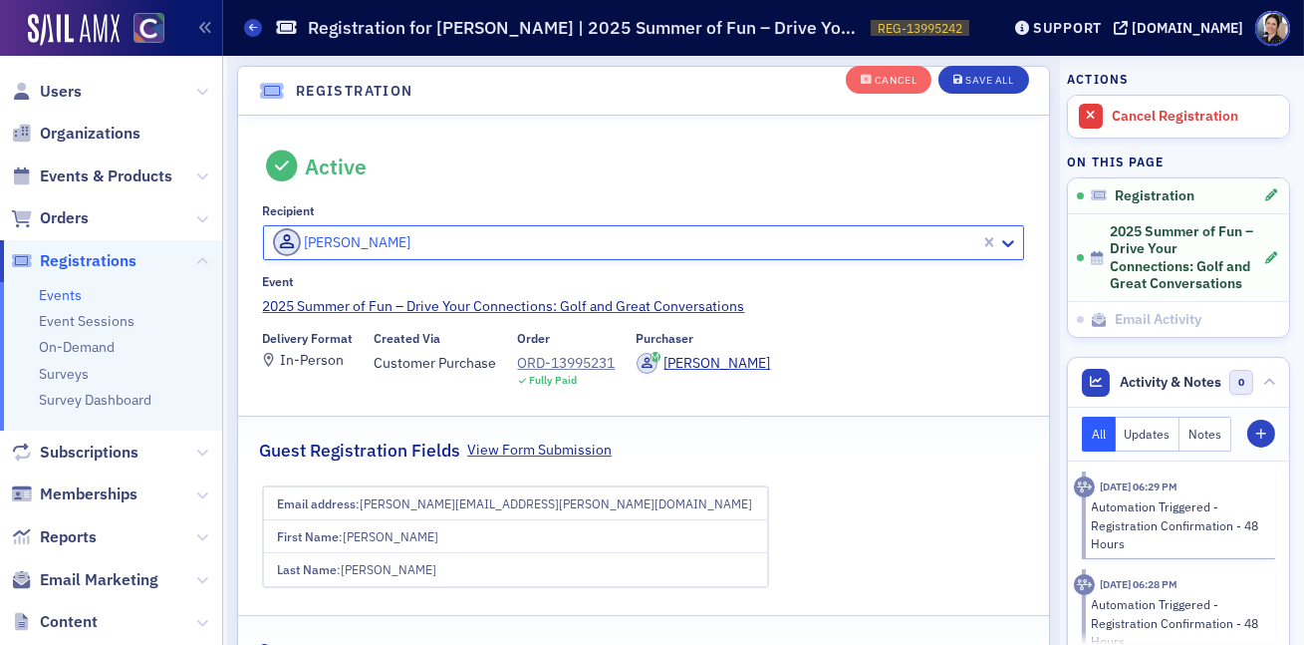
click at [525, 245] on div at bounding box center [625, 242] width 708 height 25
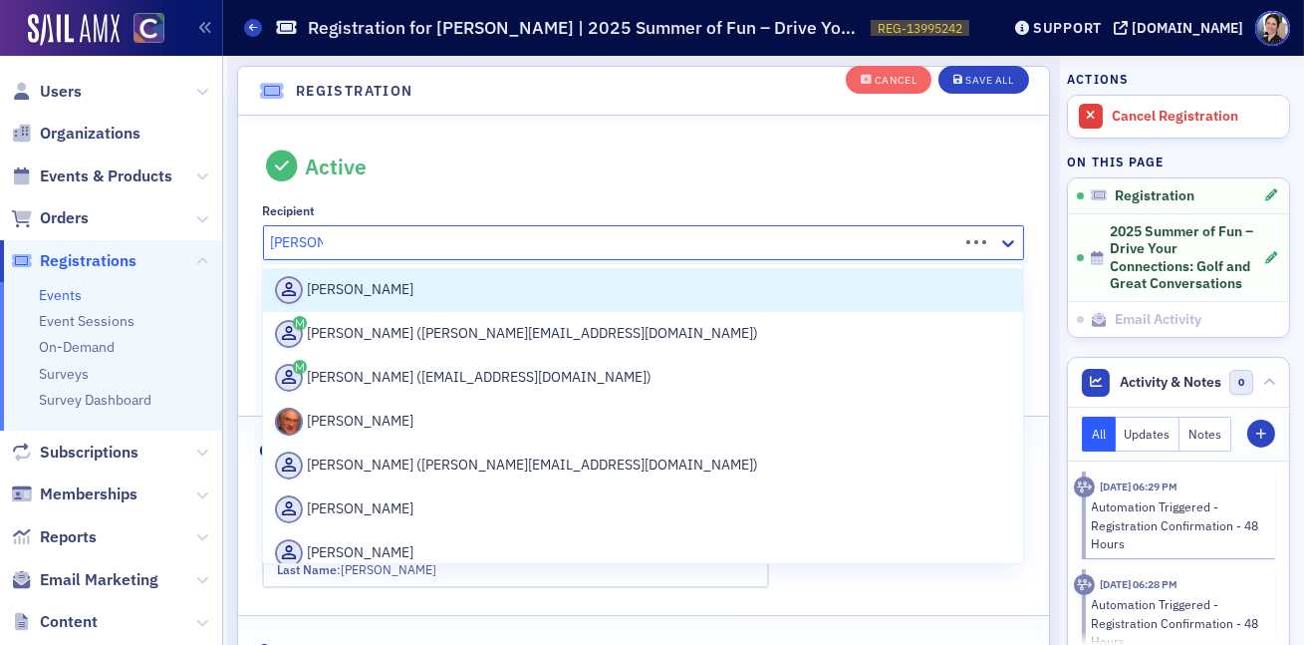
type input "Eugen gh"
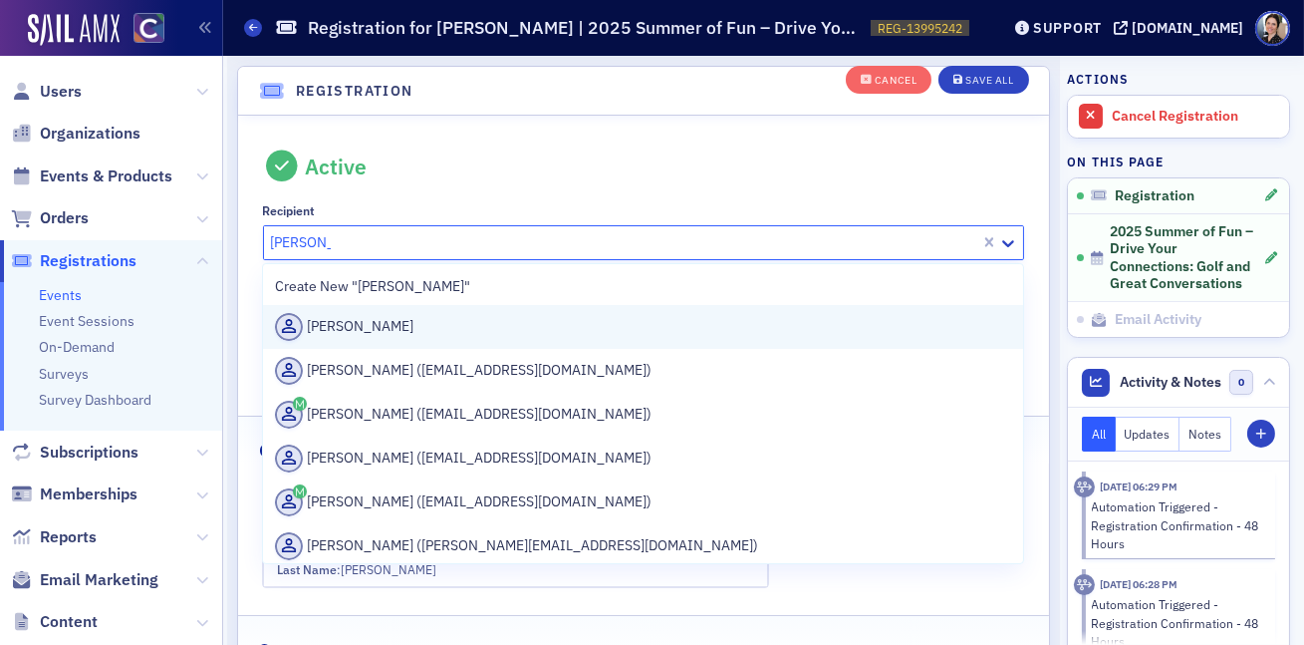
click at [416, 328] on div "Eugen Gheorghe" at bounding box center [643, 327] width 736 height 28
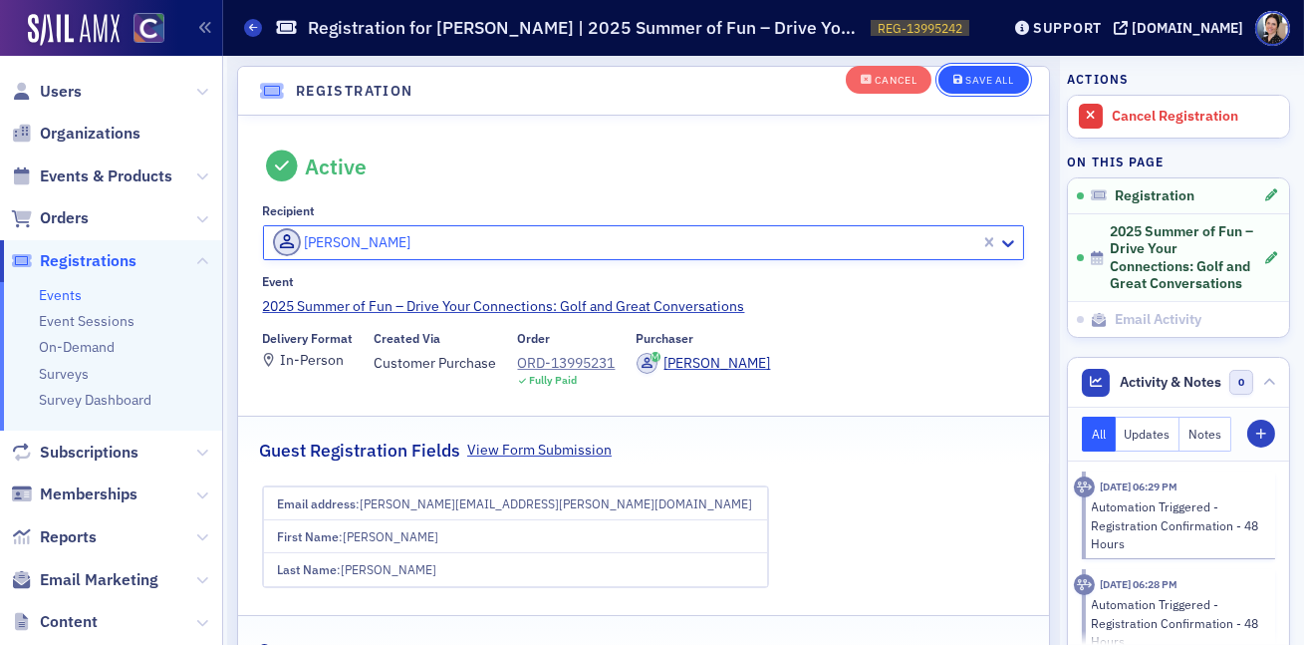
click at [995, 78] on div "Save All" at bounding box center [989, 81] width 48 height 11
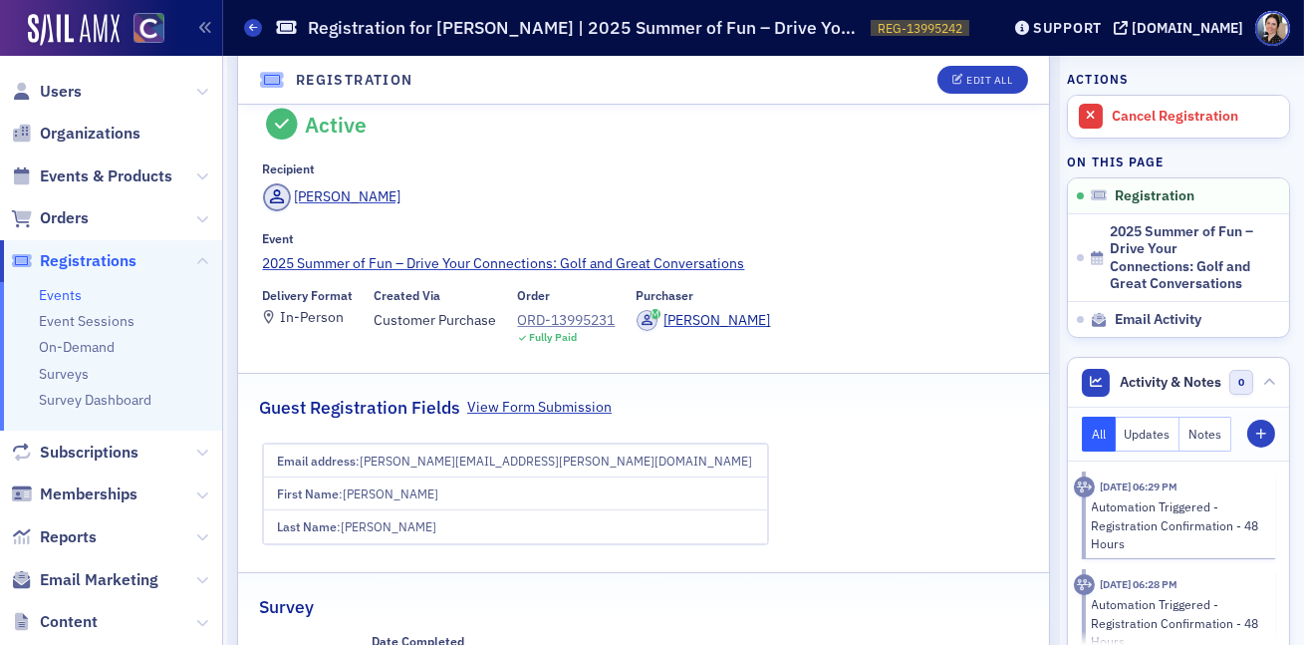
scroll to position [0, 0]
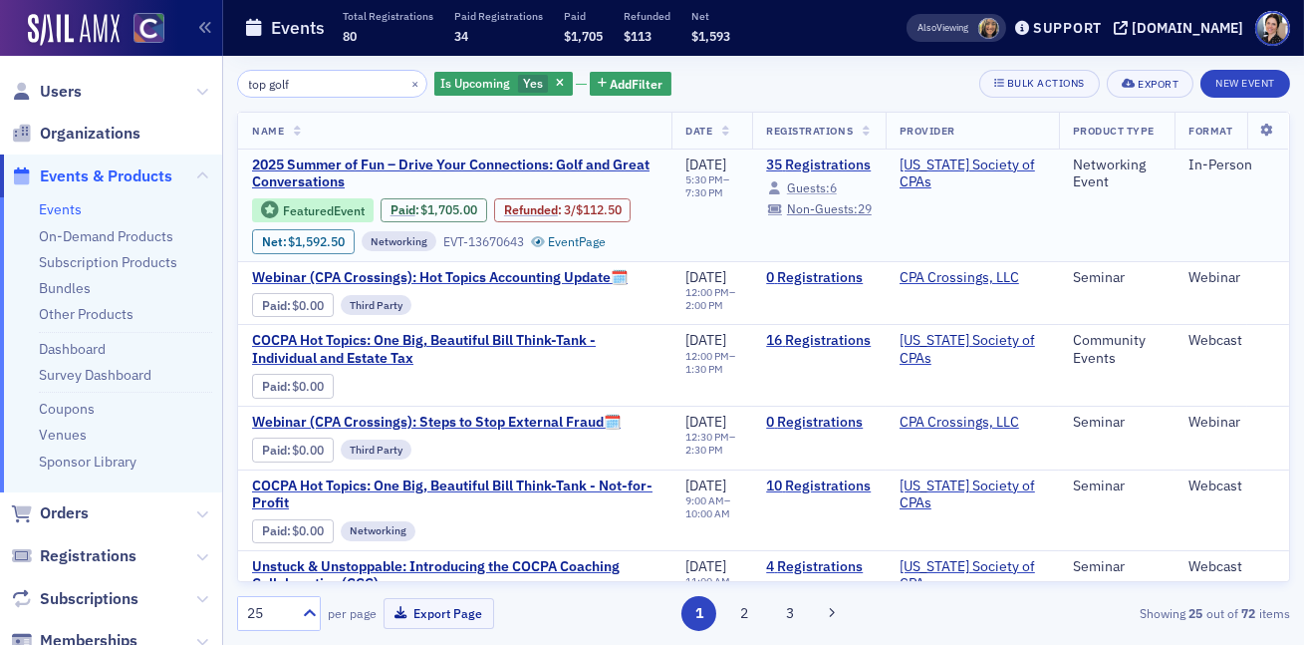
click at [827, 188] on span "Guests:" at bounding box center [808, 187] width 43 height 16
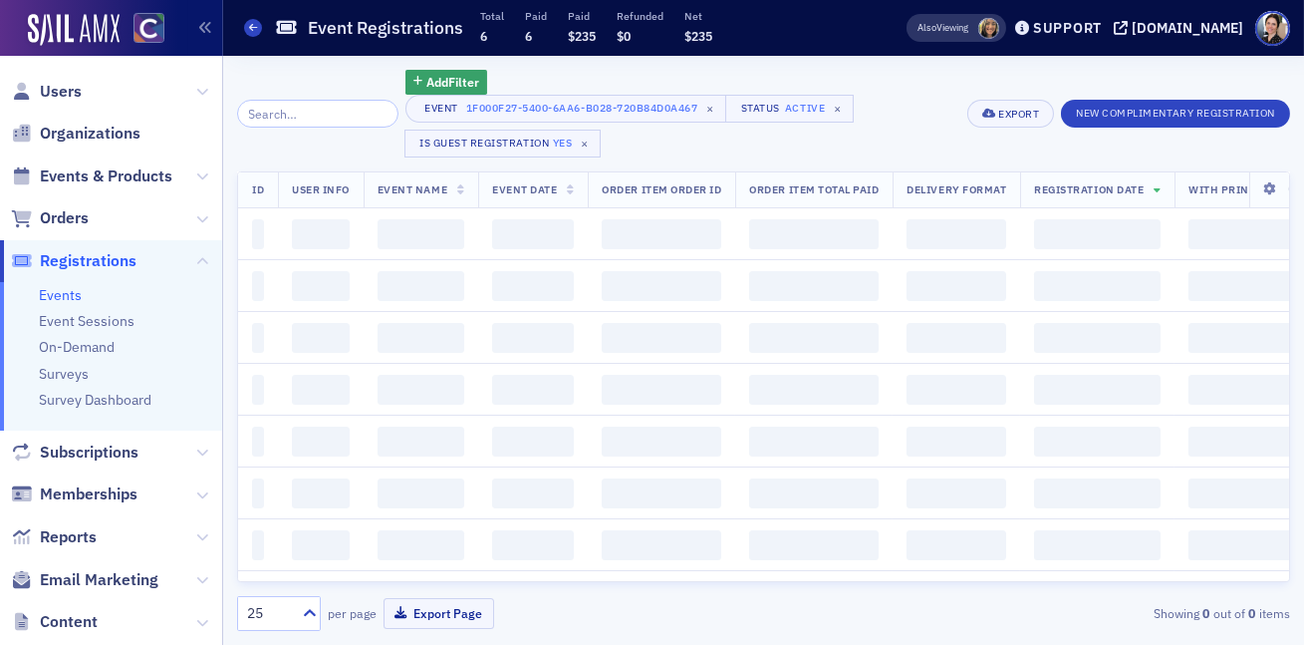
click at [827, 188] on span "Order Item Total Paid" at bounding box center [814, 189] width 130 height 14
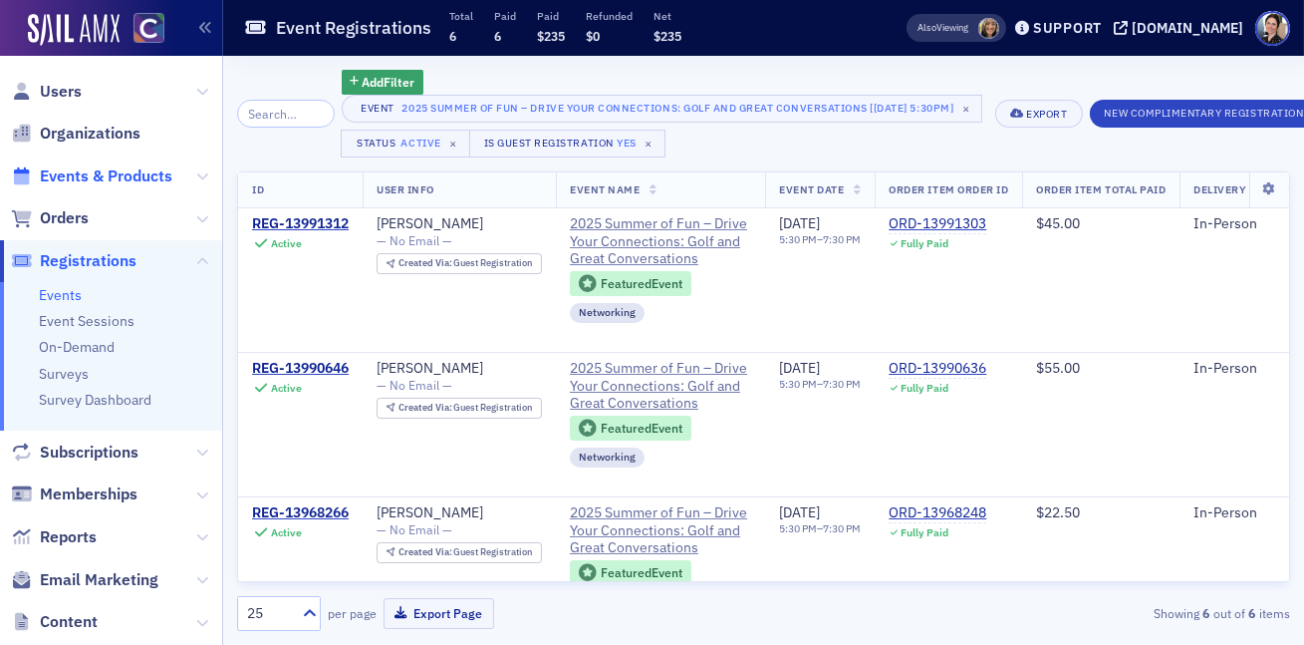
click at [104, 173] on span "Events & Products" at bounding box center [106, 176] width 132 height 22
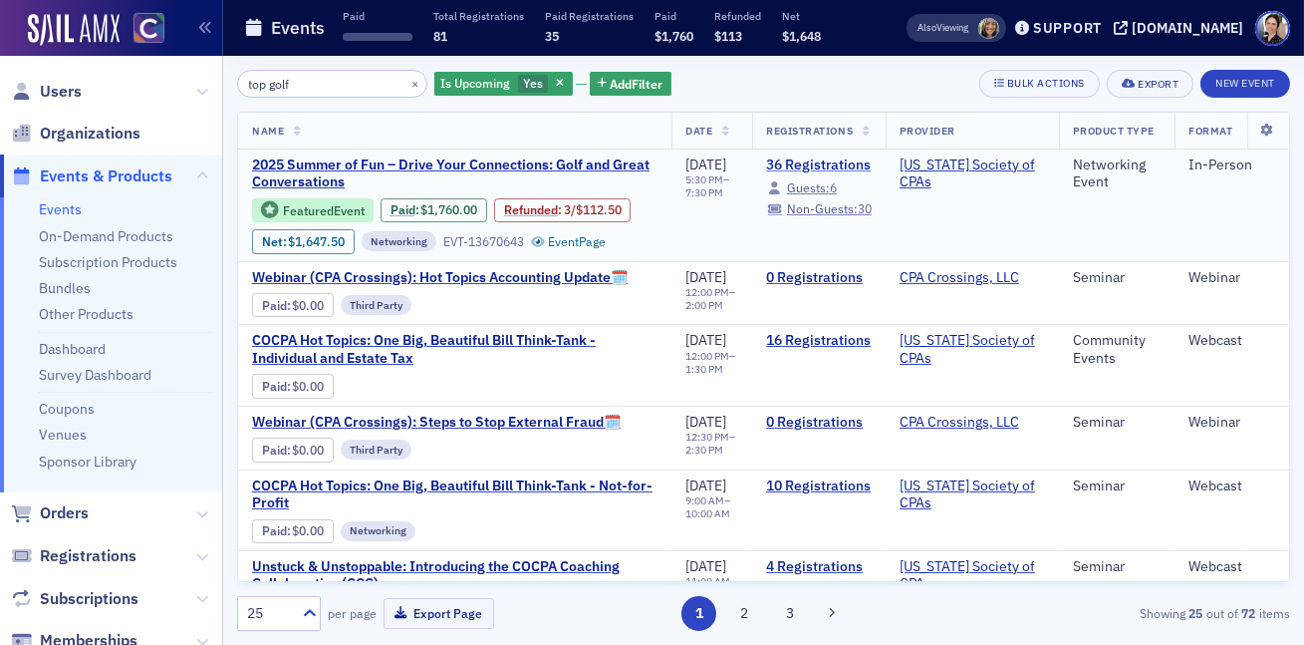
click at [823, 166] on link "36 Registrations" at bounding box center [819, 165] width 106 height 18
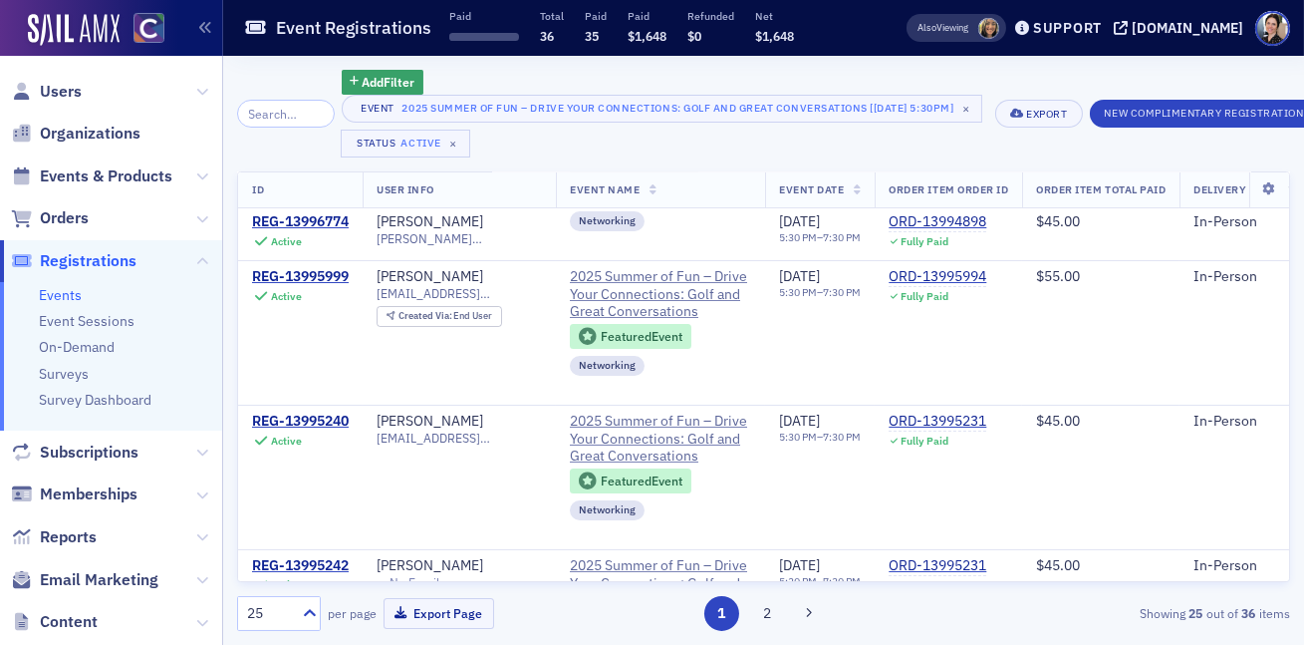
scroll to position [274, 0]
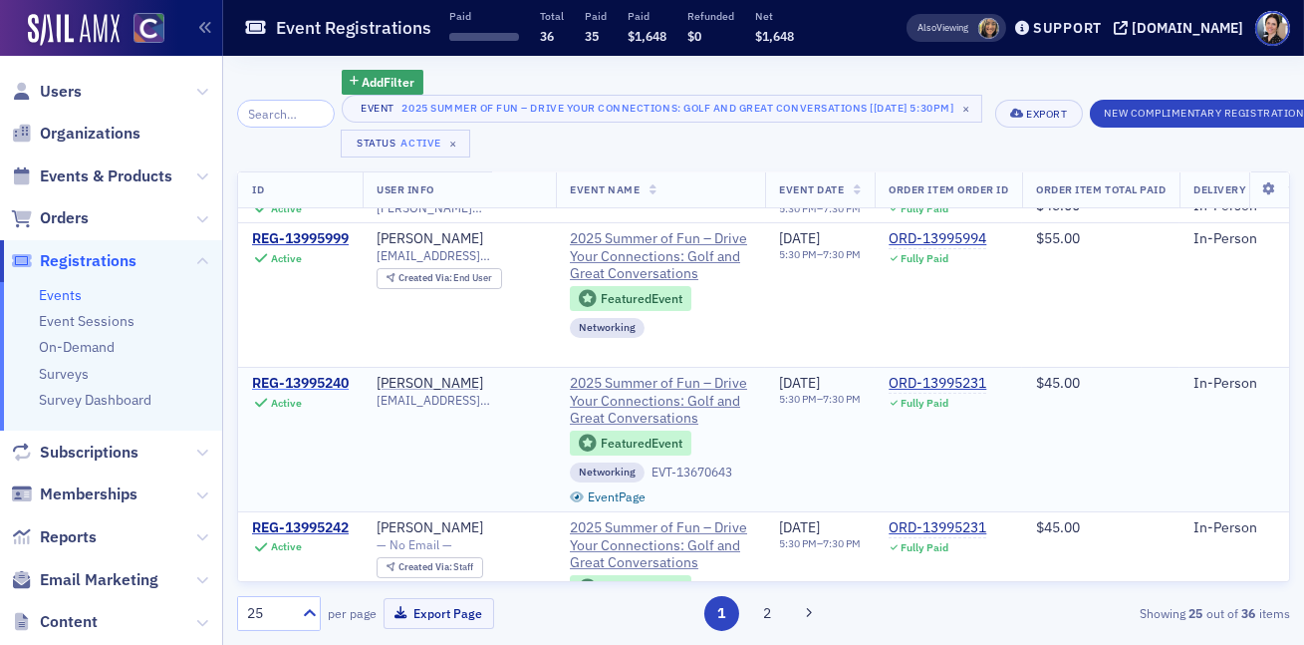
click at [295, 384] on div "REG-13995240" at bounding box center [300, 384] width 97 height 18
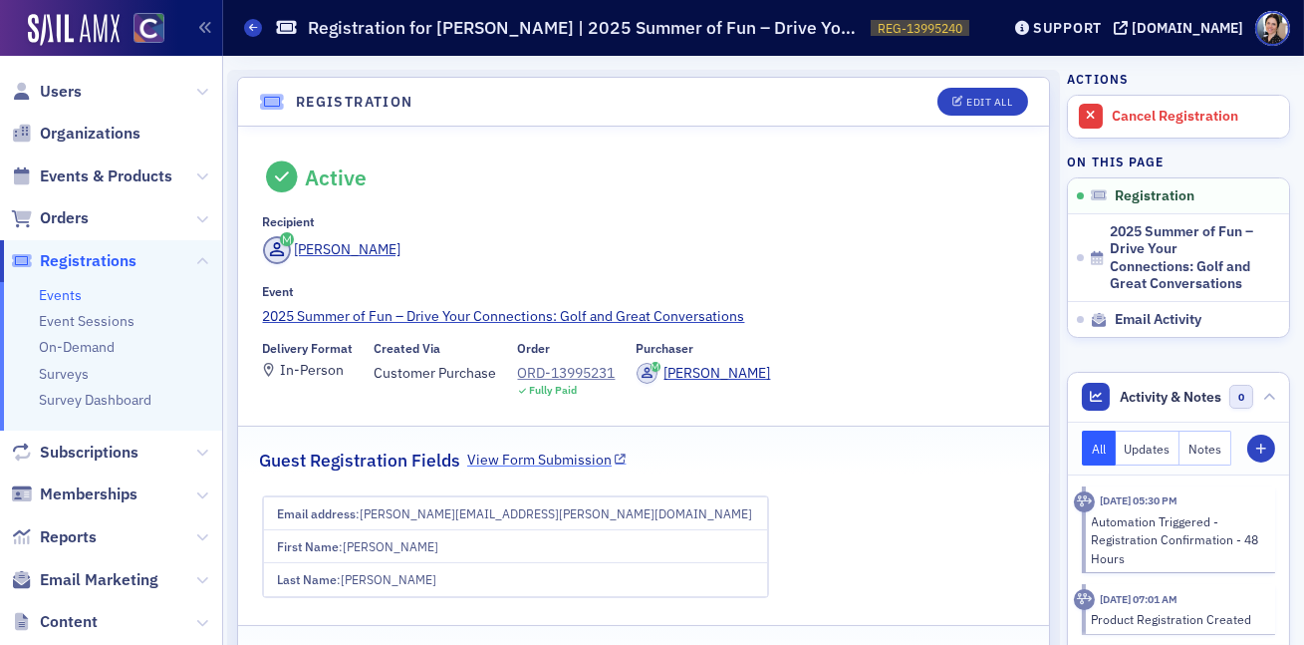
click at [532, 463] on link "View Form Submission" at bounding box center [546, 459] width 159 height 21
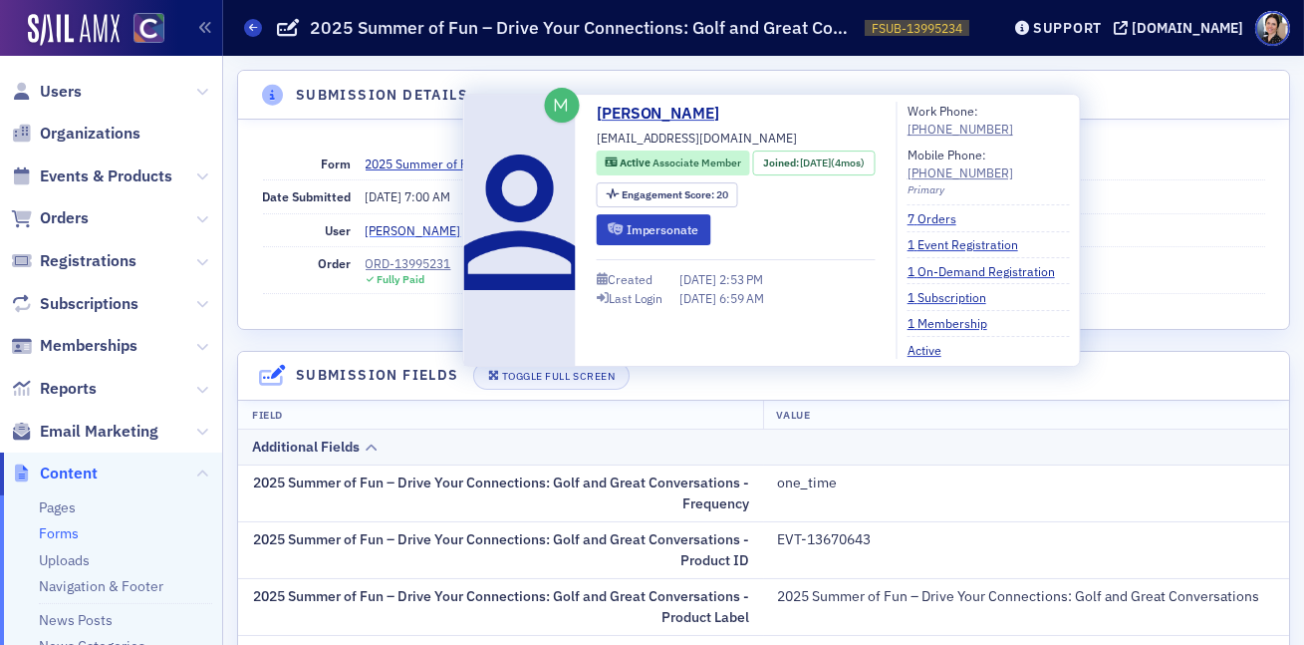
click at [383, 231] on div "[PERSON_NAME]" at bounding box center [414, 230] width 96 height 18
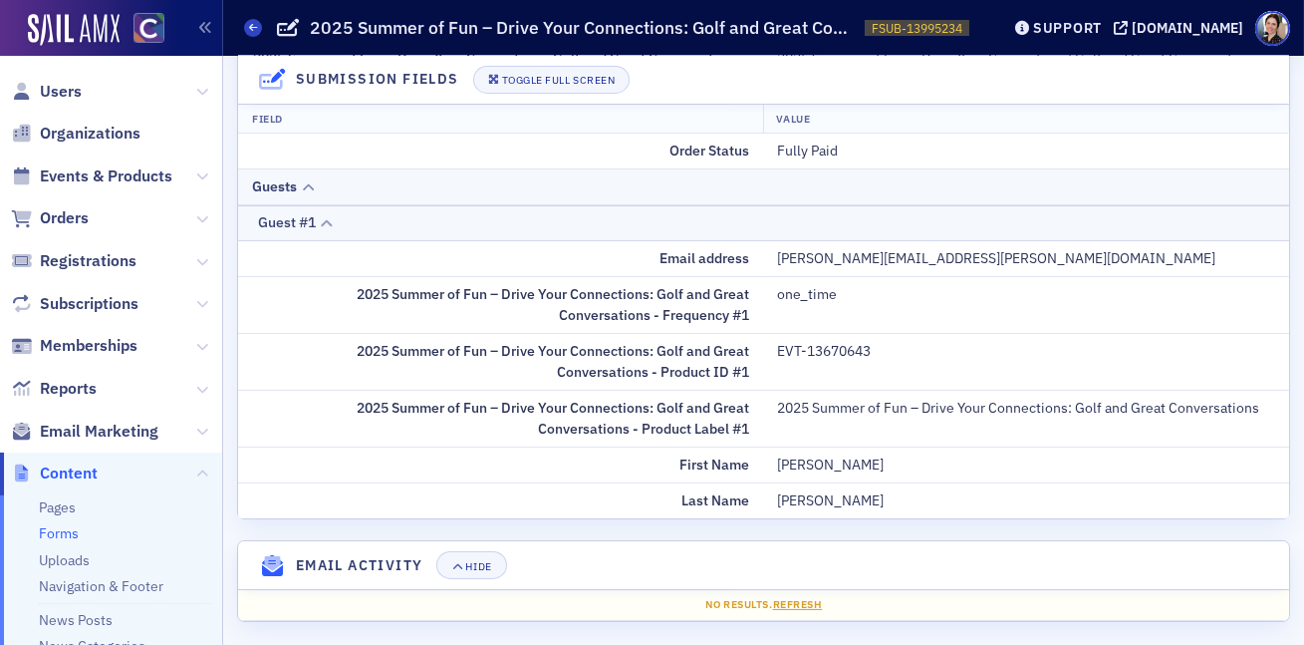
scroll to position [547, 0]
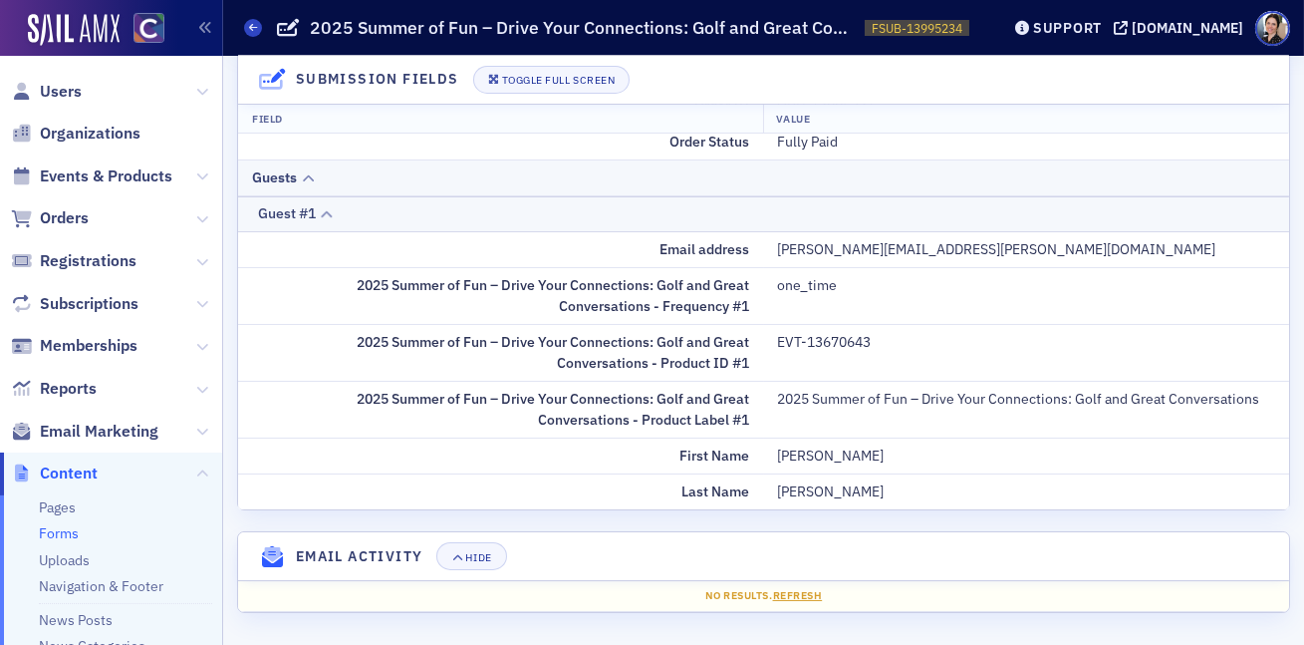
click at [330, 209] on icon at bounding box center [327, 214] width 15 height 12
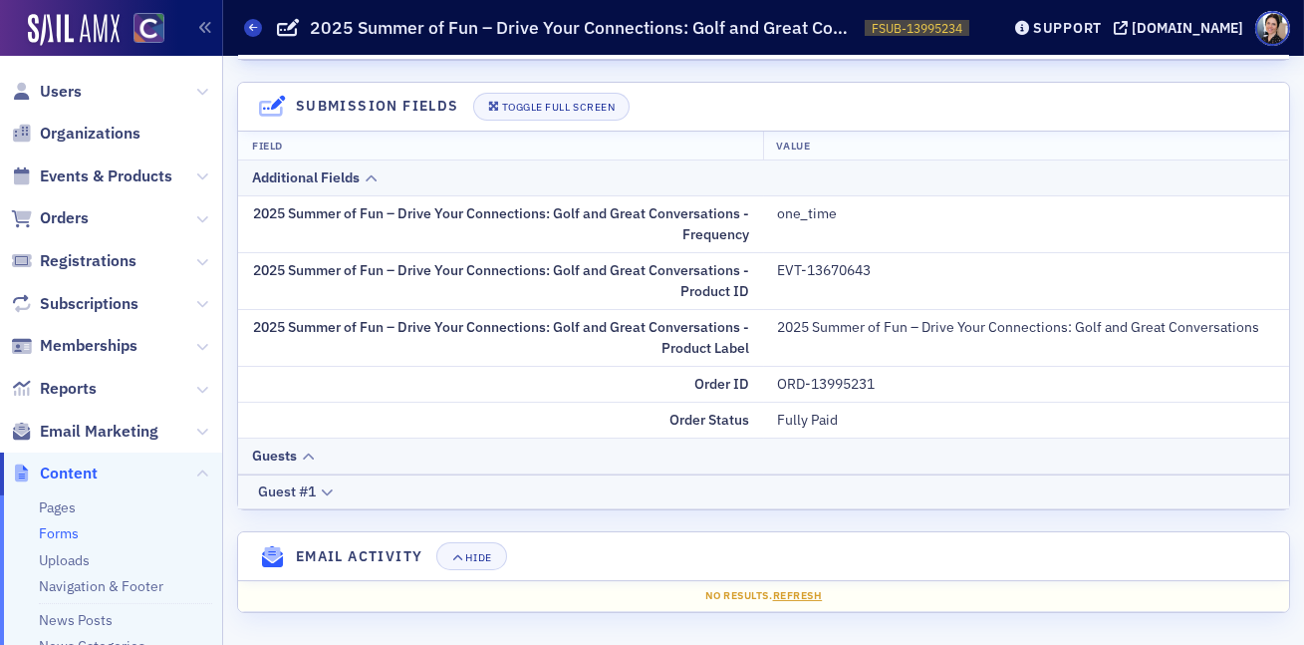
click at [378, 173] on icon at bounding box center [371, 178] width 15 height 12
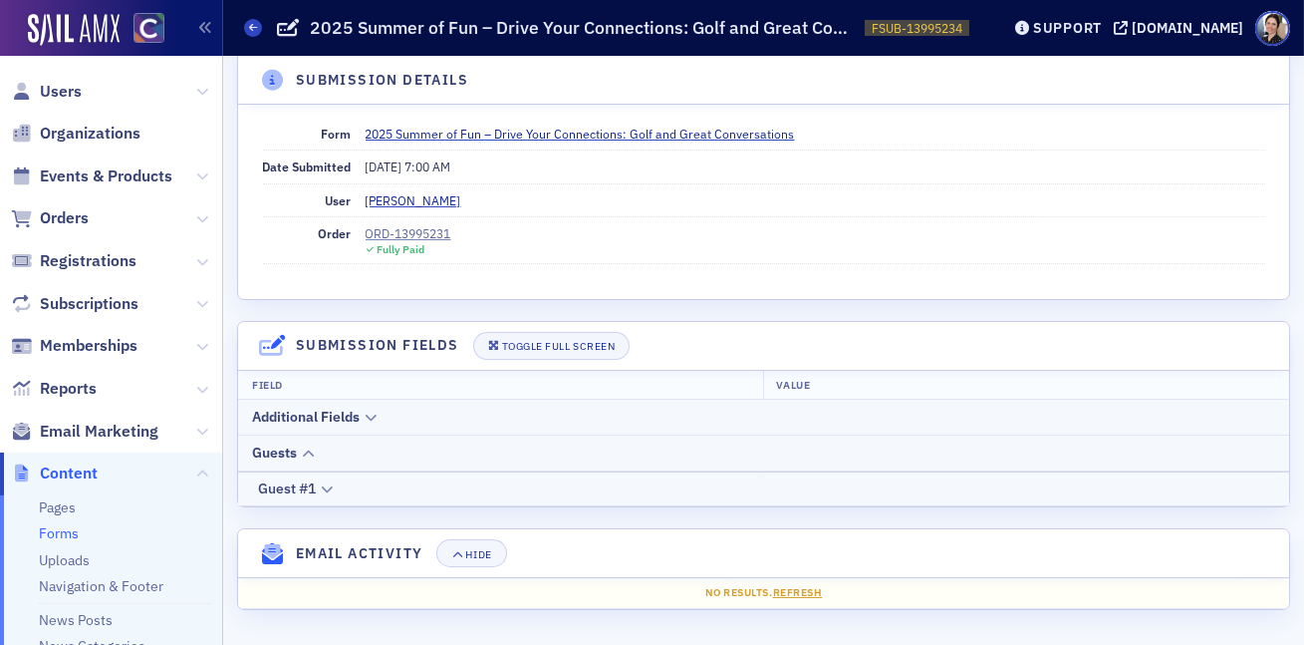
scroll to position [28, 0]
click at [416, 235] on div "ORD-13995231" at bounding box center [409, 235] width 86 height 18
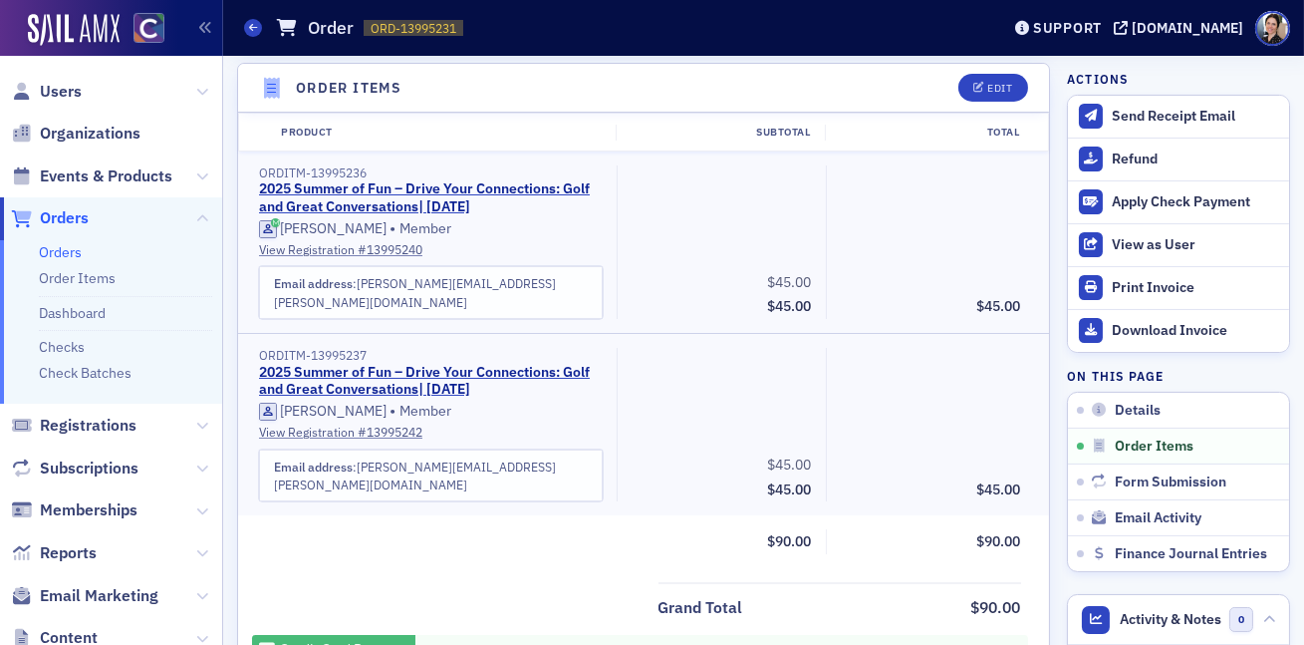
scroll to position [698, 0]
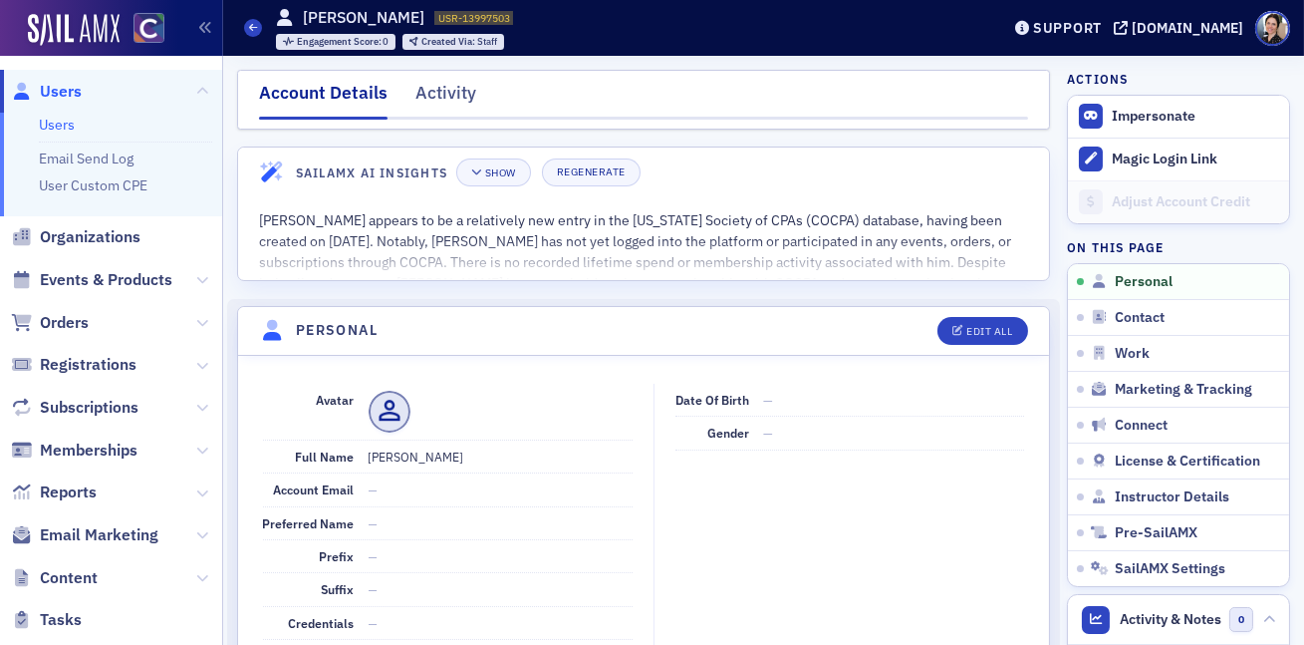
click at [85, 95] on span "Users" at bounding box center [111, 91] width 222 height 43
click at [71, 92] on span "Users" at bounding box center [61, 92] width 42 height 22
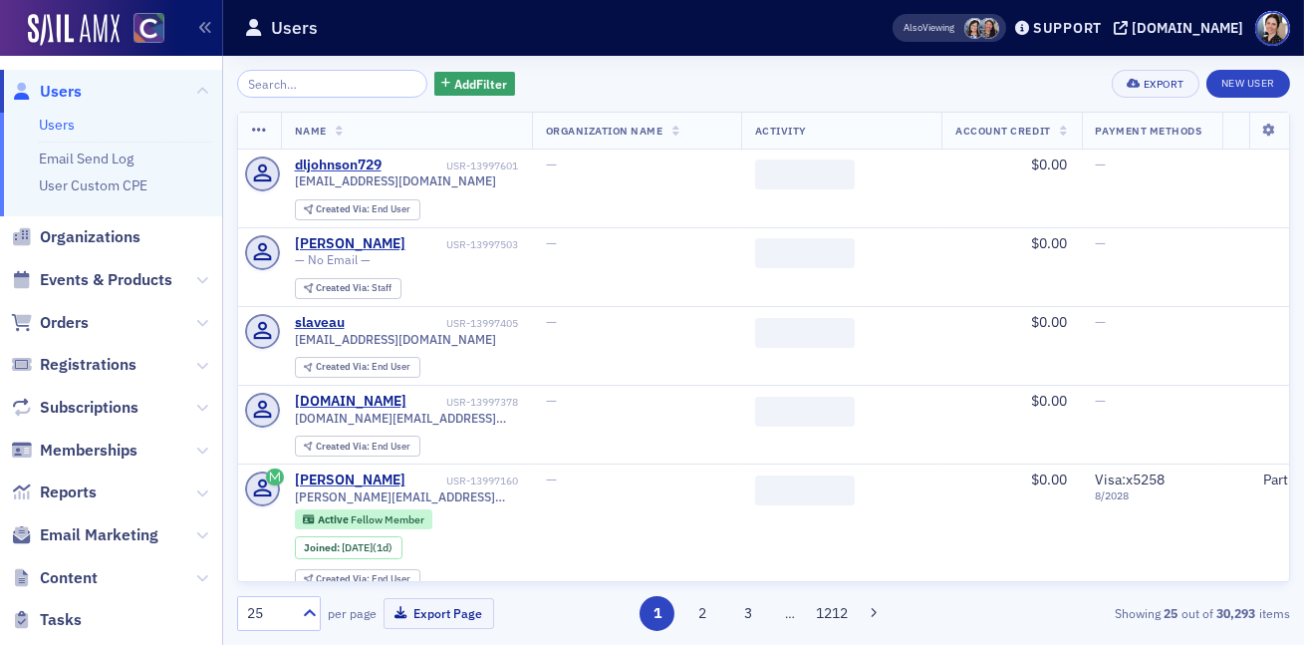
click at [352, 88] on input "search" at bounding box center [332, 84] width 190 height 28
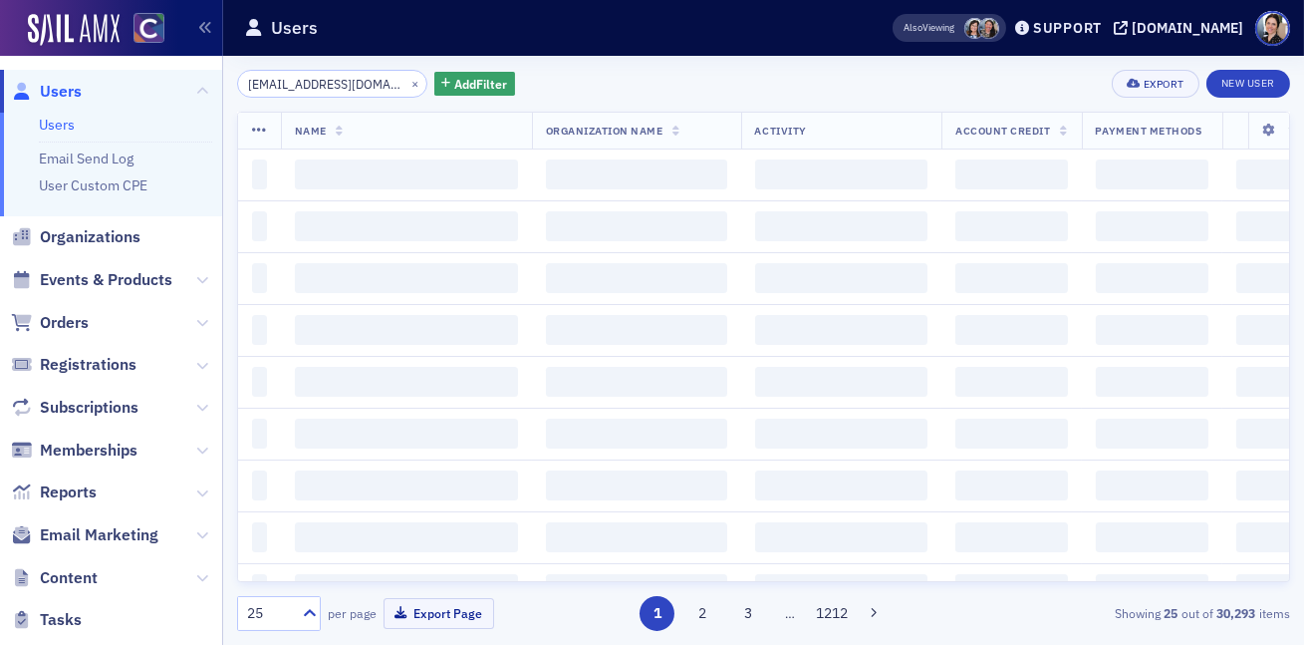
scroll to position [0, 20]
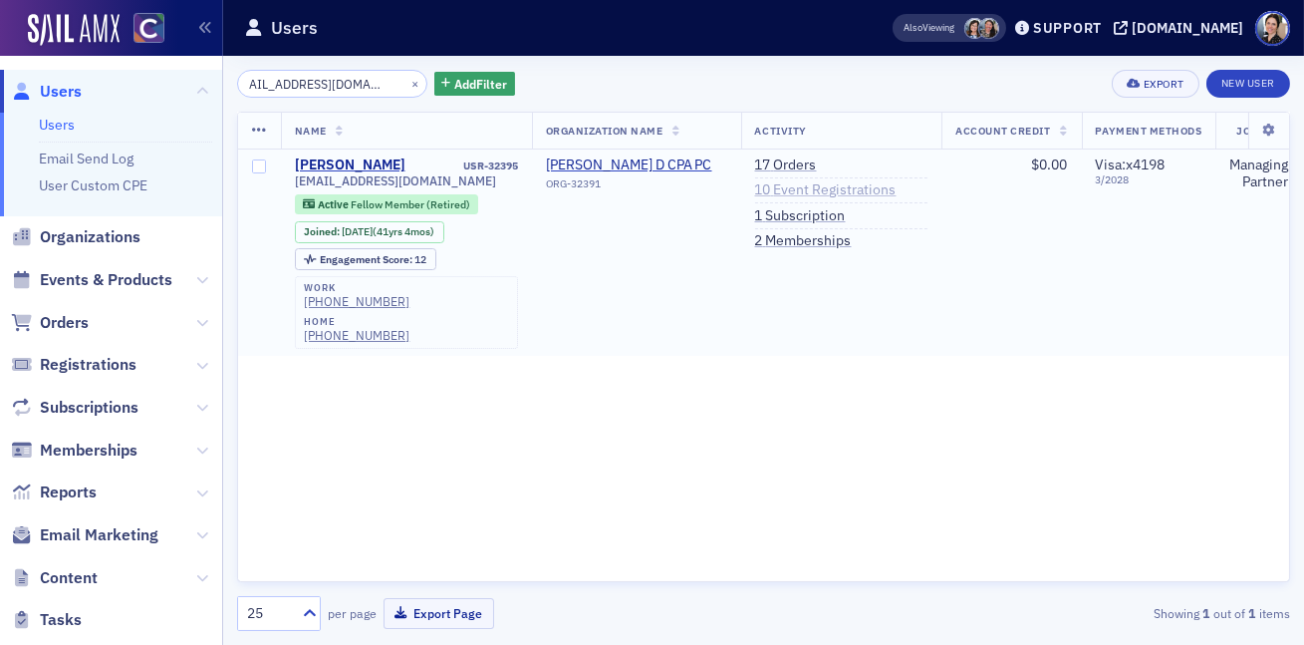
type input "dawnemurray@comcast.net"
click at [786, 191] on link "10 Event Registrations" at bounding box center [825, 190] width 141 height 18
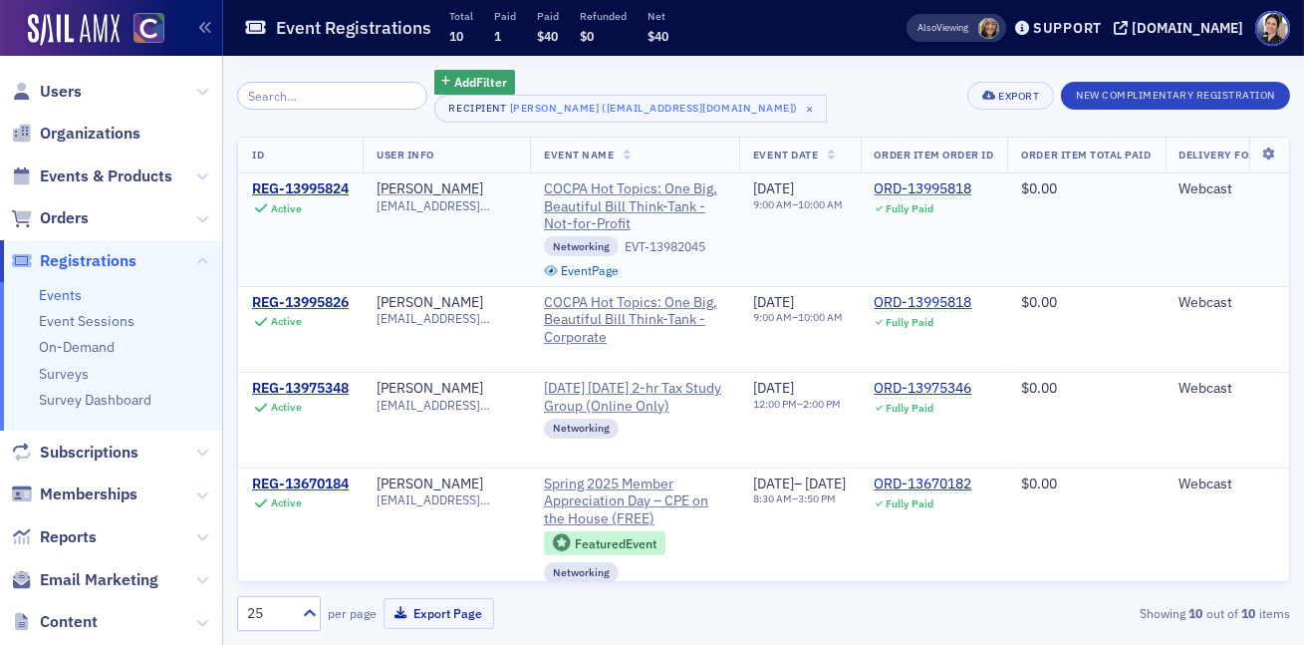
click at [972, 186] on div "ORD-13995818" at bounding box center [924, 189] width 98 height 18
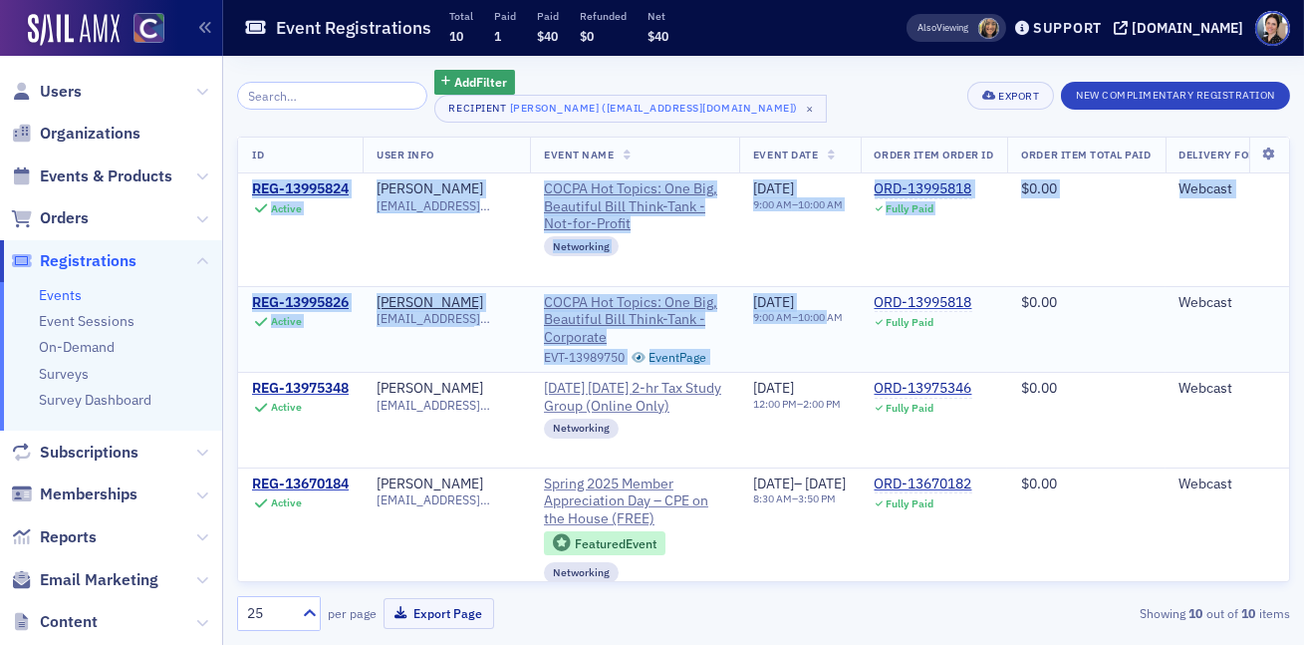
drag, startPoint x: 245, startPoint y: 180, endPoint x: 841, endPoint y: 322, distance: 612.3
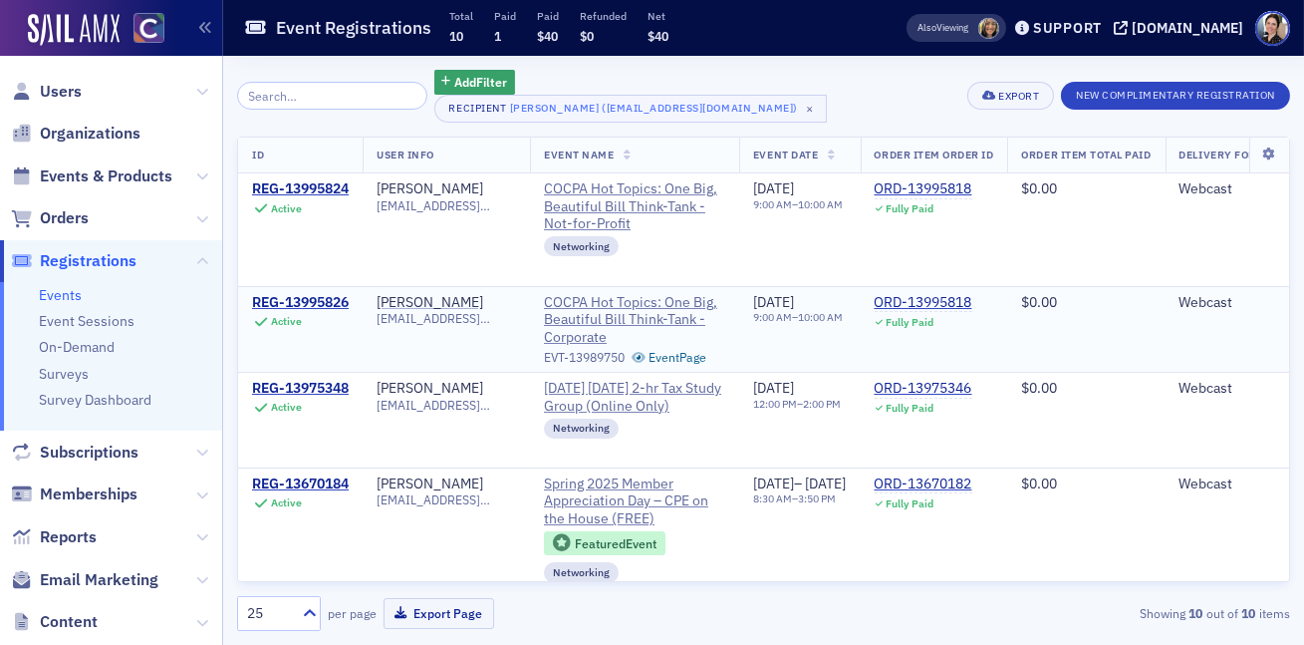
click at [861, 327] on td "8/25/2025 9:00 AM – 10:00 AM" at bounding box center [800, 329] width 122 height 86
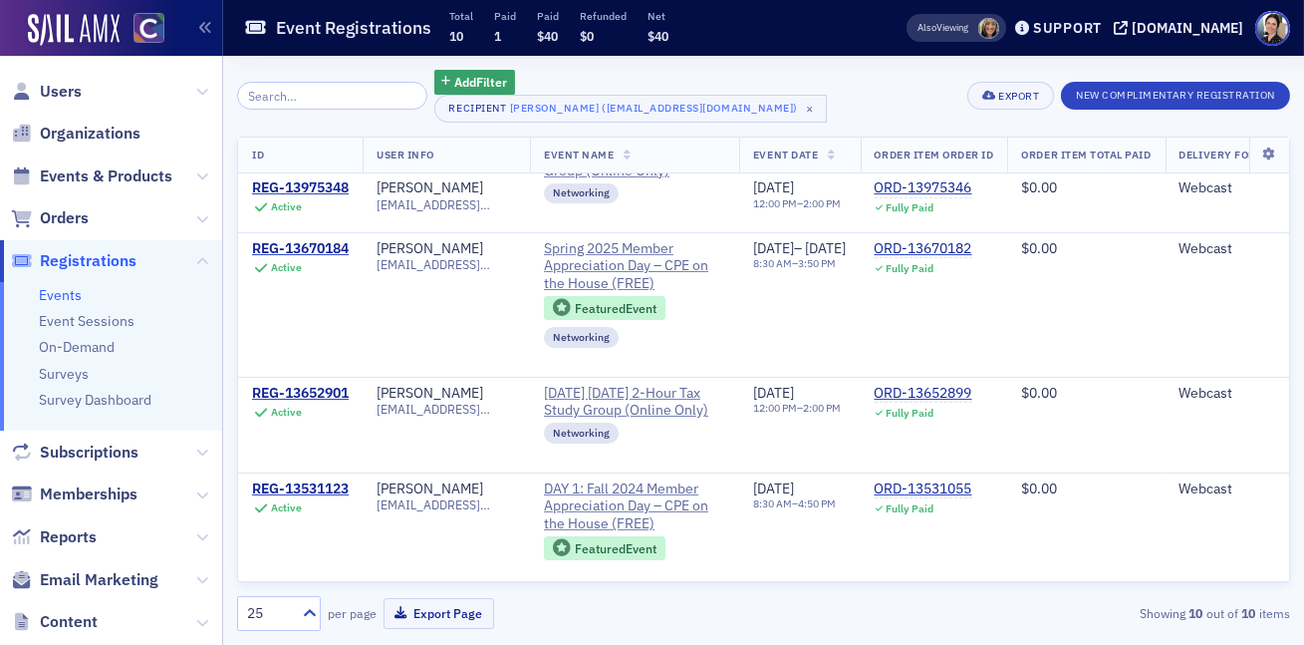
scroll to position [235, 0]
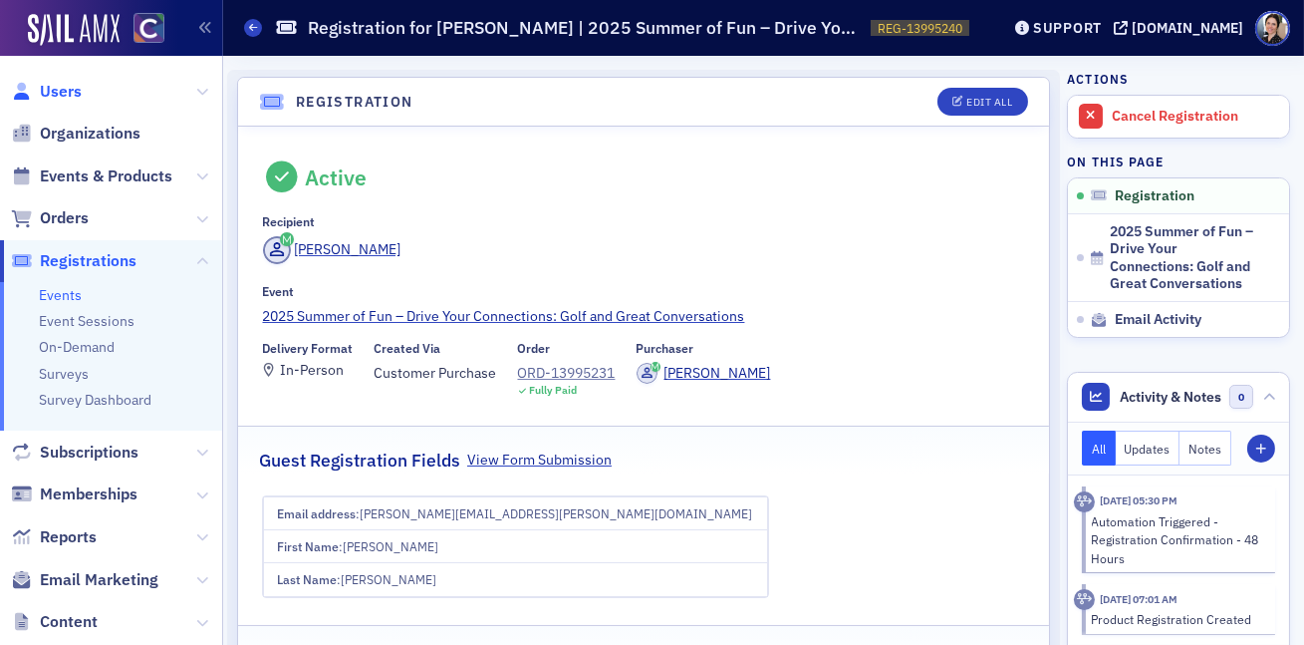
click at [78, 89] on span "Users" at bounding box center [61, 92] width 42 height 22
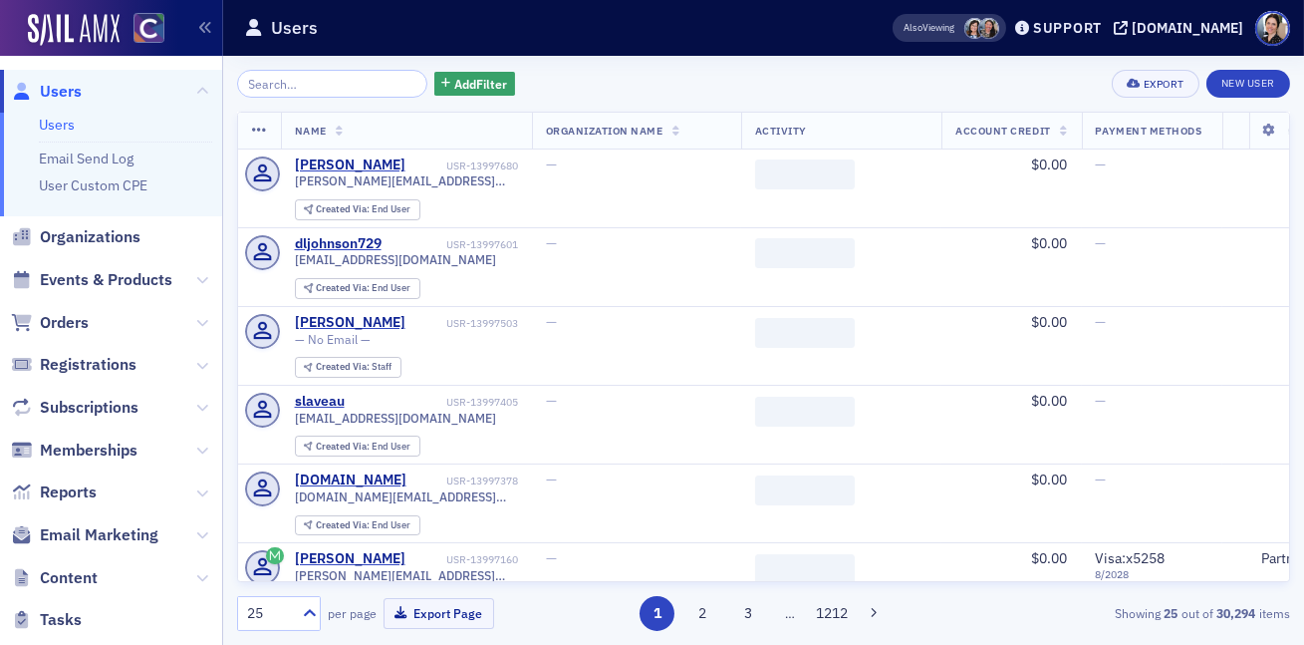
click at [289, 90] on input "search" at bounding box center [332, 84] width 190 height 28
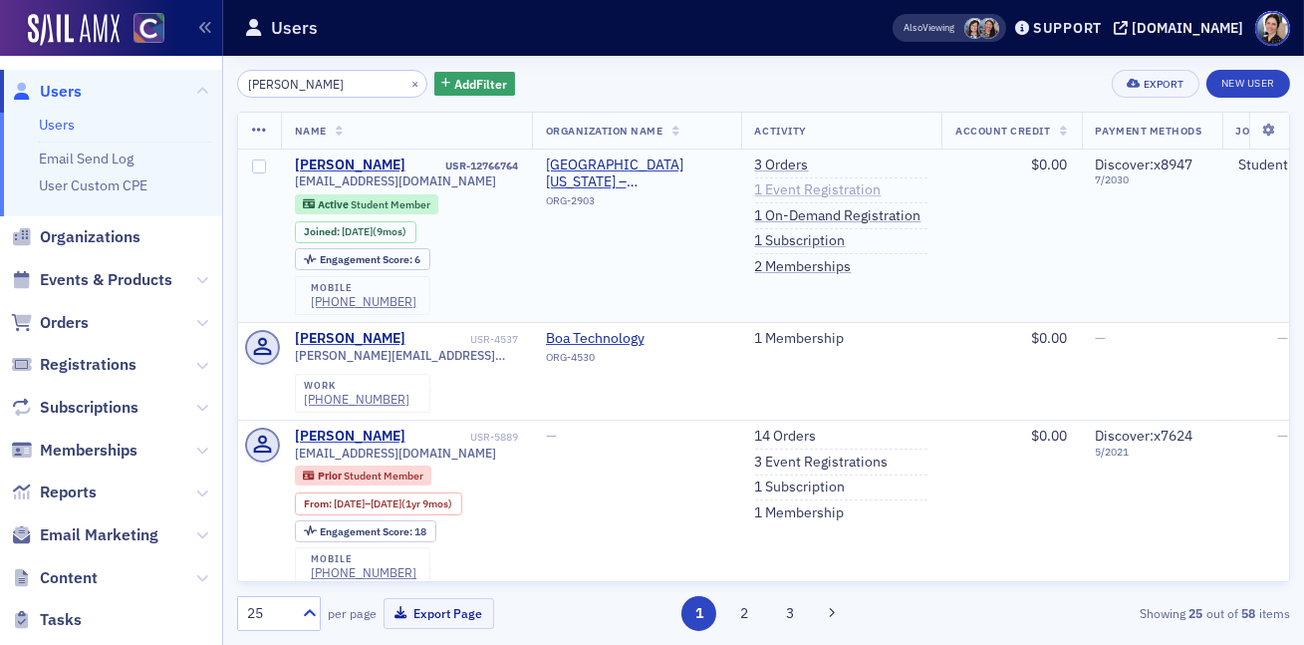
type input "Kathleen Wortman"
click at [853, 188] on link "1 Event Registration" at bounding box center [818, 190] width 127 height 18
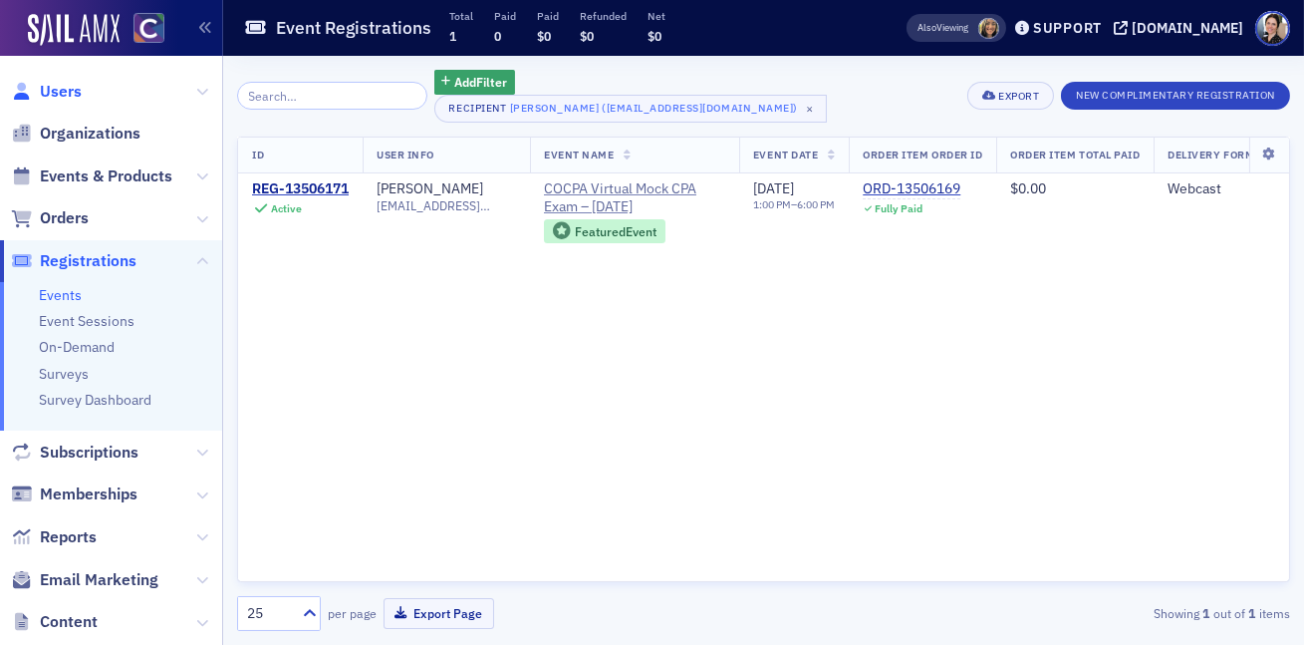
click at [68, 92] on span "Users" at bounding box center [61, 92] width 42 height 22
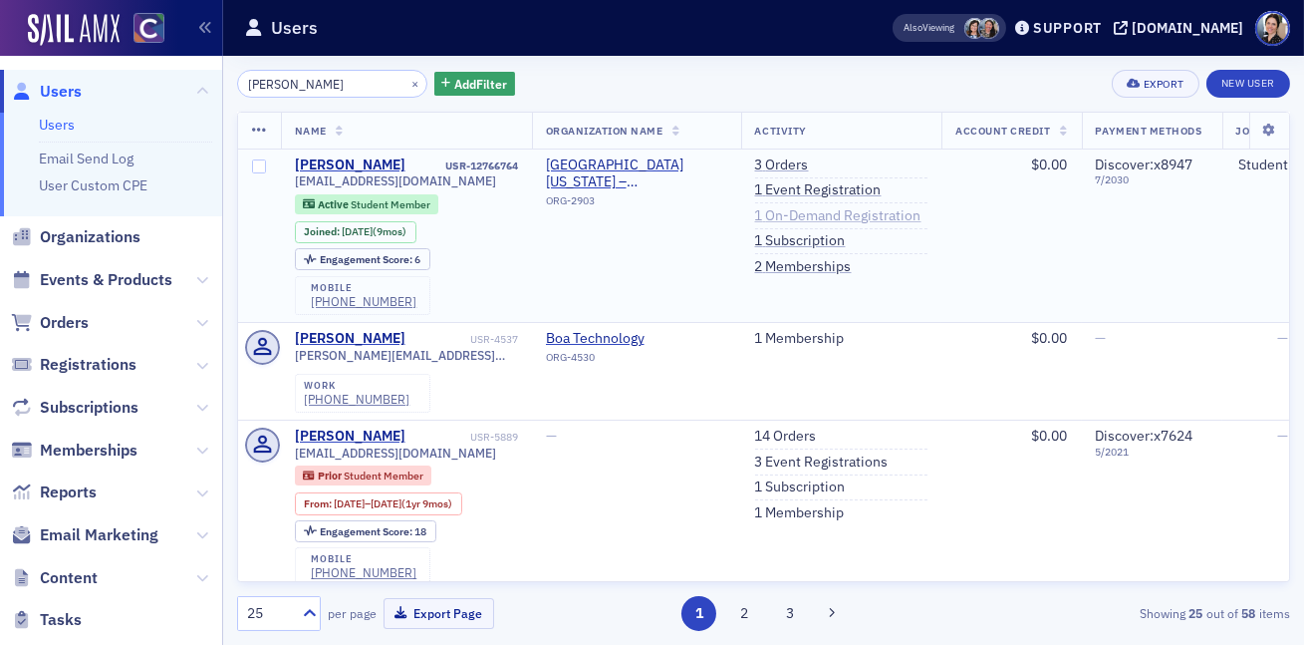
click at [812, 219] on link "1 On-Demand Registration" at bounding box center [838, 216] width 166 height 18
click at [888, 218] on link "2 On-Demand Registrations" at bounding box center [841, 216] width 173 height 18
click at [406, 80] on button "×" at bounding box center [415, 83] width 18 height 18
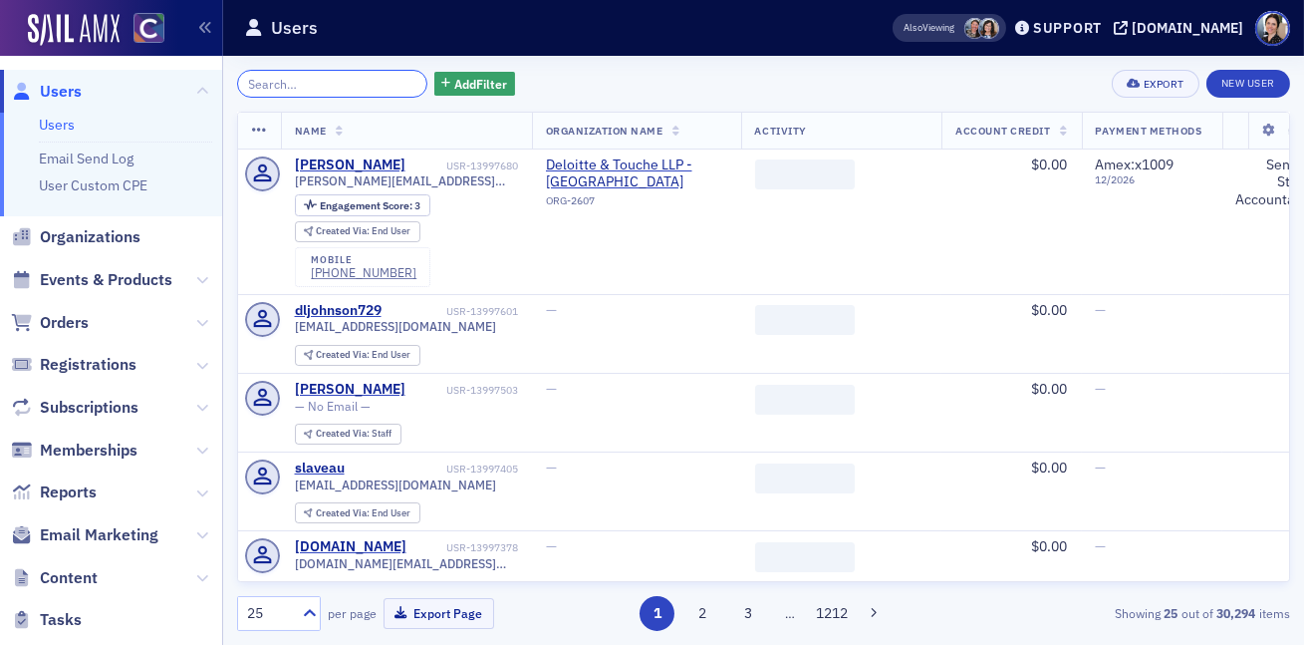
paste input "DAWNE MURRAY"
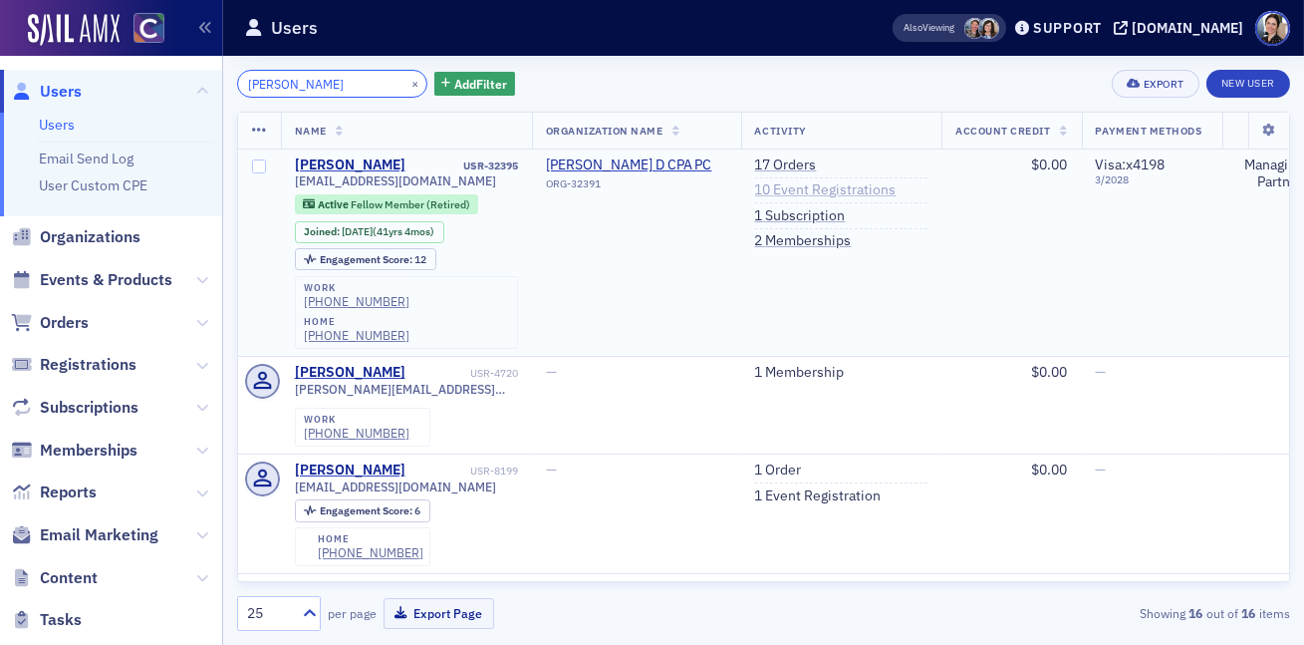
type input "DAWNE MURRAY"
click at [786, 188] on link "10 Event Registrations" at bounding box center [825, 190] width 141 height 18
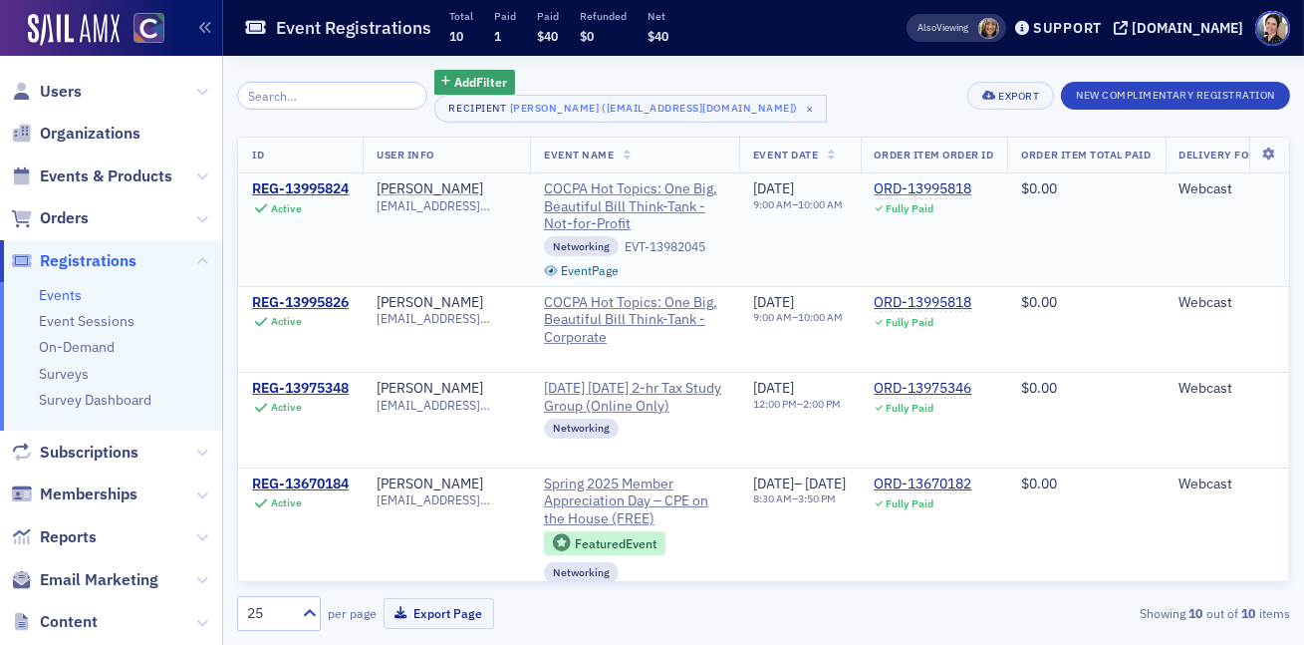
click at [972, 190] on div "ORD-13995818" at bounding box center [924, 189] width 98 height 18
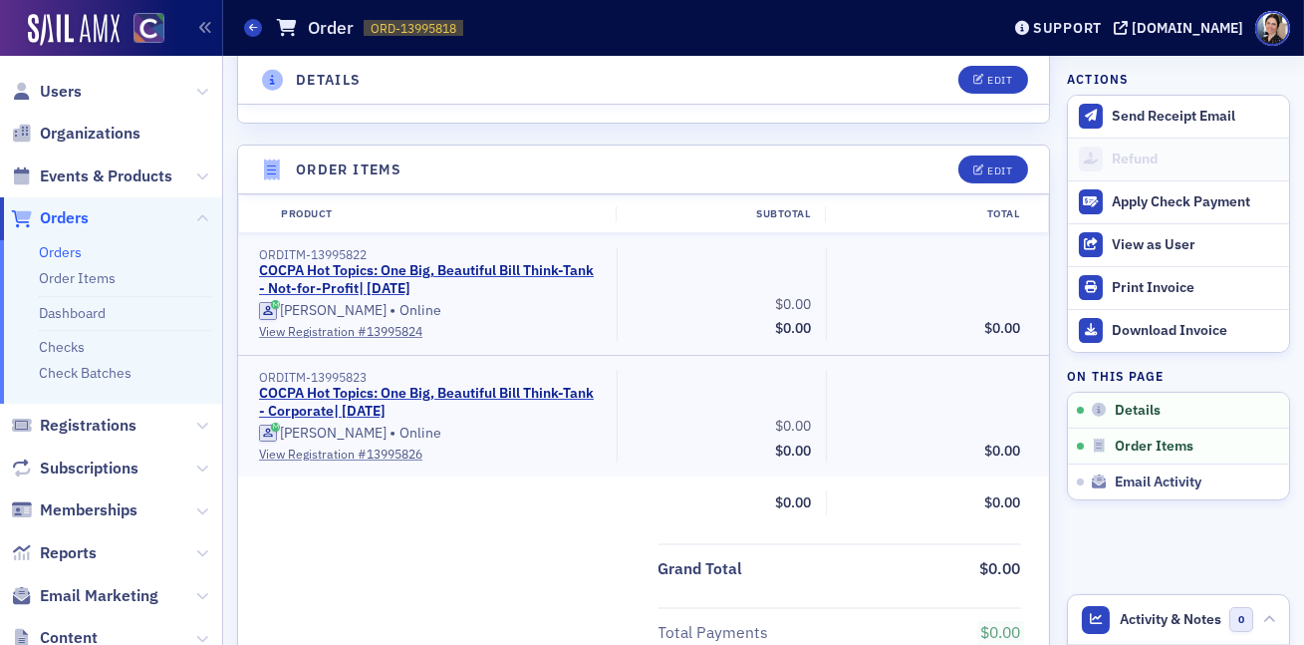
scroll to position [492, 0]
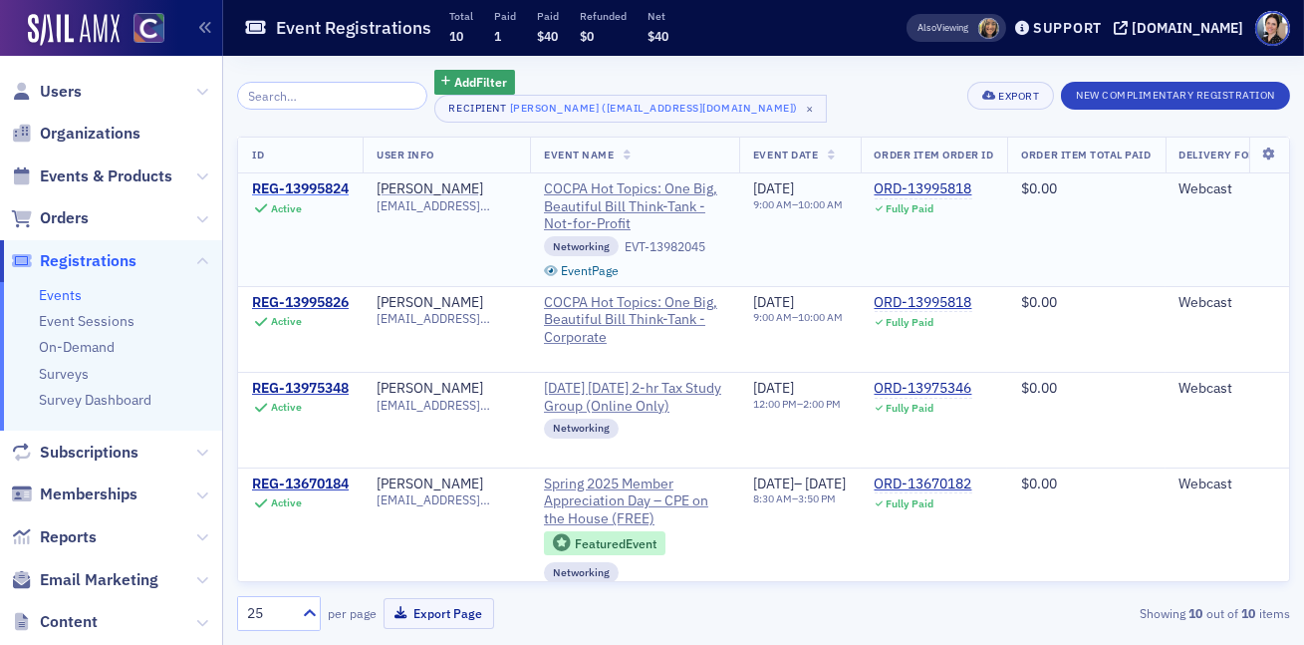
click at [296, 190] on div "REG-13995824" at bounding box center [300, 189] width 97 height 18
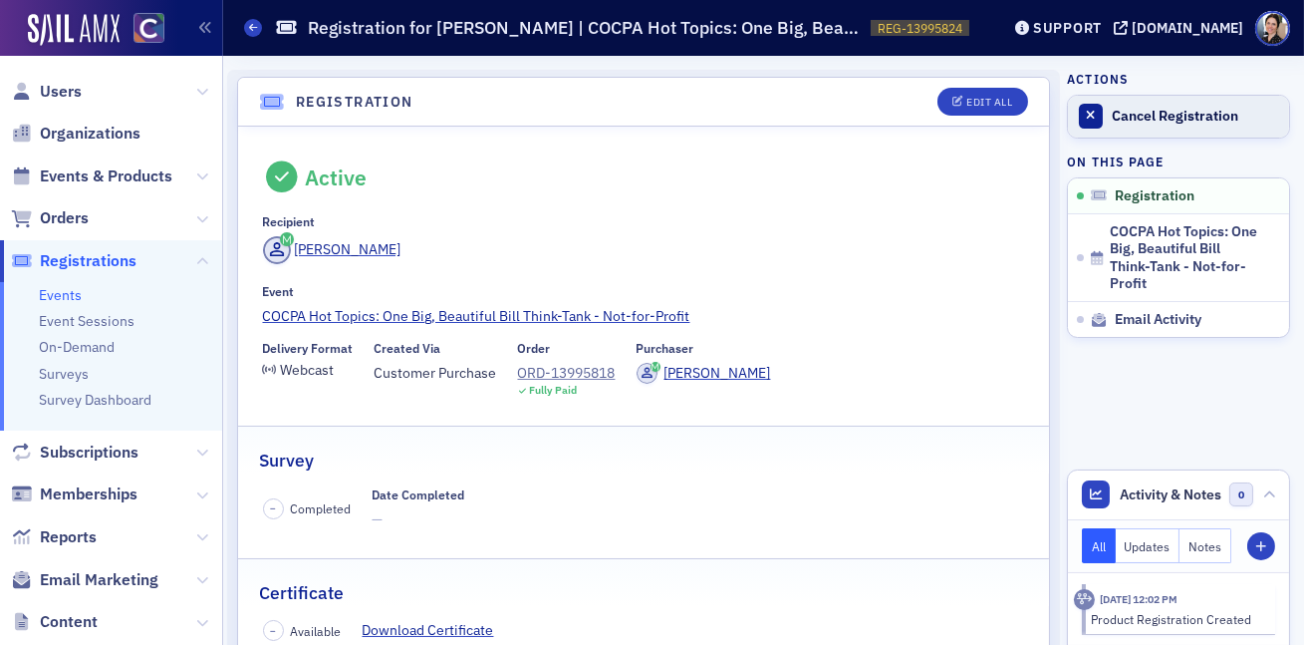
click at [1187, 118] on div "Cancel Registration" at bounding box center [1195, 117] width 167 height 18
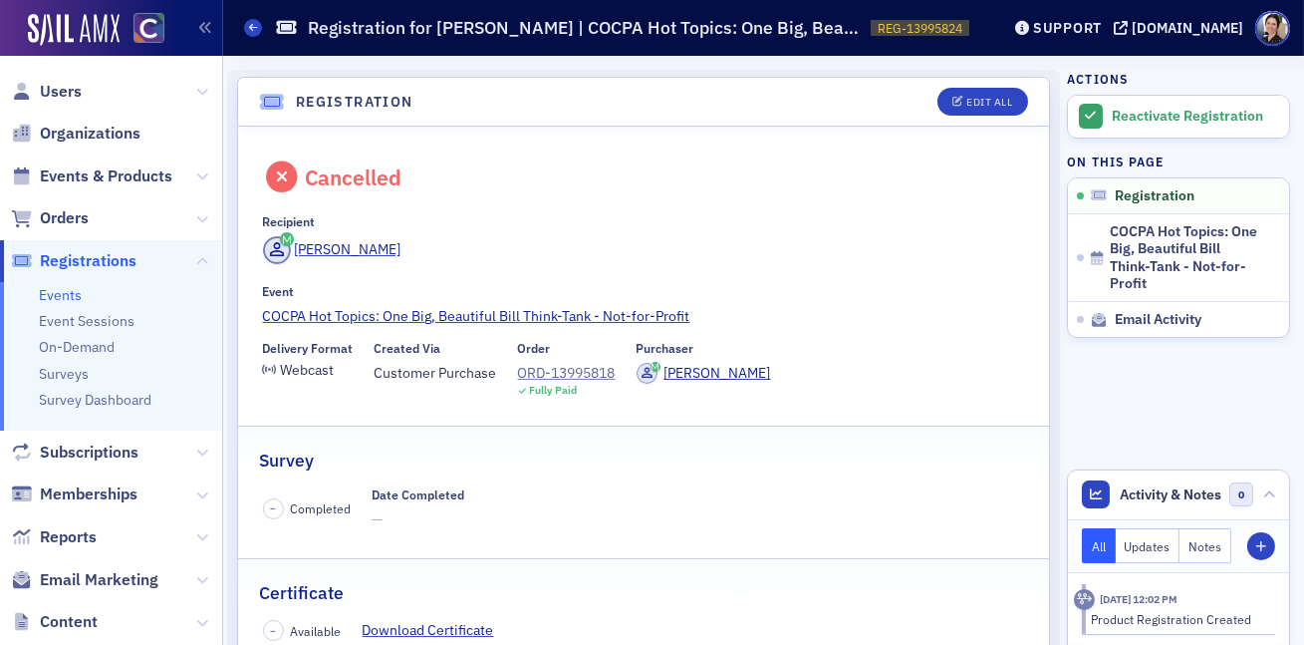
drag, startPoint x: 116, startPoint y: 263, endPoint x: 107, endPoint y: 257, distance: 10.8
click at [116, 263] on span "Registrations" at bounding box center [88, 261] width 97 height 22
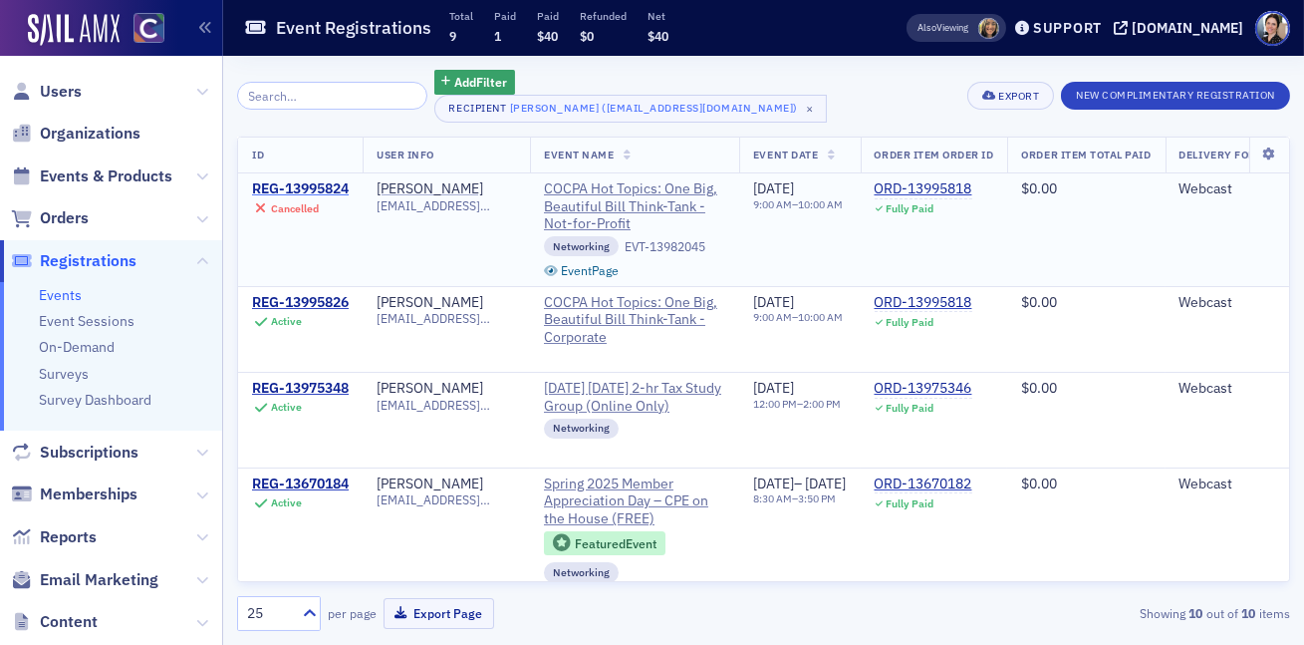
click at [311, 187] on div "REG-13995824" at bounding box center [300, 189] width 97 height 18
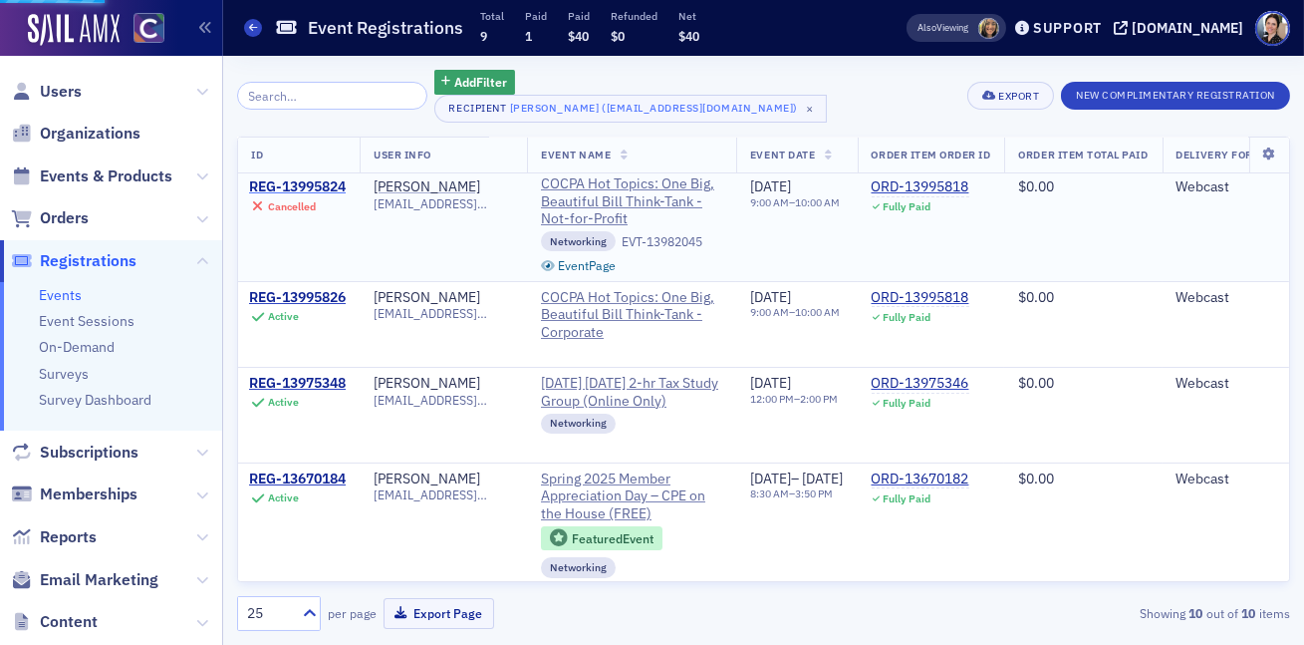
scroll to position [10, 3]
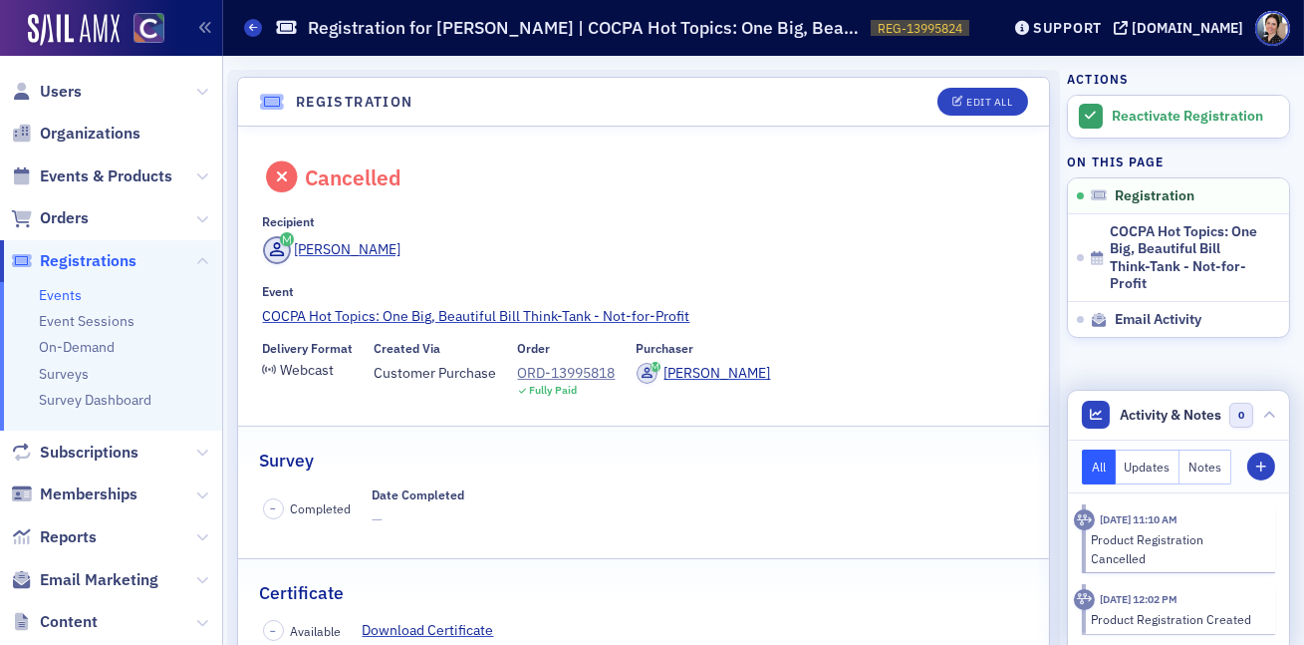
click at [1209, 484] on button "Notes" at bounding box center [1206, 466] width 52 height 35
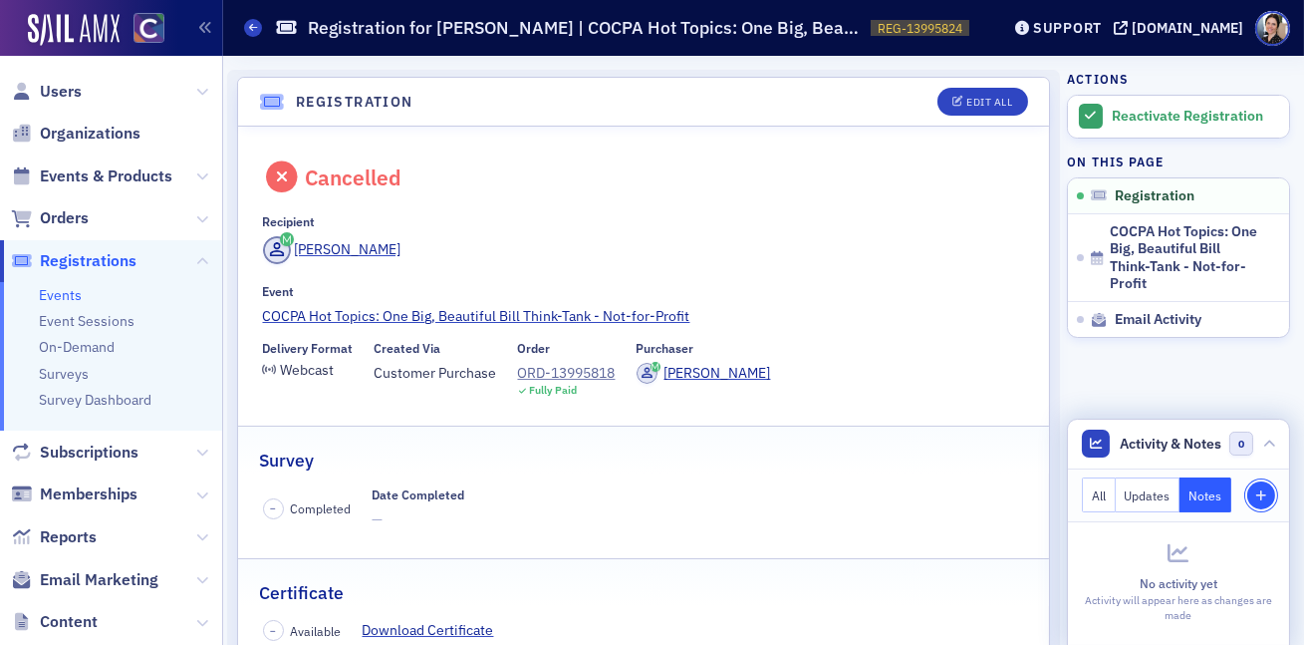
click at [1265, 495] on icon "button" at bounding box center [1261, 496] width 12 height 12
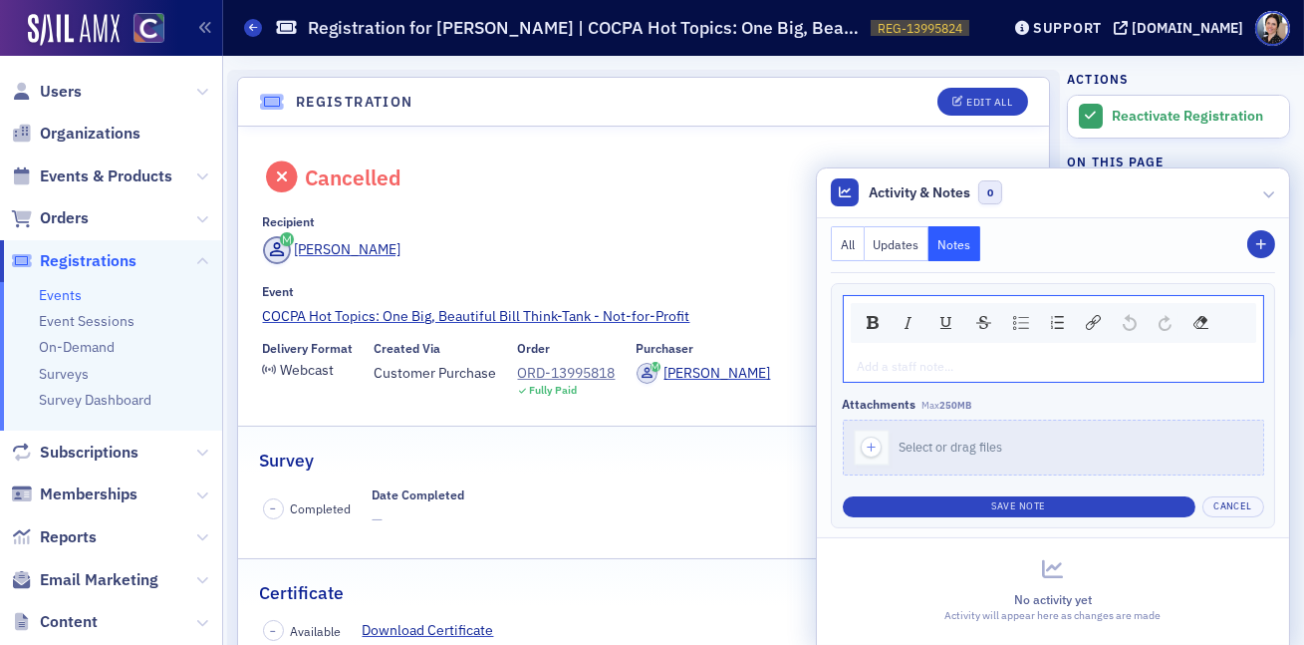
click at [906, 372] on div "rdw-editor" at bounding box center [1054, 366] width 391 height 18
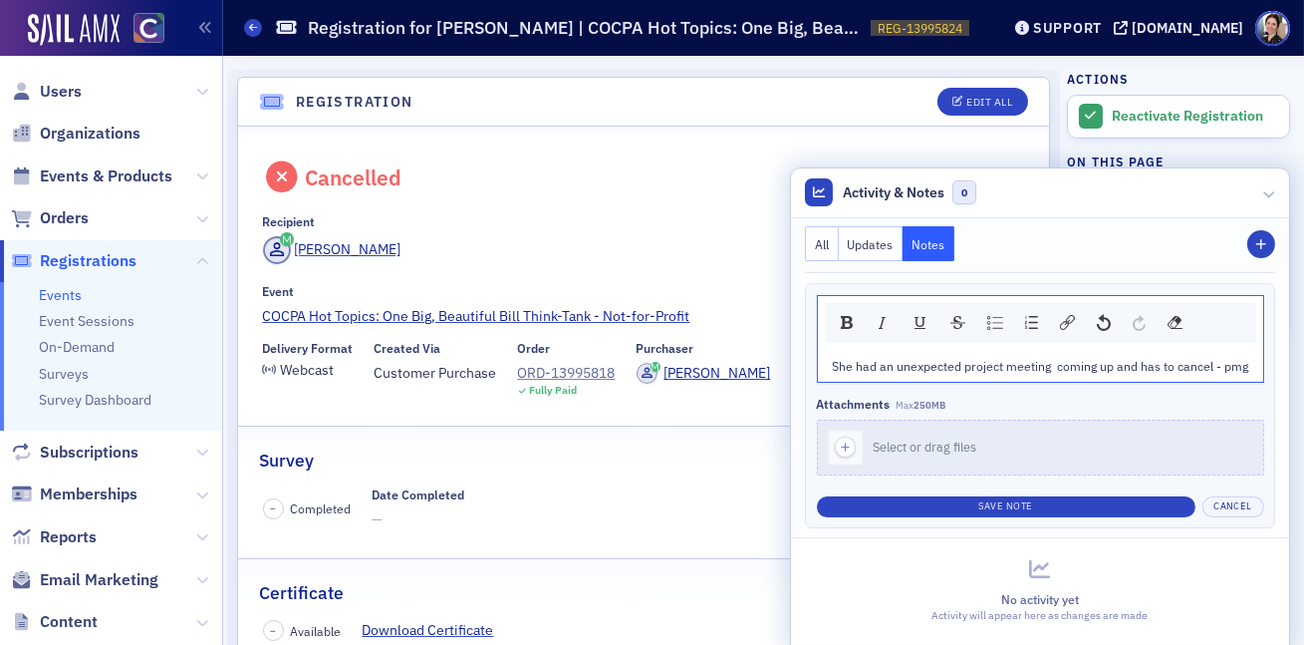
click at [1163, 370] on span "She had an unexpected project meeting coming up and has to cancel - pmg" at bounding box center [1041, 366] width 416 height 16
click at [1022, 509] on button "Save Note" at bounding box center [1006, 506] width 380 height 21
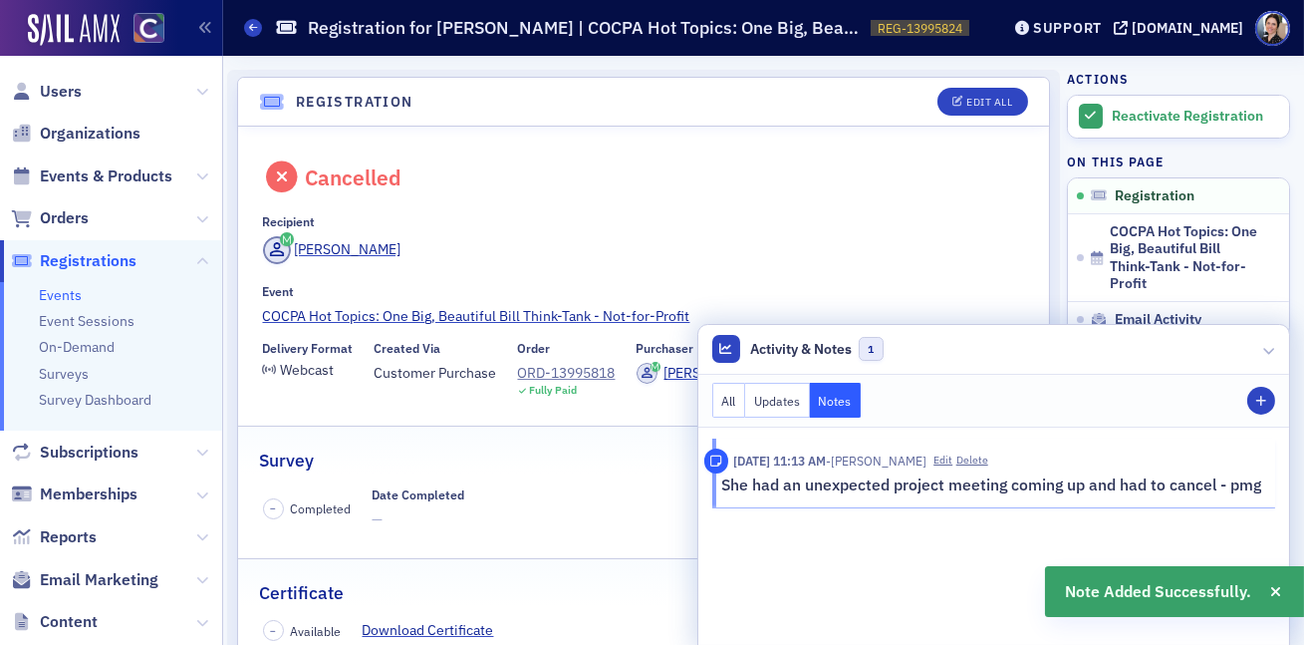
click at [1271, 350] on icon at bounding box center [1269, 350] width 12 height 12
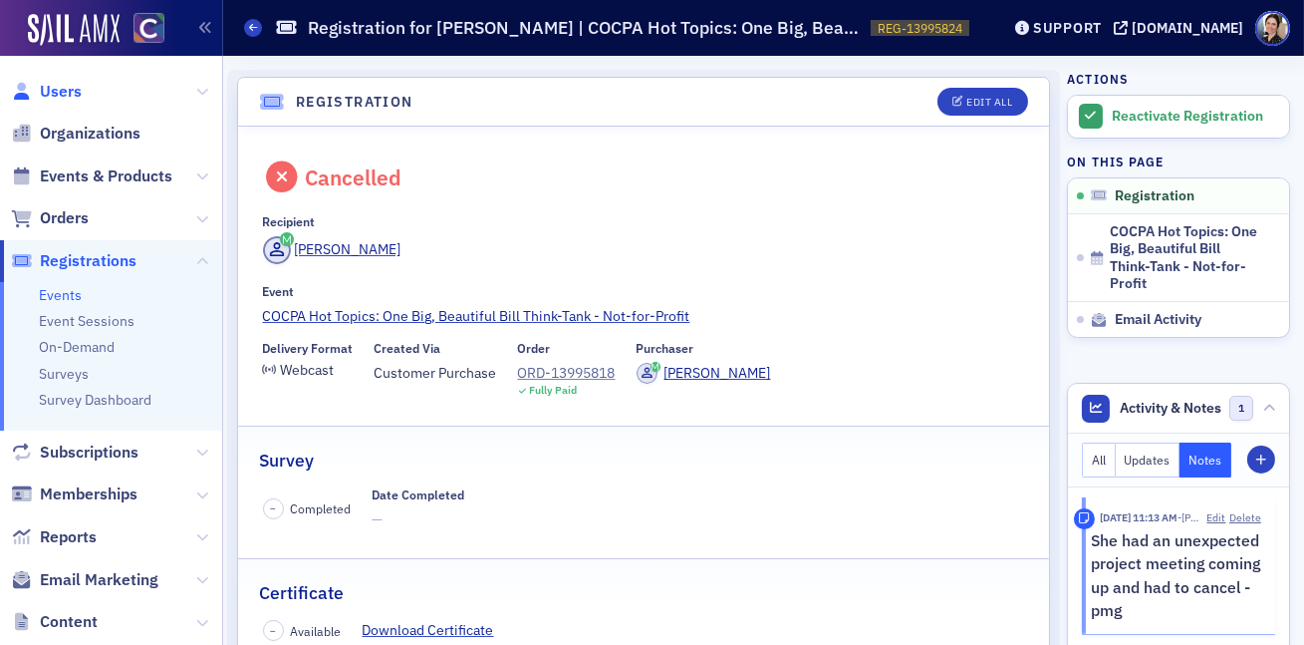
click at [70, 90] on span "Users" at bounding box center [61, 92] width 42 height 22
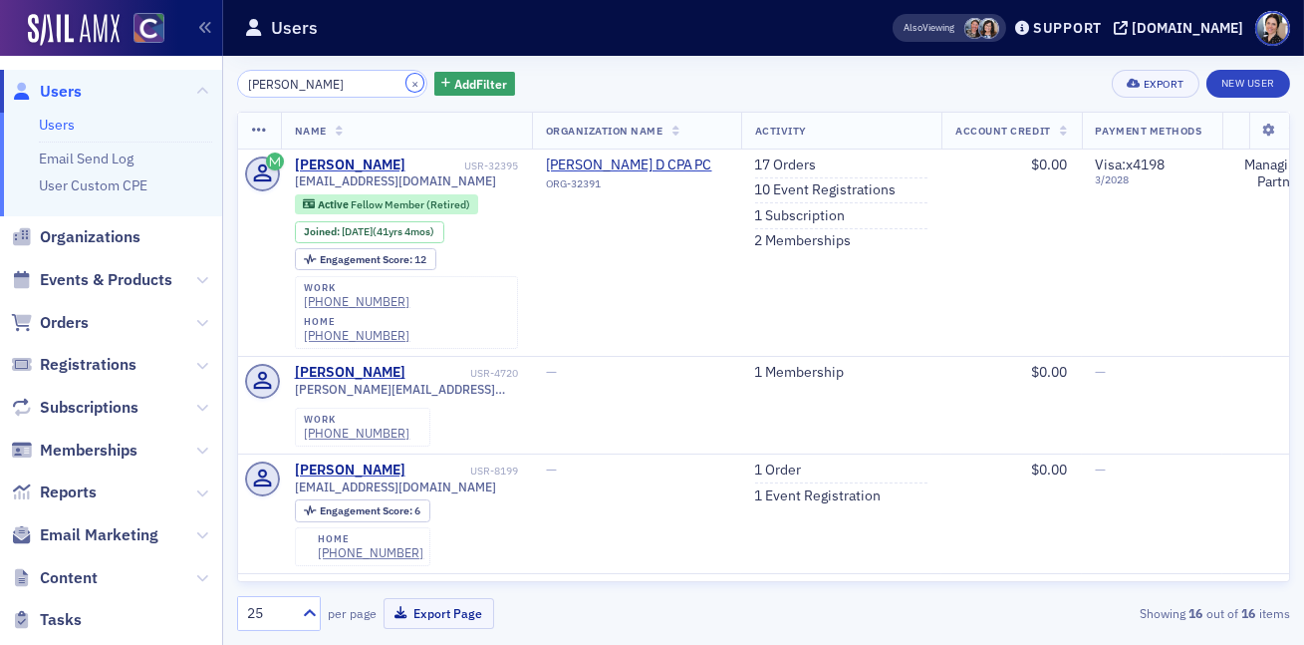
drag, startPoint x: 392, startPoint y: 81, endPoint x: 364, endPoint y: 82, distance: 27.9
click at [406, 81] on button "×" at bounding box center [415, 83] width 18 height 18
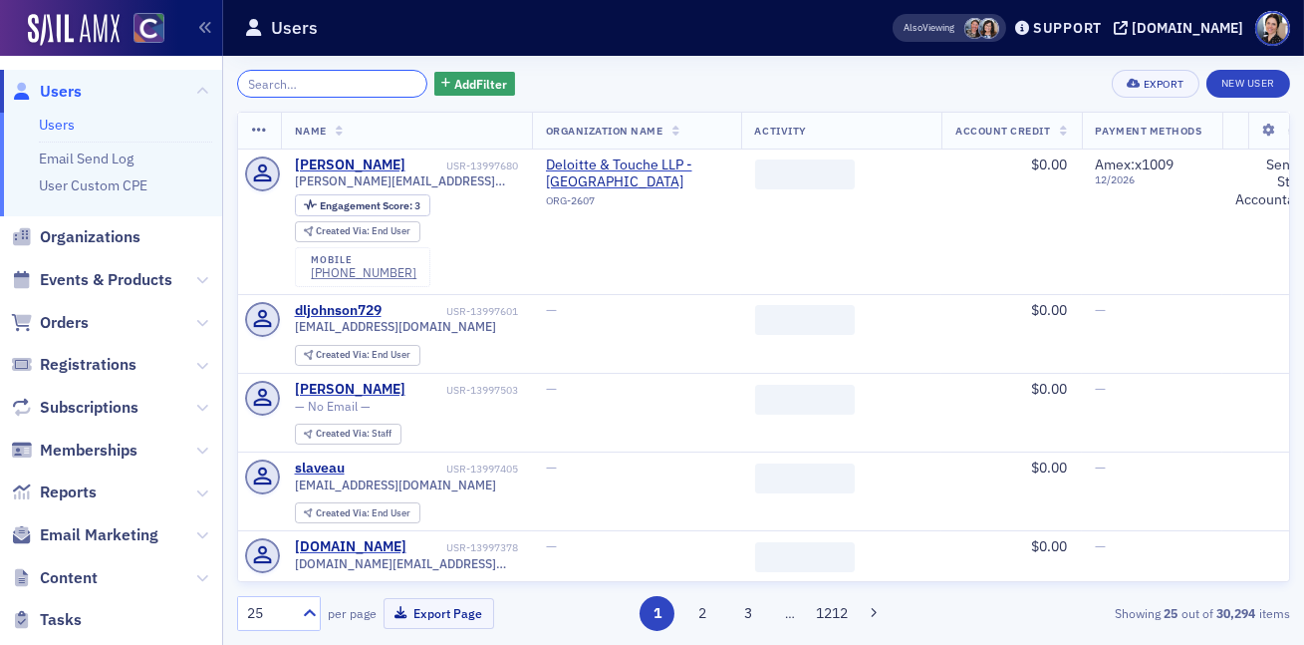
paste input "Allyson Kolesik"
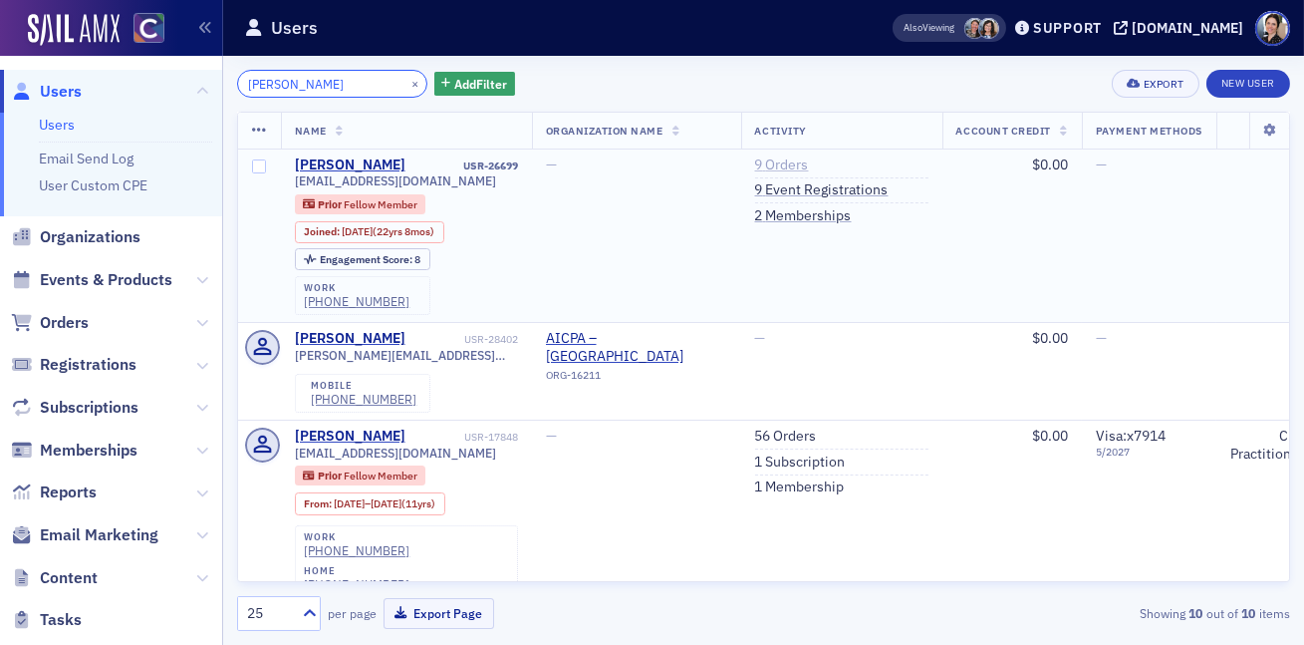
type input "Allyson Kolesik"
click at [789, 165] on link "9 Orders" at bounding box center [782, 165] width 54 height 18
click at [821, 217] on link "2 Memberships" at bounding box center [803, 216] width 97 height 18
click at [816, 217] on link "2 Memberships" at bounding box center [803, 216] width 97 height 18
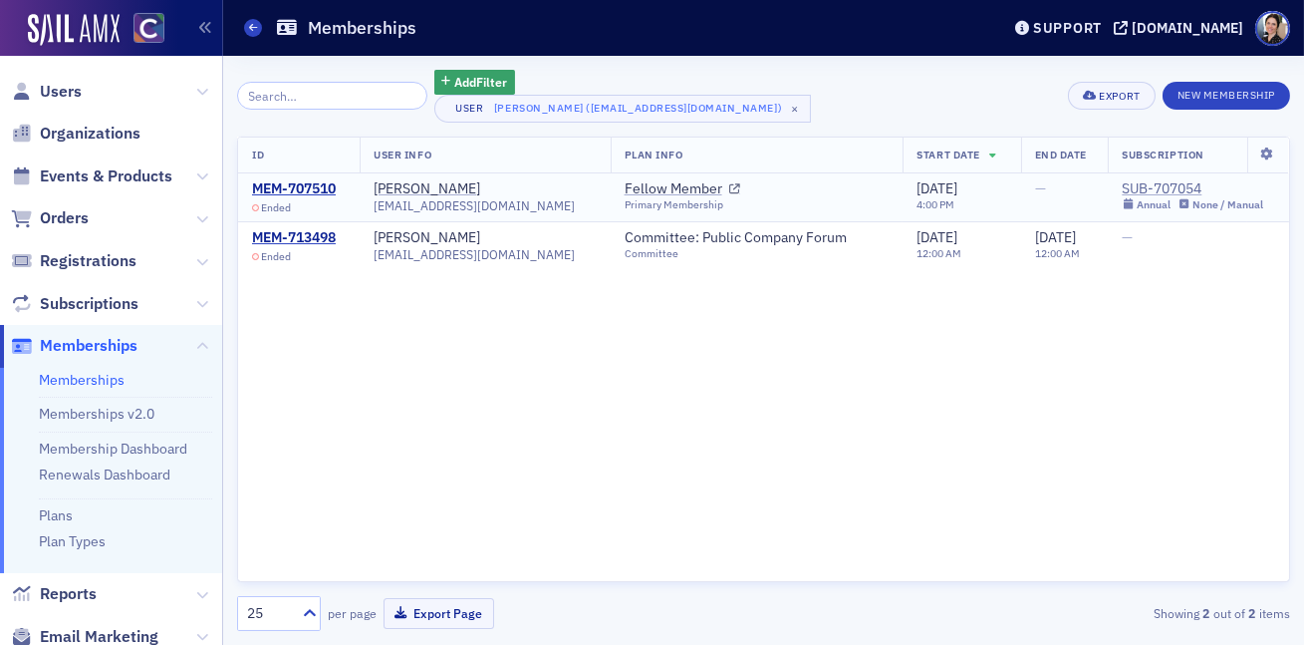
click at [1184, 190] on div "SUB-707054" at bounding box center [1192, 189] width 141 height 18
click at [310, 238] on div "MEM-713498" at bounding box center [294, 238] width 84 height 18
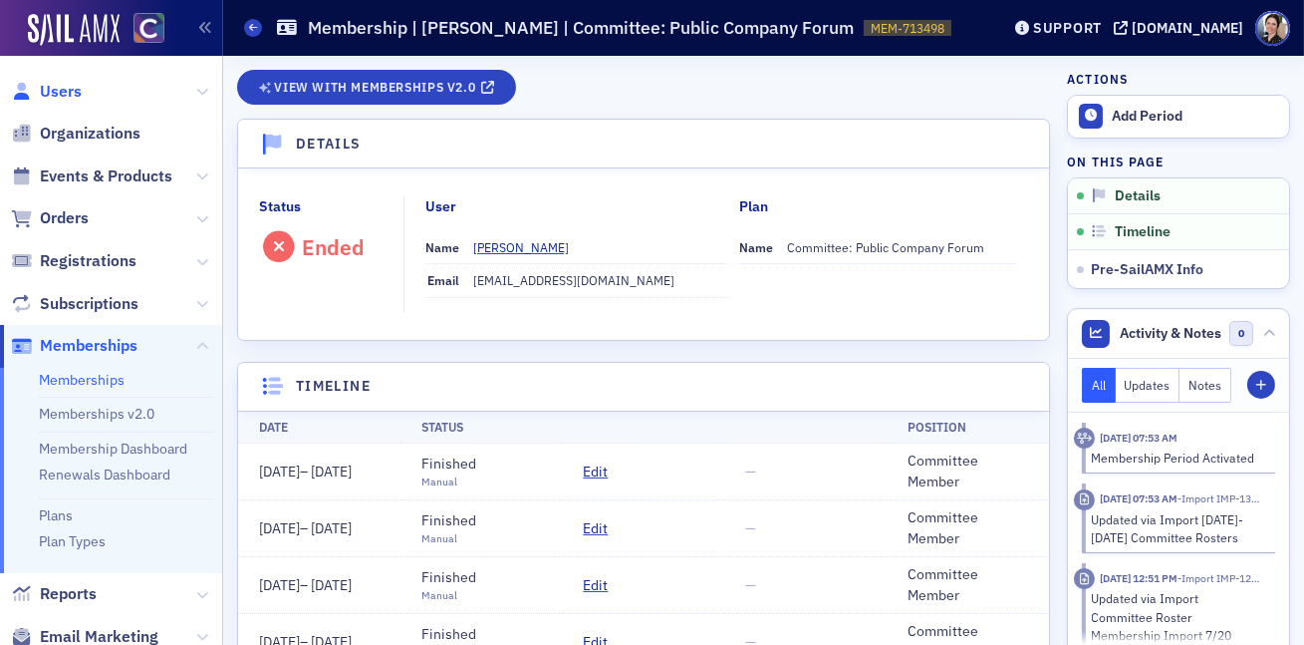
click at [61, 87] on span "Users" at bounding box center [61, 92] width 42 height 22
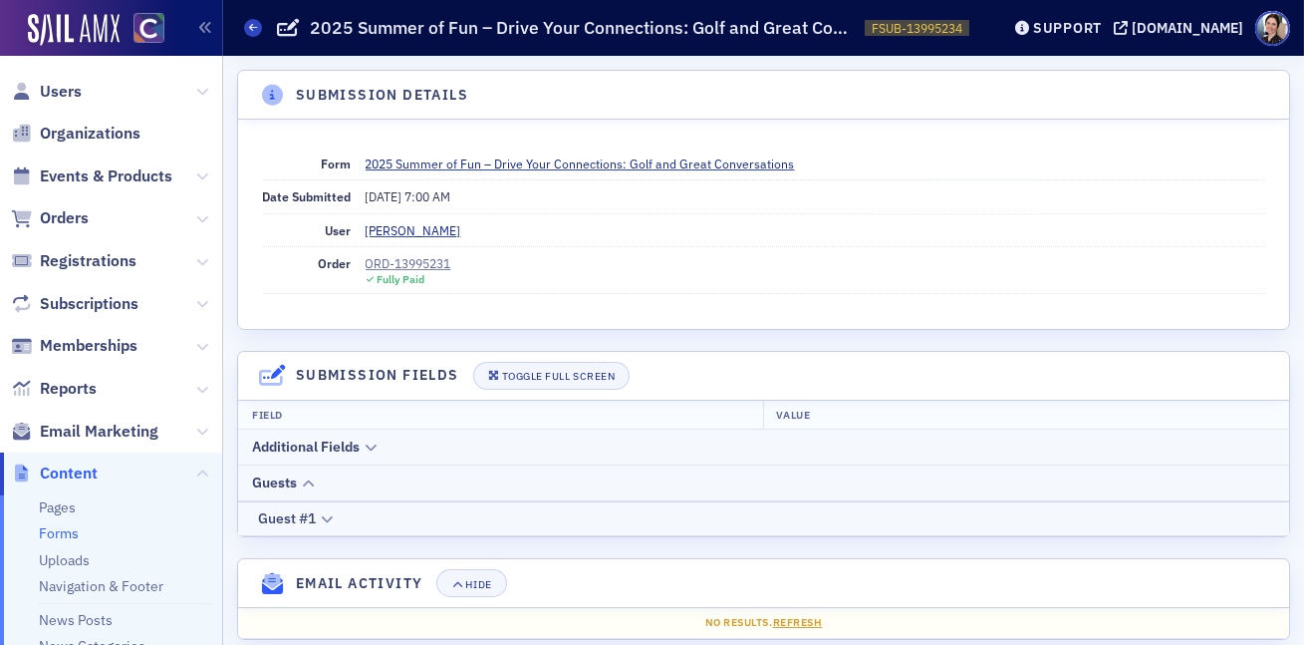
scroll to position [28, 0]
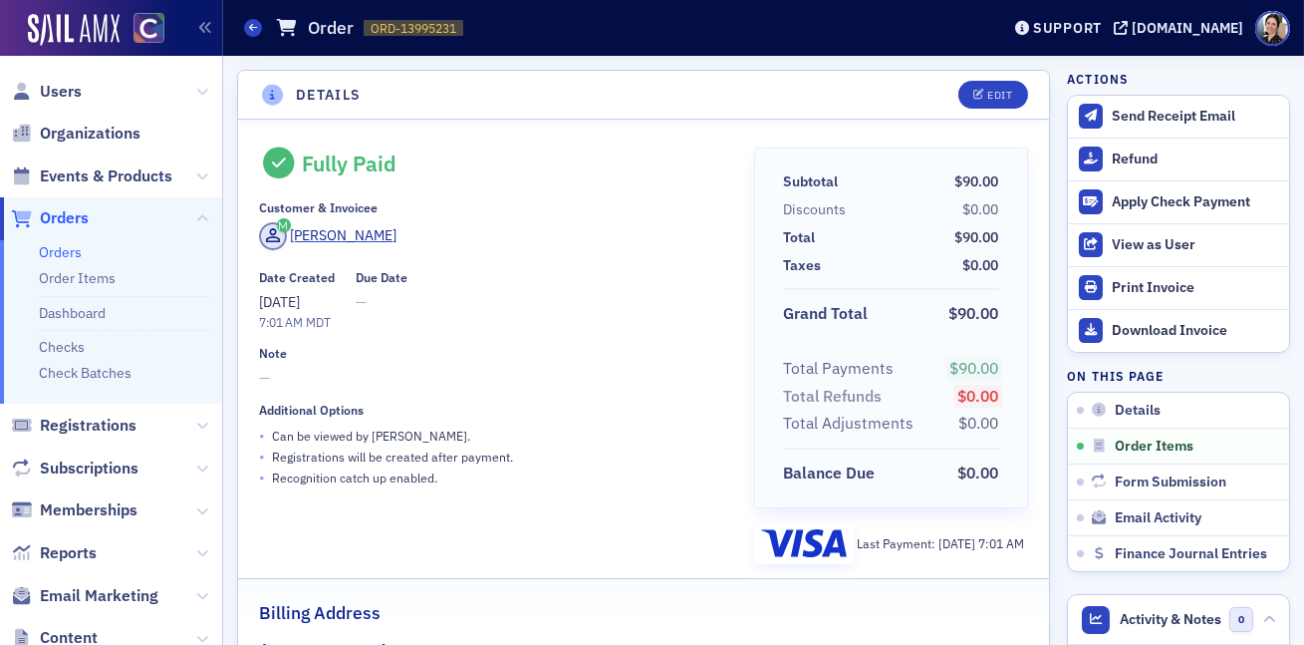
scroll to position [698, 0]
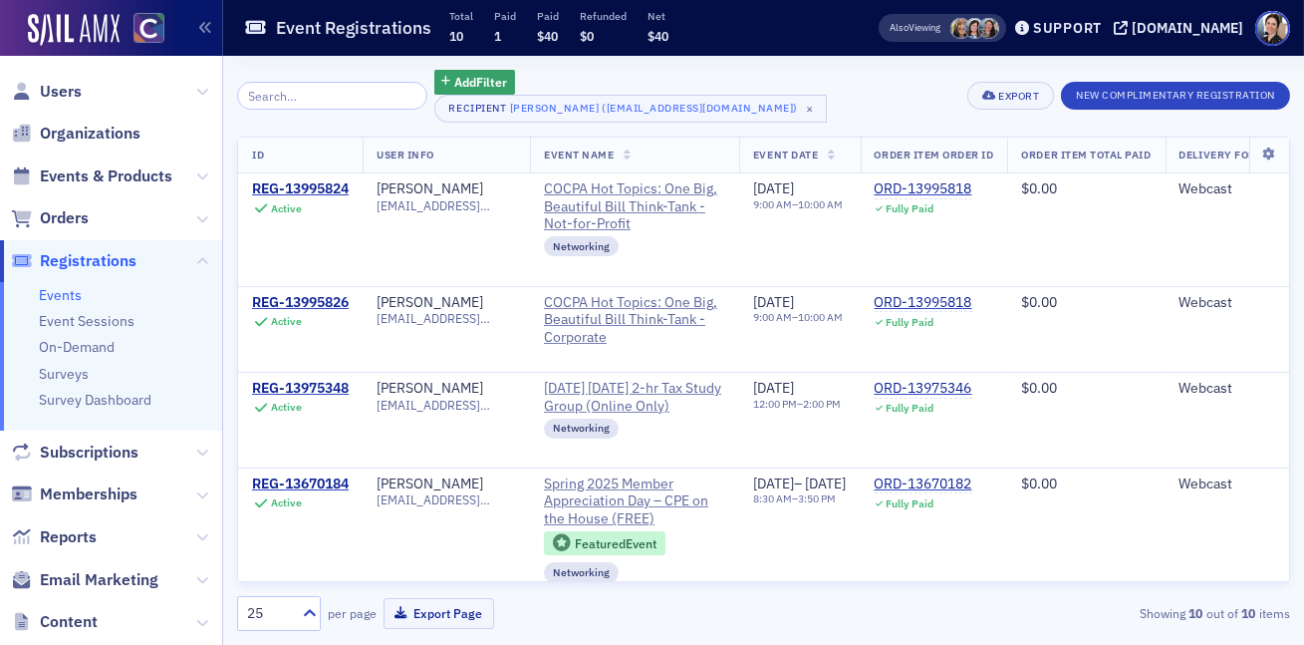
scroll to position [235, 0]
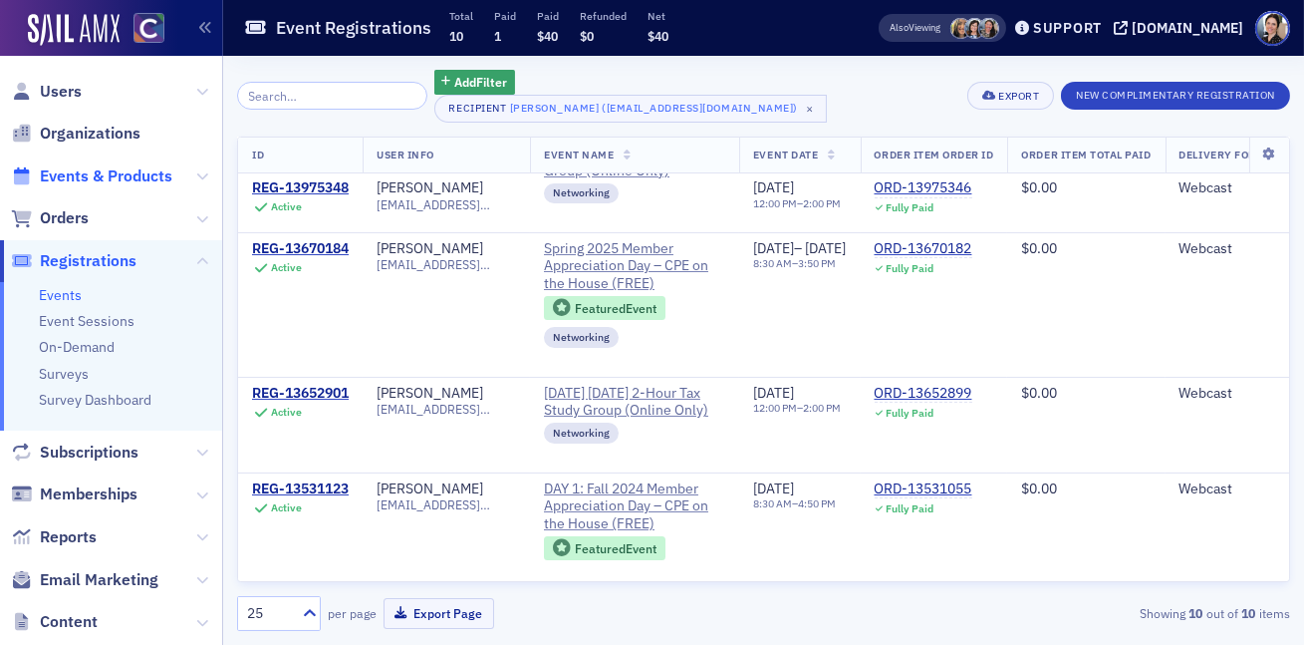
click at [82, 183] on span "Events & Products" at bounding box center [106, 176] width 132 height 22
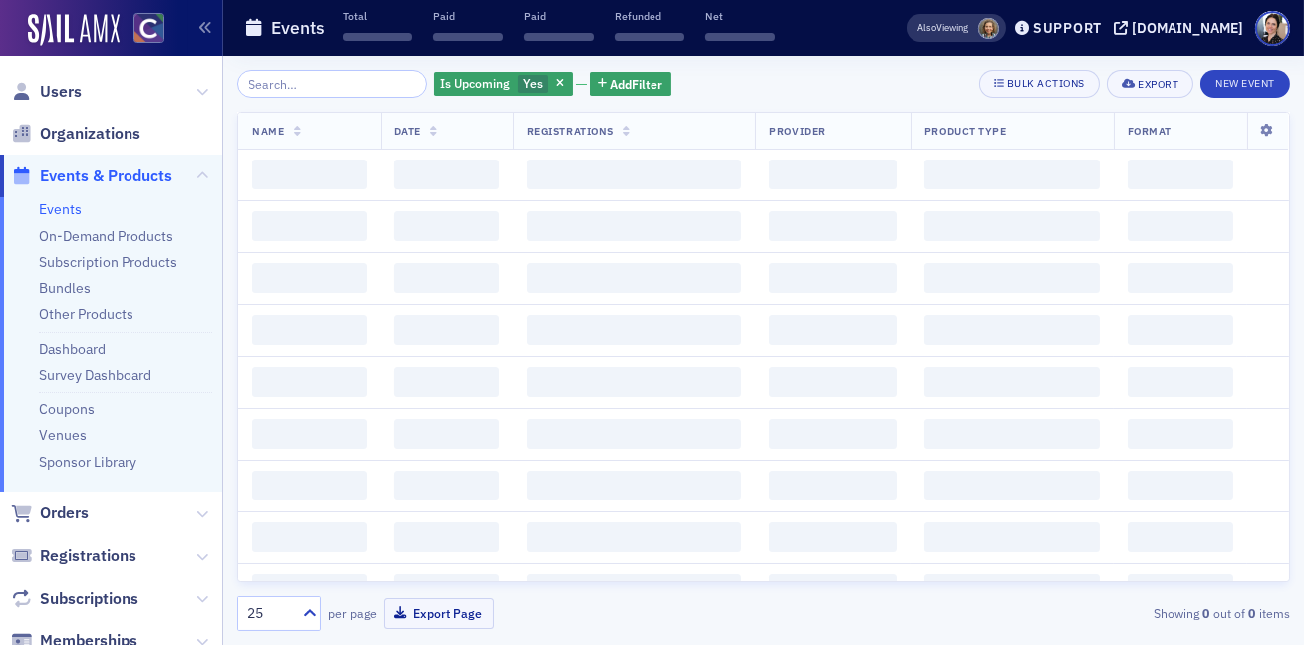
click at [344, 88] on input "search" at bounding box center [332, 84] width 190 height 28
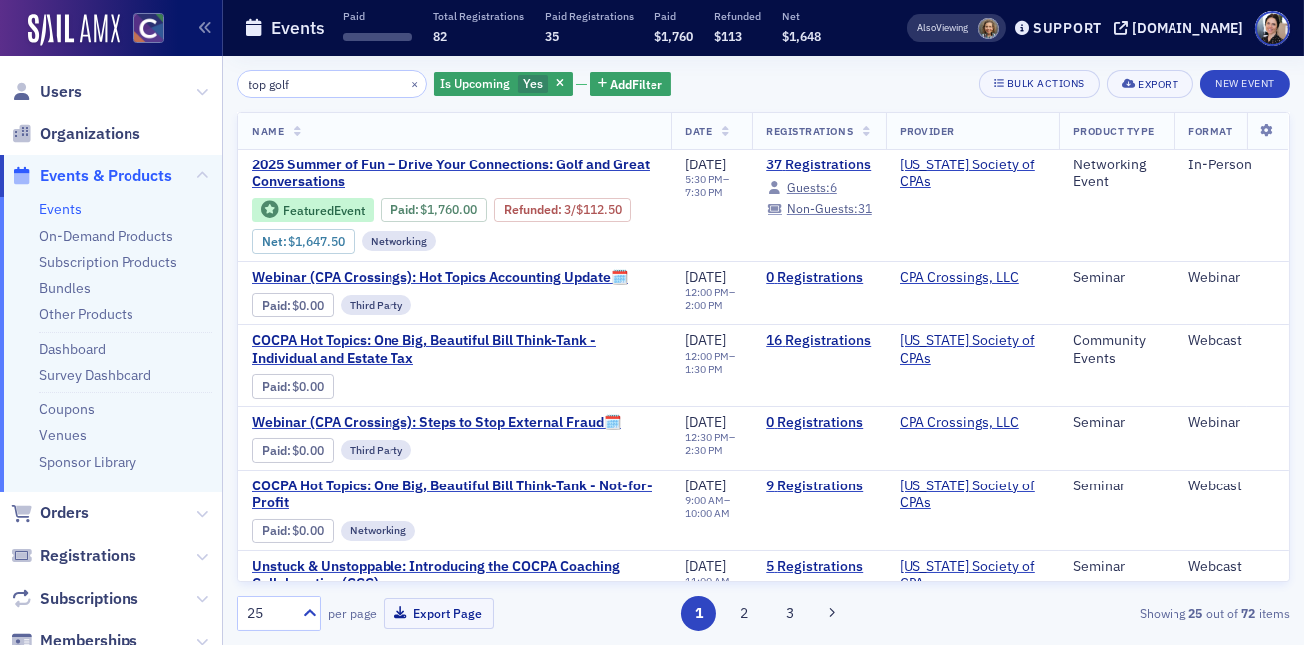
type input "top golf"
